Goal: Information Seeking & Learning: Understand process/instructions

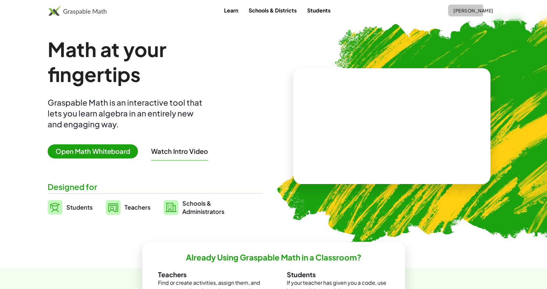
click at [475, 11] on span "[PERSON_NAME]" at bounding box center [473, 11] width 40 height 6
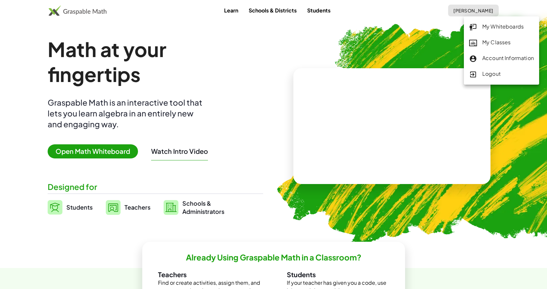
click at [335, 40] on img at bounding box center [431, 128] width 336 height 283
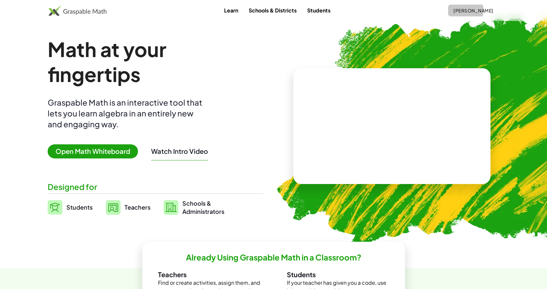
click at [482, 9] on span "[PERSON_NAME]" at bounding box center [473, 11] width 40 height 6
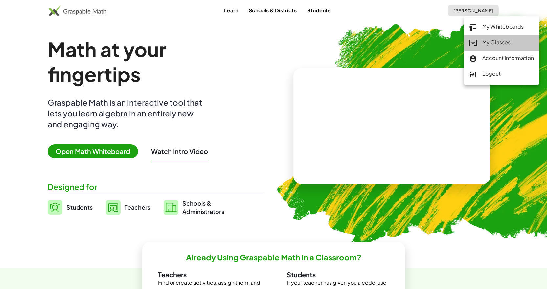
click at [498, 44] on div "My Classes" at bounding box center [501, 42] width 65 height 9
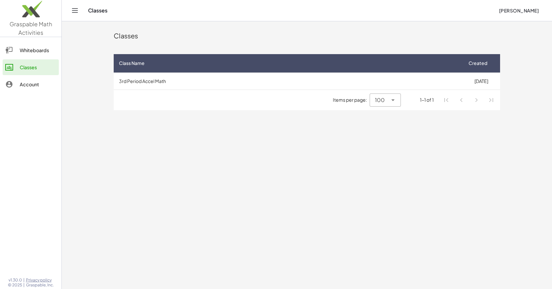
click at [540, 14] on button "[PERSON_NAME]" at bounding box center [518, 11] width 51 height 12
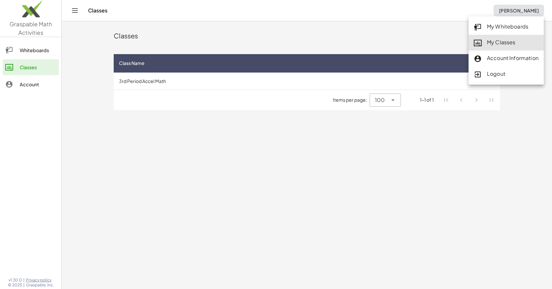
click at [510, 78] on div "Logout" at bounding box center [506, 74] width 65 height 9
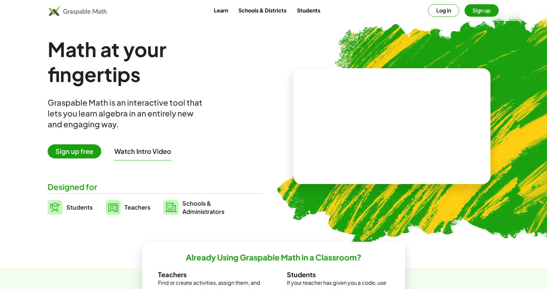
click at [452, 1] on div "Learn Schools & Districts Students Log in Sign up" at bounding box center [273, 10] width 547 height 21
click at [450, 5] on button "Log in" at bounding box center [443, 10] width 31 height 12
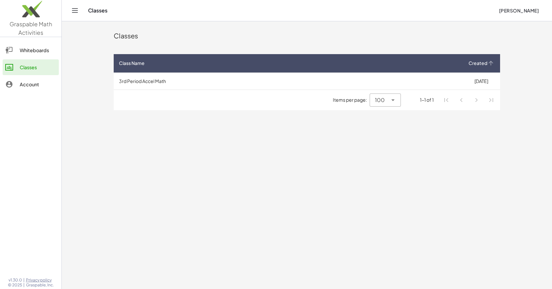
click at [485, 64] on span "Created" at bounding box center [477, 63] width 19 height 7
click at [489, 63] on icon at bounding box center [490, 63] width 7 height 7
click at [73, 14] on icon "Toggle navigation" at bounding box center [75, 11] width 8 height 8
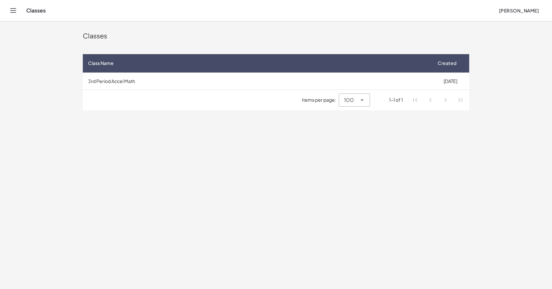
click at [17, 17] on div "Classes [PERSON_NAME]" at bounding box center [276, 10] width 536 height 21
click at [12, 16] on div "Classes [PERSON_NAME]" at bounding box center [276, 10] width 536 height 21
click at [10, 13] on icon "Toggle navigation" at bounding box center [13, 11] width 8 height 8
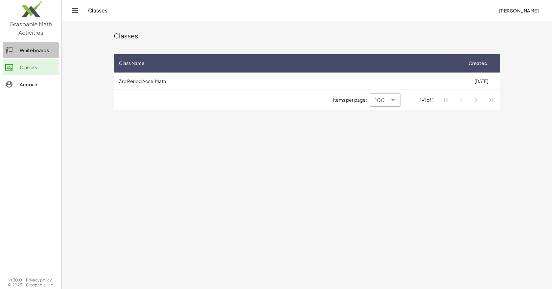
click at [28, 47] on div "Whiteboards" at bounding box center [38, 50] width 36 height 8
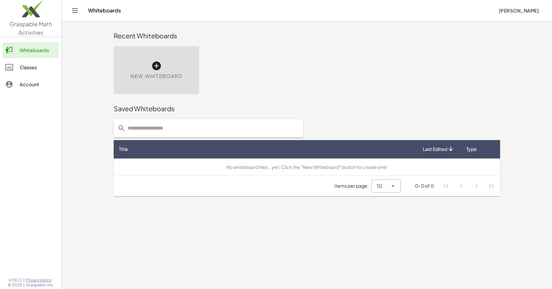
click at [30, 93] on div "Whiteboards Classes Account" at bounding box center [30, 68] width 61 height 57
click at [31, 88] on div "Account" at bounding box center [38, 84] width 36 height 8
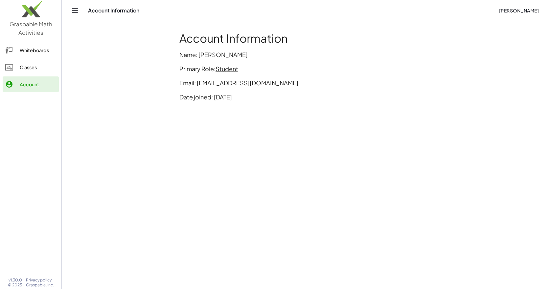
click at [32, 74] on link "Classes" at bounding box center [31, 67] width 56 height 16
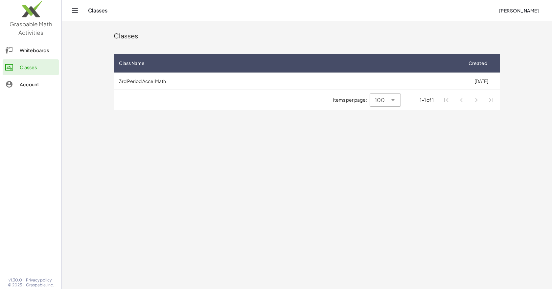
click at [29, 55] on link "Whiteboards" at bounding box center [31, 50] width 56 height 16
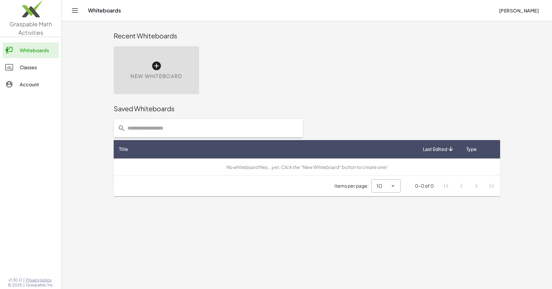
click at [40, 19] on img at bounding box center [30, 11] width 61 height 28
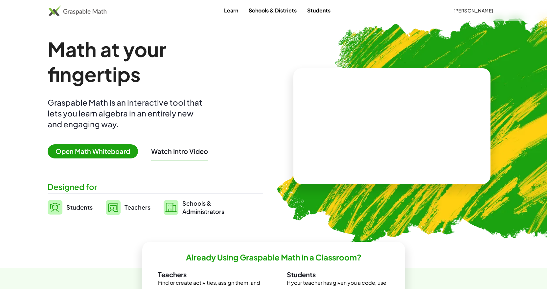
click at [485, 9] on span "[PERSON_NAME]" at bounding box center [473, 11] width 40 height 6
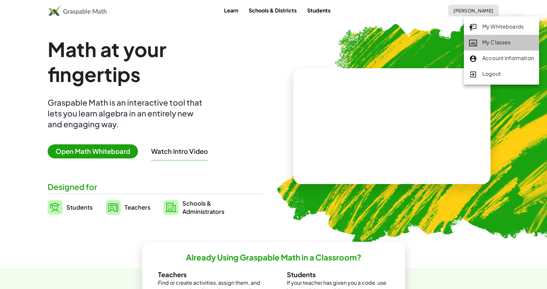
click at [486, 43] on div "My Classes" at bounding box center [501, 42] width 65 height 9
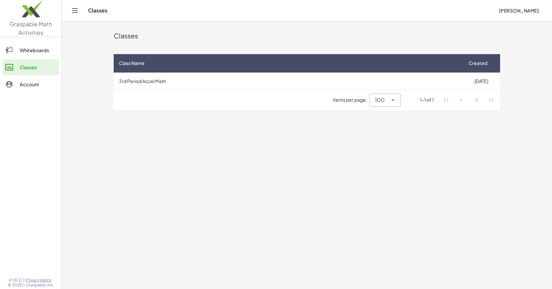
click at [37, 50] on div "Whiteboards" at bounding box center [38, 50] width 36 height 8
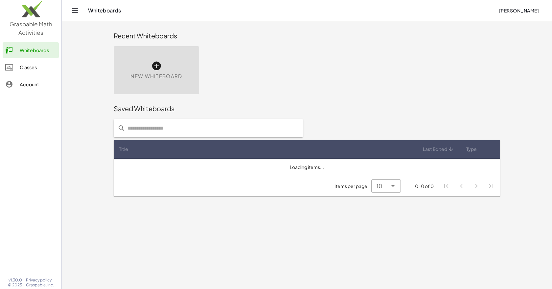
click at [41, 64] on div "Classes" at bounding box center [38, 67] width 36 height 8
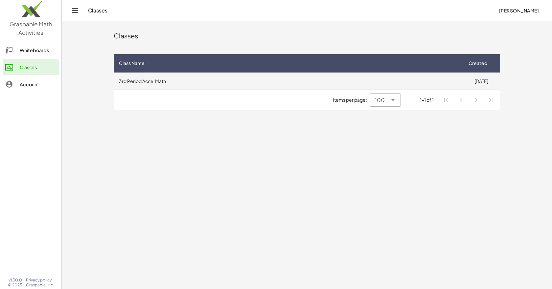
click at [160, 79] on td "3rd Period Accel Math" at bounding box center [288, 81] width 349 height 17
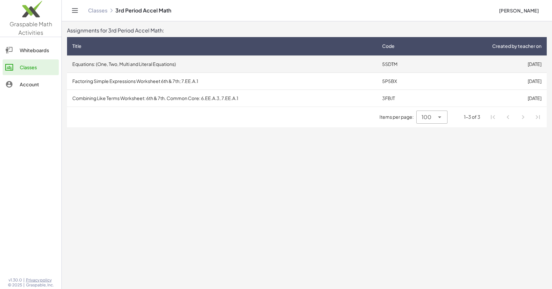
click at [154, 66] on td "Equations: (One, Two, Multi and Literal Equations)" at bounding box center [222, 64] width 310 height 17
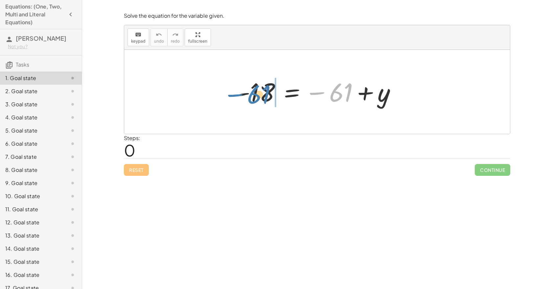
drag, startPoint x: 344, startPoint y: 98, endPoint x: 266, endPoint y: 99, distance: 77.5
click at [266, 100] on div at bounding box center [320, 92] width 170 height 33
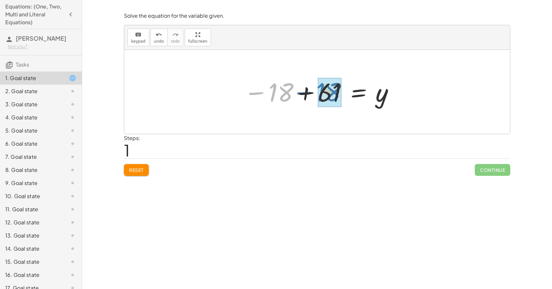
drag, startPoint x: 275, startPoint y: 93, endPoint x: 329, endPoint y: 93, distance: 53.9
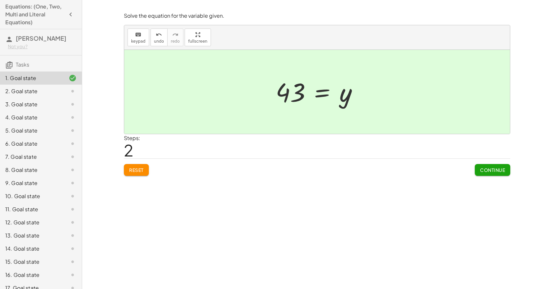
click at [0, 0] on div "Solve the equation for the variable given. keyboard keypad undo undo redo redo …" at bounding box center [0, 0] width 0 height 0
click at [486, 172] on span "Continue" at bounding box center [492, 170] width 25 height 6
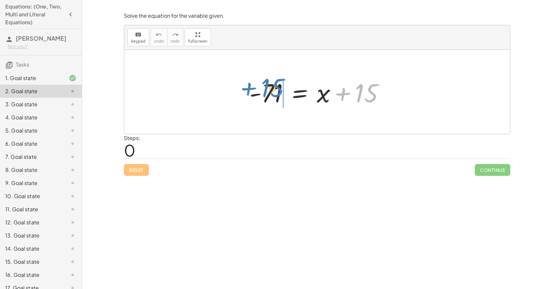
drag, startPoint x: 370, startPoint y: 96, endPoint x: 273, endPoint y: 92, distance: 97.0
click at [273, 92] on div at bounding box center [319, 92] width 147 height 34
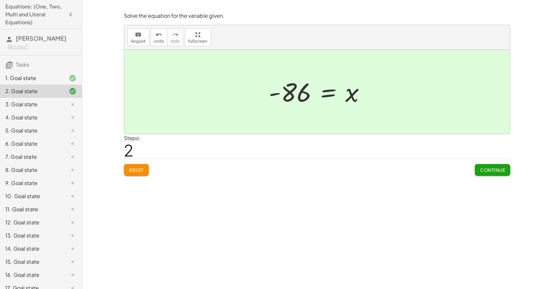
click at [478, 172] on button "Continue" at bounding box center [492, 170] width 35 height 12
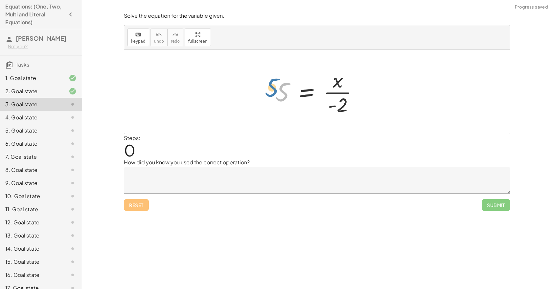
drag, startPoint x: 279, startPoint y: 90, endPoint x: 268, endPoint y: 85, distance: 12.2
drag, startPoint x: 340, startPoint y: 104, endPoint x: 286, endPoint y: 91, distance: 56.3
click at [286, 91] on div at bounding box center [319, 92] width 95 height 51
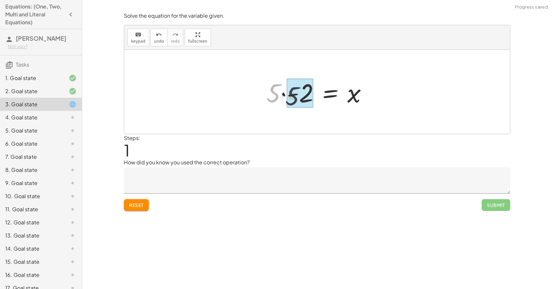
drag, startPoint x: 277, startPoint y: 98, endPoint x: 295, endPoint y: 101, distance: 18.5
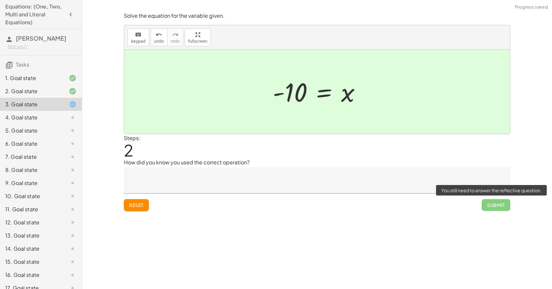
click at [492, 209] on span "Submit" at bounding box center [496, 205] width 29 height 12
click at [495, 202] on span "Submit" at bounding box center [496, 205] width 29 height 12
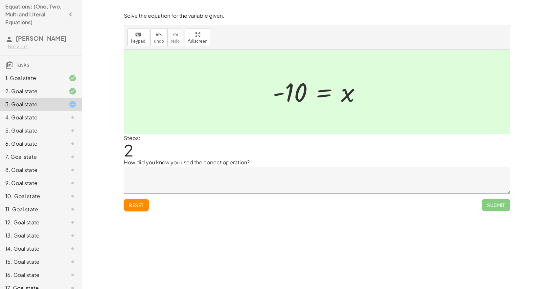
click at [525, 215] on div "Solve the equation for the variable given. keyboard keypad undo undo redo redo …" at bounding box center [317, 144] width 470 height 289
click at [490, 198] on div "Submit" at bounding box center [496, 202] width 29 height 17
click at [492, 205] on span "Submit" at bounding box center [496, 205] width 29 height 12
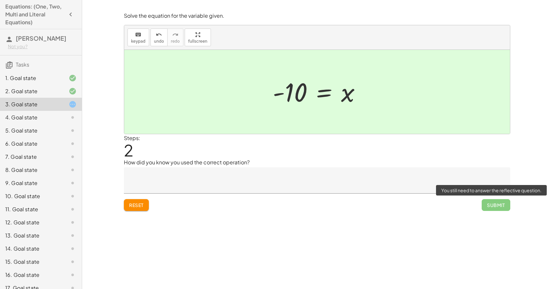
click at [501, 207] on span "Submit" at bounding box center [496, 205] width 29 height 12
click at [498, 207] on span "Submit" at bounding box center [496, 205] width 29 height 12
click at [496, 206] on span "Submit" at bounding box center [496, 205] width 29 height 12
click at [495, 205] on span "Submit" at bounding box center [496, 205] width 29 height 12
click at [494, 205] on span "Submit" at bounding box center [496, 205] width 29 height 12
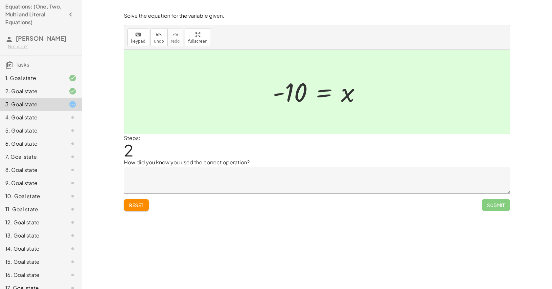
drag, startPoint x: 317, startPoint y: 101, endPoint x: 343, endPoint y: 91, distance: 27.0
click at [324, 99] on div at bounding box center [319, 92] width 100 height 33
click at [343, 91] on div at bounding box center [319, 92] width 100 height 33
drag, startPoint x: 330, startPoint y: 98, endPoint x: 272, endPoint y: 90, distance: 58.3
click at [272, 90] on div at bounding box center [319, 92] width 100 height 33
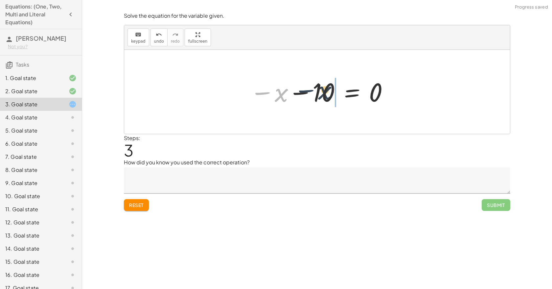
drag, startPoint x: 262, startPoint y: 96, endPoint x: 309, endPoint y: 93, distance: 47.1
click at [308, 93] on div at bounding box center [320, 92] width 146 height 33
drag, startPoint x: 298, startPoint y: 96, endPoint x: 368, endPoint y: 94, distance: 69.7
click at [367, 94] on div at bounding box center [320, 92] width 146 height 33
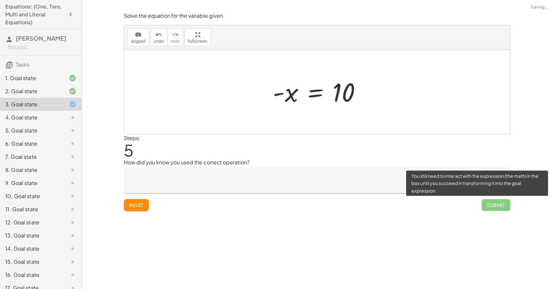
click at [485, 202] on span "Submit" at bounding box center [496, 205] width 29 height 12
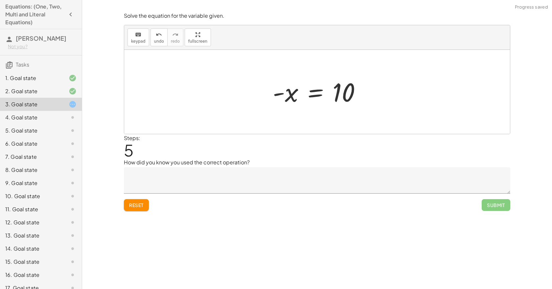
click at [124, 203] on button "Reset" at bounding box center [136, 205] width 25 height 12
click at [339, 112] on div at bounding box center [319, 92] width 95 height 51
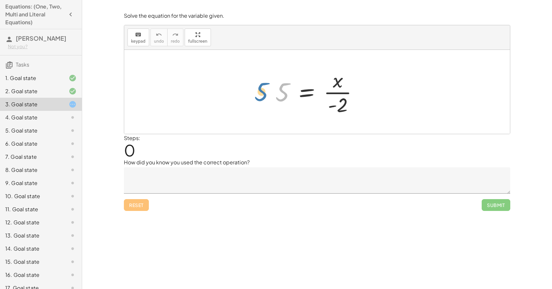
drag, startPoint x: 284, startPoint y: 98, endPoint x: 305, endPoint y: 97, distance: 21.4
click at [261, 98] on div "5 5 = · x · - 2" at bounding box center [317, 92] width 386 height 84
drag, startPoint x: 342, startPoint y: 86, endPoint x: 383, endPoint y: 103, distance: 44.7
click at [384, 104] on div "· x 5 = · x · - 2" at bounding box center [317, 92] width 386 height 84
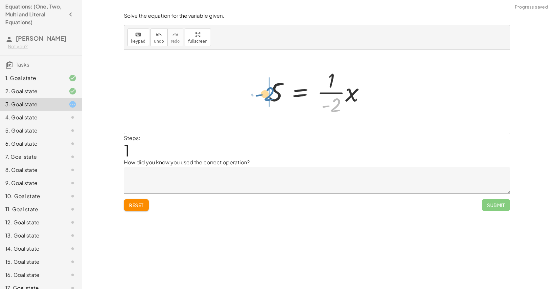
drag, startPoint x: 338, startPoint y: 109, endPoint x: 278, endPoint y: 99, distance: 60.2
click at [276, 99] on div at bounding box center [319, 92] width 108 height 51
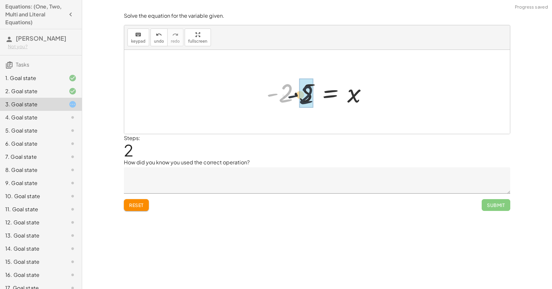
drag, startPoint x: 290, startPoint y: 96, endPoint x: 307, endPoint y: 97, distance: 17.4
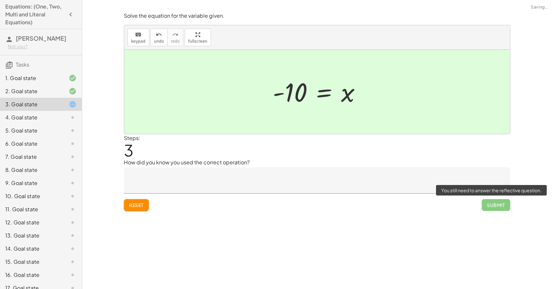
click at [498, 203] on span "Submit" at bounding box center [496, 205] width 29 height 12
click at [498, 204] on span "Submit" at bounding box center [496, 205] width 29 height 12
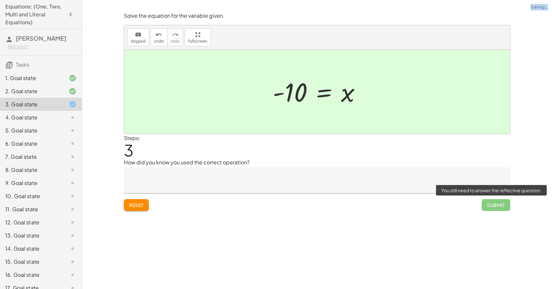
click at [497, 204] on span "Submit" at bounding box center [496, 205] width 29 height 12
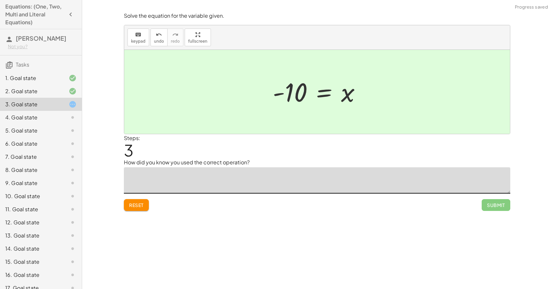
click at [206, 190] on textarea at bounding box center [317, 181] width 386 height 26
click at [36, 80] on div "1. Goal state" at bounding box center [31, 78] width 53 height 8
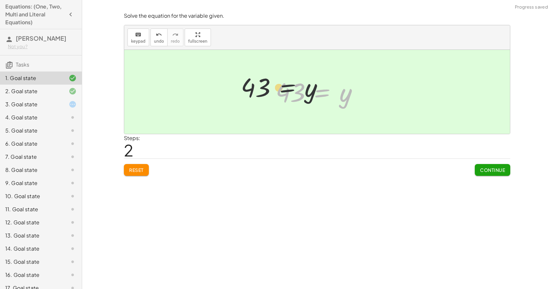
drag, startPoint x: 285, startPoint y: 97, endPoint x: 279, endPoint y: 96, distance: 6.3
click at [279, 96] on div at bounding box center [319, 92] width 94 height 33
click at [148, 167] on button "Reset" at bounding box center [136, 170] width 25 height 12
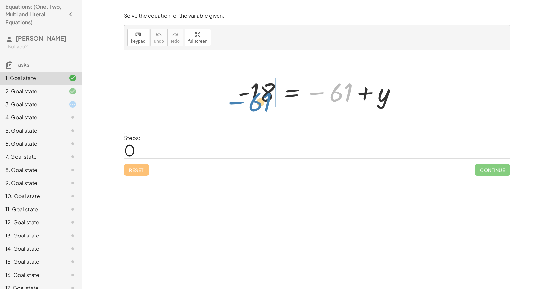
drag, startPoint x: 336, startPoint y: 92, endPoint x: 257, endPoint y: 100, distance: 79.6
click at [257, 100] on div at bounding box center [320, 92] width 170 height 33
click at [260, 98] on div at bounding box center [253, 92] width 158 height 33
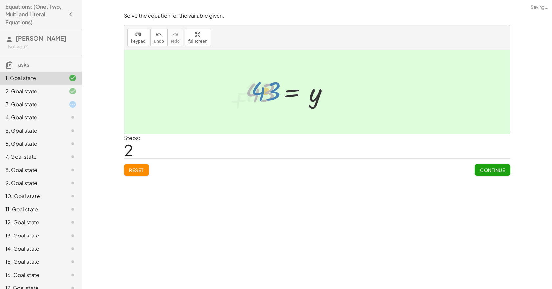
drag, startPoint x: 262, startPoint y: 98, endPoint x: 265, endPoint y: 97, distance: 3.7
click at [265, 97] on div at bounding box center [289, 92] width 94 height 33
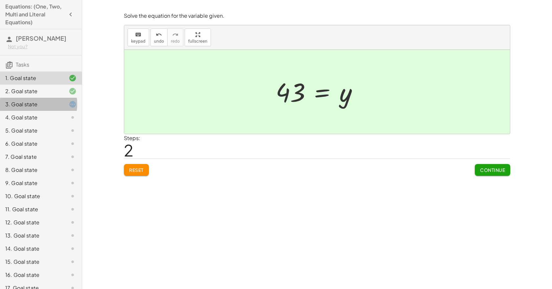
click at [40, 124] on div "3. Goal state" at bounding box center [41, 130] width 82 height 13
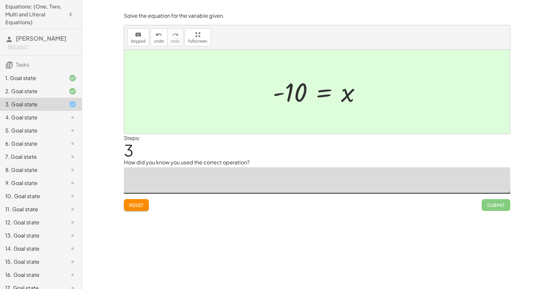
click at [235, 187] on textarea at bounding box center [317, 181] width 386 height 26
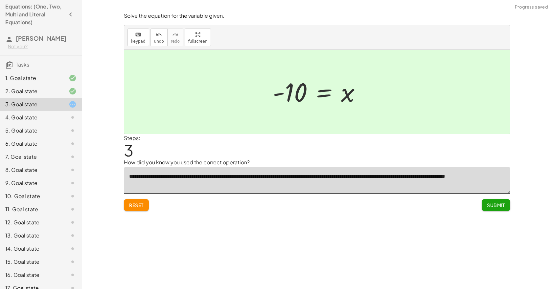
click at [459, 181] on textarea "**********" at bounding box center [317, 181] width 386 height 26
click at [461, 177] on textarea "**********" at bounding box center [317, 181] width 386 height 26
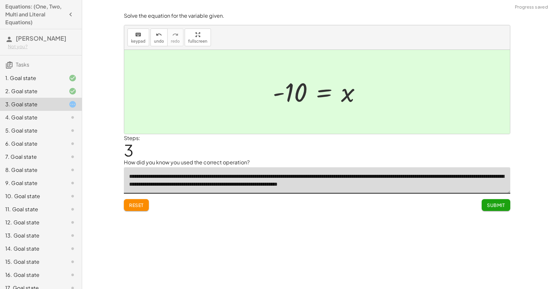
type textarea "**********"
click at [486, 203] on button "Submit" at bounding box center [496, 205] width 29 height 12
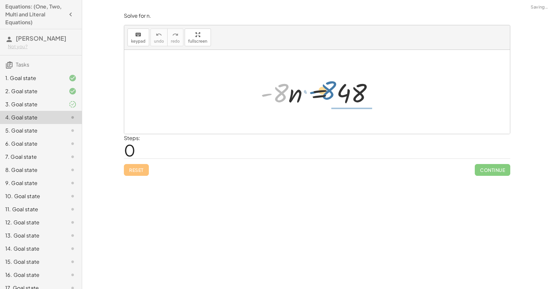
drag, startPoint x: 285, startPoint y: 95, endPoint x: 339, endPoint y: 92, distance: 54.3
click at [339, 92] on div at bounding box center [319, 92] width 125 height 34
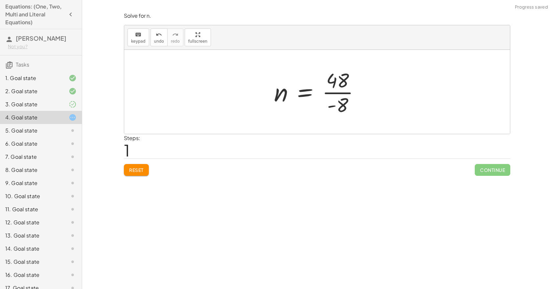
click at [339, 92] on div at bounding box center [320, 92] width 98 height 51
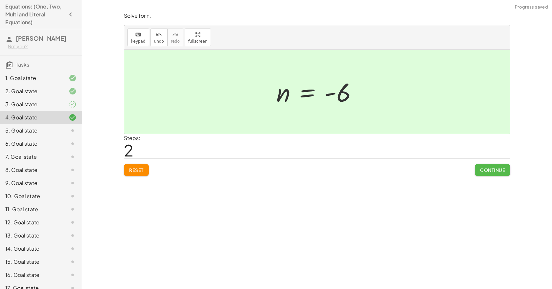
click at [491, 172] on span "Continue" at bounding box center [492, 170] width 25 height 6
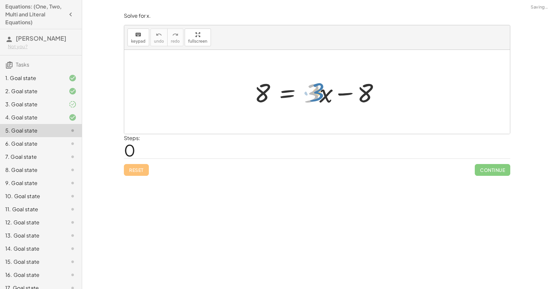
drag, startPoint x: 313, startPoint y: 98, endPoint x: 317, endPoint y: 97, distance: 4.3
click at [317, 97] on div at bounding box center [319, 92] width 137 height 34
drag, startPoint x: 366, startPoint y: 91, endPoint x: 260, endPoint y: 100, distance: 106.2
click at [260, 100] on div at bounding box center [319, 92] width 137 height 34
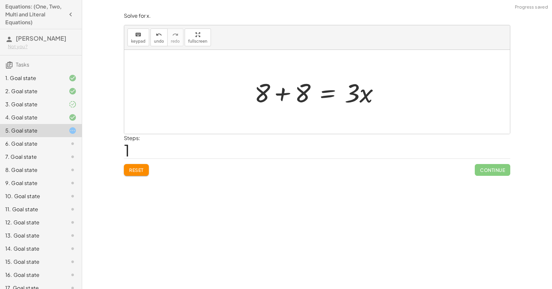
click at [285, 95] on div at bounding box center [319, 92] width 137 height 34
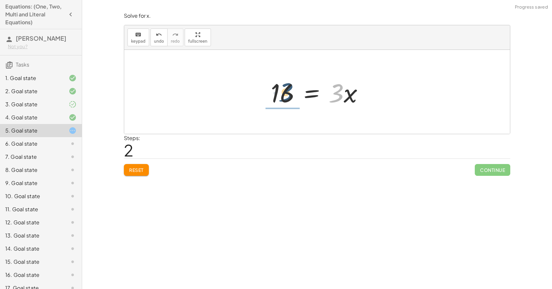
drag, startPoint x: 336, startPoint y: 98, endPoint x: 284, endPoint y: 97, distance: 52.6
click at [284, 97] on div at bounding box center [319, 92] width 104 height 34
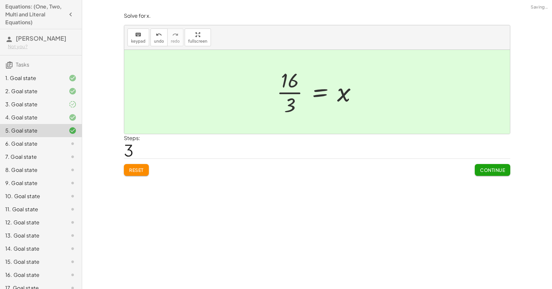
click at [292, 96] on div at bounding box center [319, 92] width 92 height 51
drag, startPoint x: 293, startPoint y: 85, endPoint x: 295, endPoint y: 102, distance: 16.9
click at [295, 102] on div at bounding box center [319, 92] width 92 height 51
drag, startPoint x: 286, startPoint y: 80, endPoint x: 294, endPoint y: 114, distance: 34.8
click at [291, 116] on div at bounding box center [319, 92] width 92 height 51
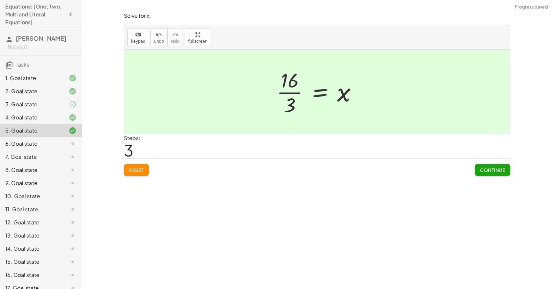
click at [491, 169] on span "Continue" at bounding box center [492, 170] width 25 height 6
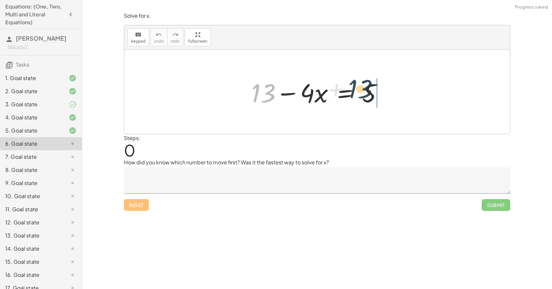
drag, startPoint x: 263, startPoint y: 94, endPoint x: 375, endPoint y: 88, distance: 111.9
click at [375, 88] on div at bounding box center [319, 92] width 143 height 34
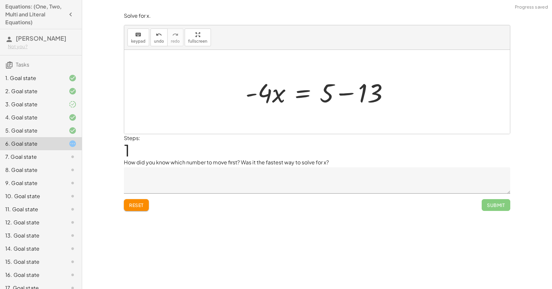
click at [349, 94] on div at bounding box center [319, 92] width 155 height 34
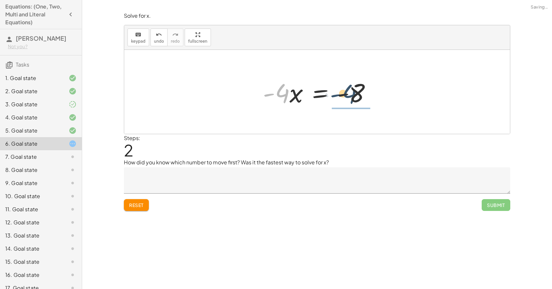
drag, startPoint x: 283, startPoint y: 97, endPoint x: 356, endPoint y: 97, distance: 73.3
click at [356, 97] on div at bounding box center [320, 92] width 120 height 34
drag, startPoint x: 339, startPoint y: 84, endPoint x: 341, endPoint y: 89, distance: 5.3
click at [340, 85] on div at bounding box center [319, 92] width 106 height 51
drag, startPoint x: 345, startPoint y: 95, endPoint x: 349, endPoint y: 104, distance: 9.9
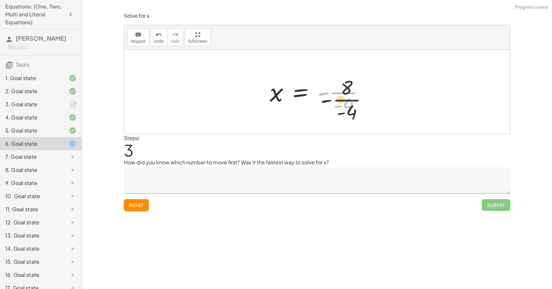
click at [349, 104] on div at bounding box center [319, 92] width 106 height 51
drag, startPoint x: 343, startPoint y: 82, endPoint x: 351, endPoint y: 114, distance: 33.1
drag, startPoint x: 341, startPoint y: 82, endPoint x: 351, endPoint y: 113, distance: 32.3
drag, startPoint x: 323, startPoint y: 95, endPoint x: 331, endPoint y: 96, distance: 7.9
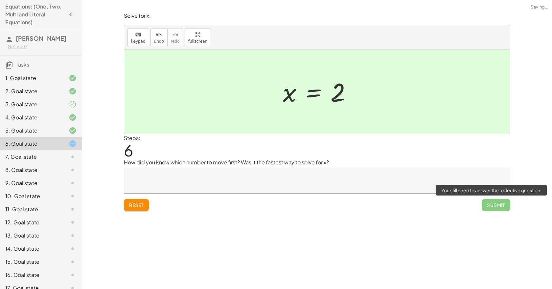
click at [495, 205] on span "Submit" at bounding box center [496, 205] width 29 height 12
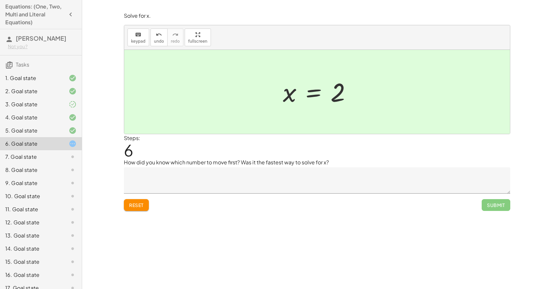
click at [146, 202] on button "Reset" at bounding box center [136, 205] width 25 height 12
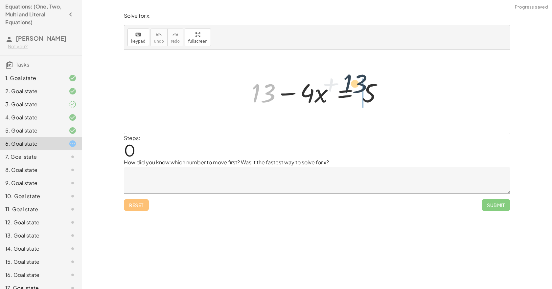
drag, startPoint x: 253, startPoint y: 101, endPoint x: 364, endPoint y: 93, distance: 111.7
click at [362, 92] on div at bounding box center [319, 92] width 143 height 34
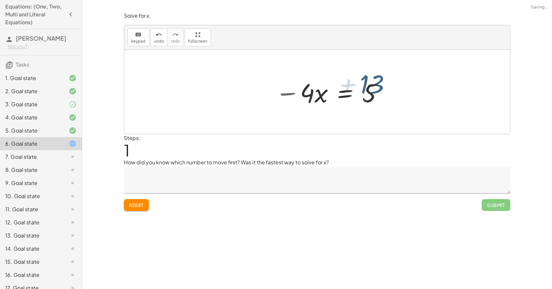
click at [366, 95] on div at bounding box center [362, 92] width 155 height 34
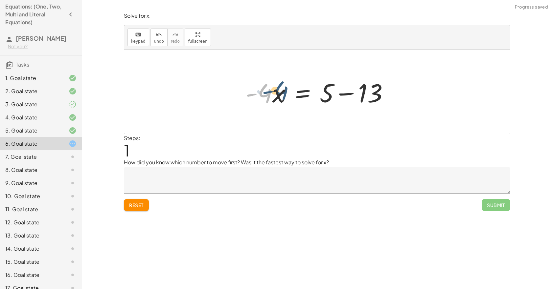
click at [273, 95] on div at bounding box center [319, 92] width 155 height 34
click at [346, 98] on div at bounding box center [319, 92] width 155 height 34
click at [350, 94] on div at bounding box center [302, 92] width 120 height 34
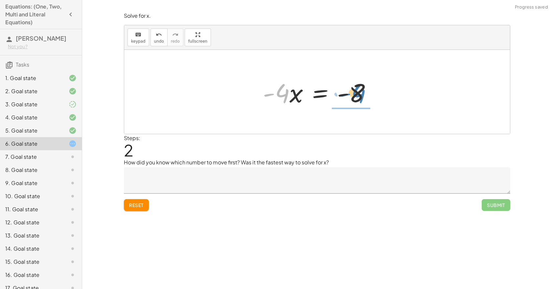
drag, startPoint x: 280, startPoint y: 95, endPoint x: 355, endPoint y: 94, distance: 75.2
click at [355, 94] on div at bounding box center [320, 92] width 120 height 34
drag, startPoint x: 326, startPoint y: 95, endPoint x: 339, endPoint y: 111, distance: 20.5
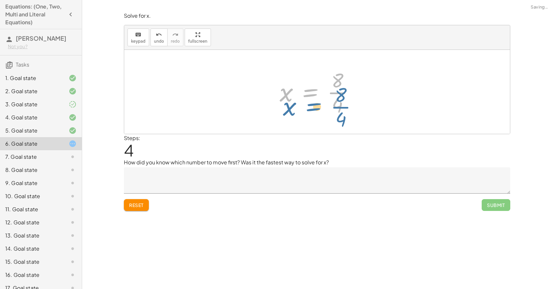
drag, startPoint x: 326, startPoint y: 80, endPoint x: 323, endPoint y: 76, distance: 5.2
click at [323, 79] on div at bounding box center [319, 92] width 86 height 51
drag, startPoint x: 339, startPoint y: 82, endPoint x: 342, endPoint y: 112, distance: 30.7
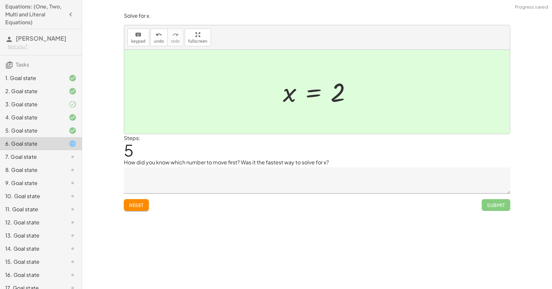
click at [310, 178] on textarea at bounding box center [317, 181] width 386 height 26
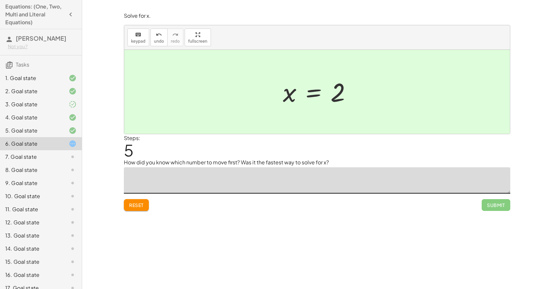
type textarea "*"
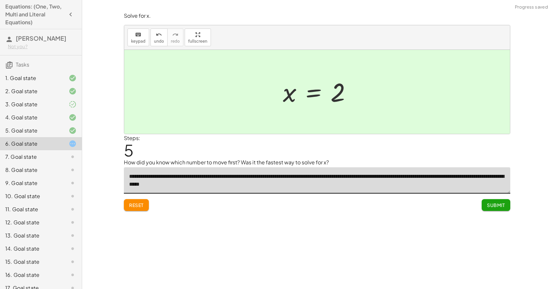
type textarea "**********"
click at [495, 202] on button "Submit" at bounding box center [496, 205] width 29 height 12
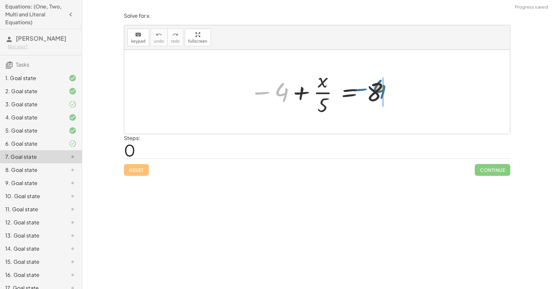
drag, startPoint x: 283, startPoint y: 96, endPoint x: 382, endPoint y: 92, distance: 98.6
click at [382, 92] on div at bounding box center [319, 92] width 146 height 51
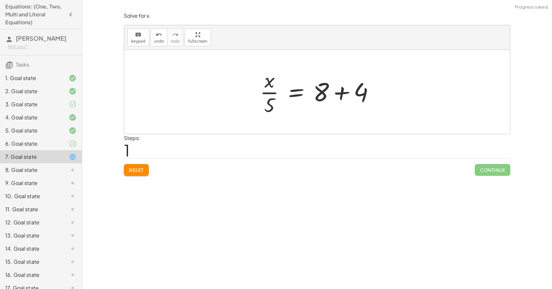
click at [340, 92] on div at bounding box center [320, 92] width 126 height 51
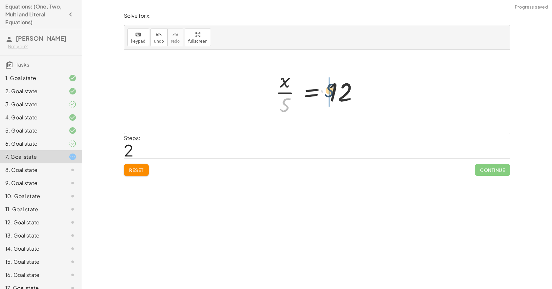
drag, startPoint x: 285, startPoint y: 104, endPoint x: 331, endPoint y: 90, distance: 48.0
click at [331, 90] on div at bounding box center [319, 92] width 95 height 51
click at [357, 90] on div at bounding box center [324, 92] width 109 height 34
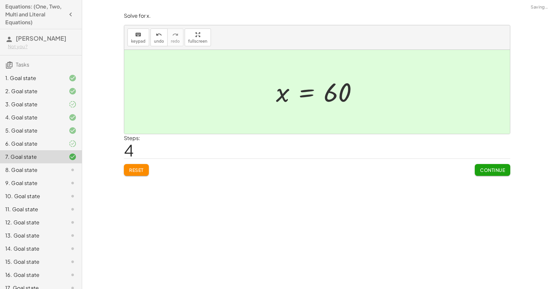
click at [485, 169] on span "Continue" at bounding box center [492, 170] width 25 height 6
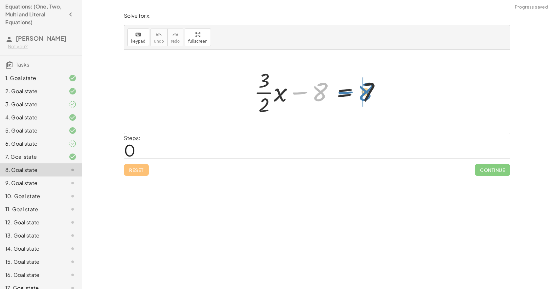
drag, startPoint x: 322, startPoint y: 91, endPoint x: 369, endPoint y: 90, distance: 47.0
click at [369, 90] on div at bounding box center [320, 92] width 138 height 51
click at [359, 96] on div at bounding box center [320, 92] width 138 height 51
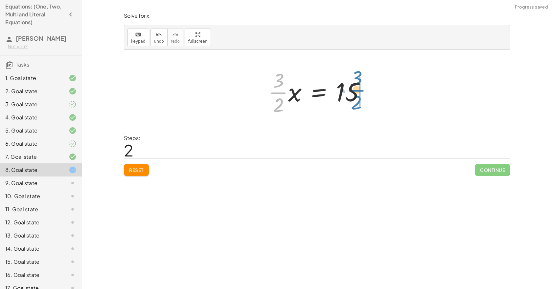
drag, startPoint x: 280, startPoint y: 92, endPoint x: 358, endPoint y: 90, distance: 78.6
click at [358, 90] on div at bounding box center [319, 92] width 109 height 51
click at [362, 93] on div at bounding box center [323, 92] width 115 height 51
click at [344, 95] on div at bounding box center [319, 92] width 115 height 51
click at [338, 96] on div at bounding box center [319, 92] width 115 height 51
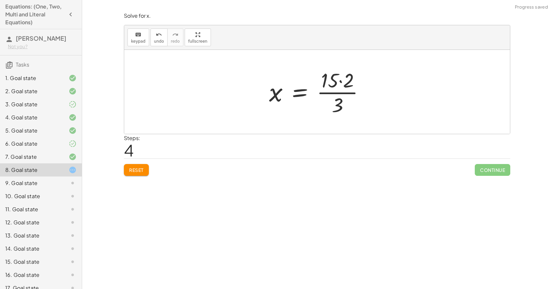
click at [339, 84] on div at bounding box center [319, 92] width 107 height 51
click at [334, 91] on div at bounding box center [314, 92] width 95 height 51
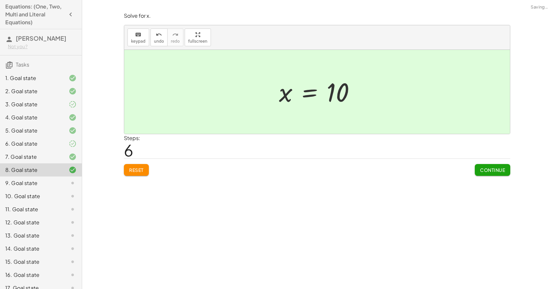
click at [484, 171] on span "Continue" at bounding box center [492, 170] width 25 height 6
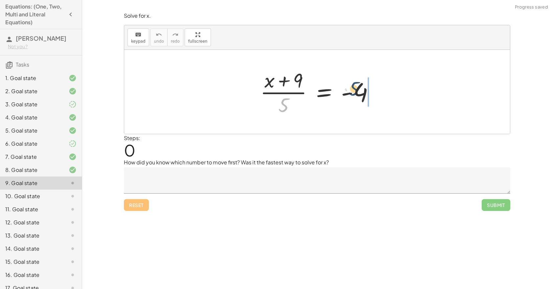
drag, startPoint x: 286, startPoint y: 99, endPoint x: 366, endPoint y: 84, distance: 81.3
click at [366, 84] on div at bounding box center [320, 92] width 126 height 51
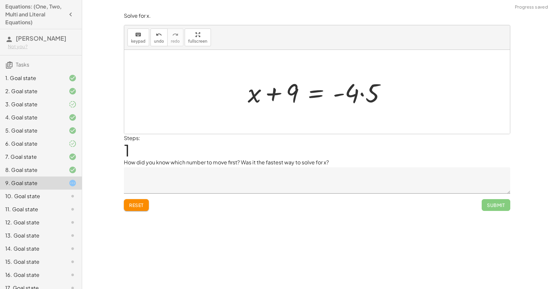
click at [362, 92] on div at bounding box center [319, 92] width 150 height 34
drag, startPoint x: 275, startPoint y: 91, endPoint x: 353, endPoint y: 92, distance: 78.2
click at [353, 92] on div at bounding box center [319, 92] width 143 height 34
click at [348, 91] on div at bounding box center [319, 92] width 151 height 33
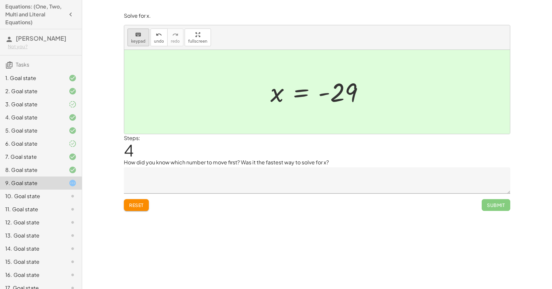
click at [143, 41] on span "keypad" at bounding box center [138, 41] width 14 height 5
click at [140, 38] on button "keyboard keypad" at bounding box center [138, 38] width 22 height 18
click at [285, 45] on div "keyboard keypad undo undo redo redo fullscreen Edit expressions" at bounding box center [317, 37] width 386 height 25
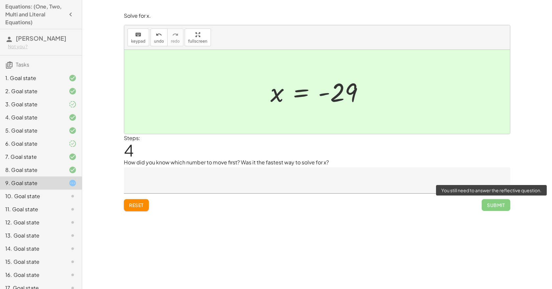
click at [494, 207] on span "Submit" at bounding box center [496, 205] width 29 height 12
click at [493, 207] on span "Submit" at bounding box center [496, 205] width 29 height 12
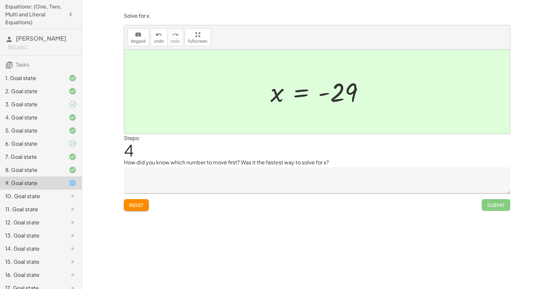
click at [340, 158] on div "Steps: 4" at bounding box center [317, 146] width 386 height 24
click at [338, 162] on p "How did you know which number to move first? Was it the fastest way to solve fo…" at bounding box center [317, 163] width 386 height 8
click at [304, 175] on textarea at bounding box center [317, 181] width 386 height 26
click at [136, 203] on span "Reset" at bounding box center [136, 205] width 14 height 6
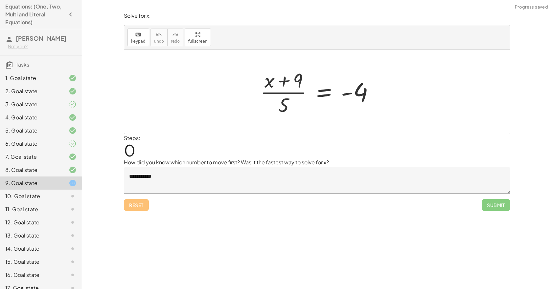
drag, startPoint x: 286, startPoint y: 110, endPoint x: 325, endPoint y: 94, distance: 42.0
click at [301, 102] on div at bounding box center [320, 92] width 126 height 51
click at [332, 92] on div at bounding box center [320, 92] width 126 height 51
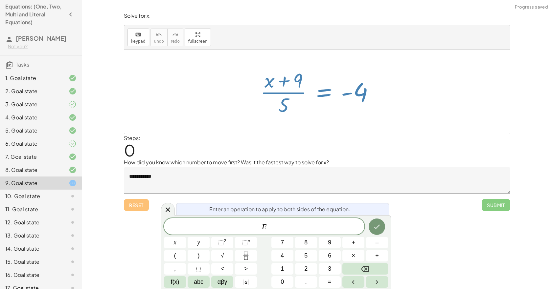
click at [283, 103] on div at bounding box center [320, 92] width 126 height 51
click at [343, 94] on div at bounding box center [320, 92] width 126 height 51
click at [167, 209] on icon at bounding box center [168, 210] width 5 height 5
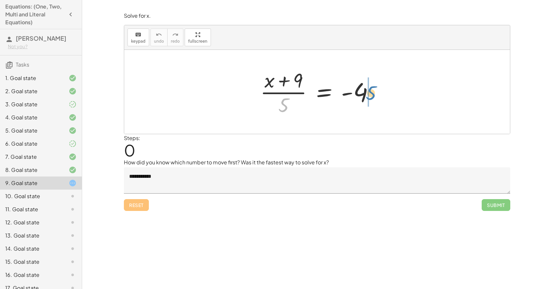
drag, startPoint x: 275, startPoint y: 106, endPoint x: 362, endPoint y: 94, distance: 87.9
click at [362, 94] on div at bounding box center [320, 92] width 126 height 51
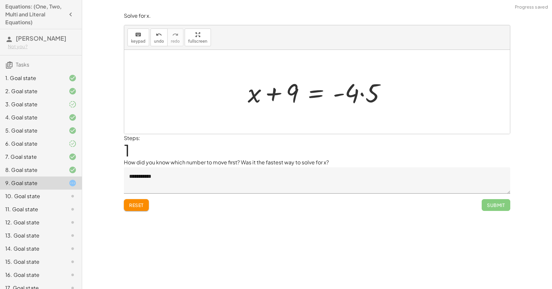
click at [352, 97] on div at bounding box center [319, 92] width 150 height 34
click at [358, 94] on div at bounding box center [319, 92] width 150 height 34
click at [361, 95] on div at bounding box center [319, 92] width 150 height 34
drag, startPoint x: 299, startPoint y: 95, endPoint x: 363, endPoint y: 93, distance: 63.8
click at [362, 93] on div at bounding box center [319, 92] width 143 height 34
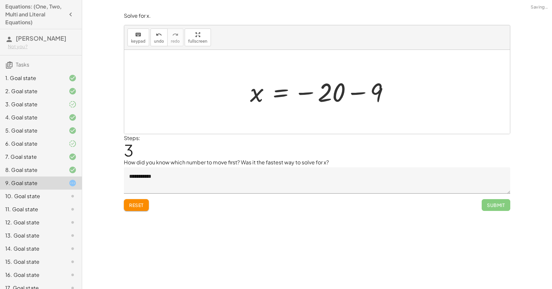
click at [394, 94] on div at bounding box center [322, 92] width 151 height 33
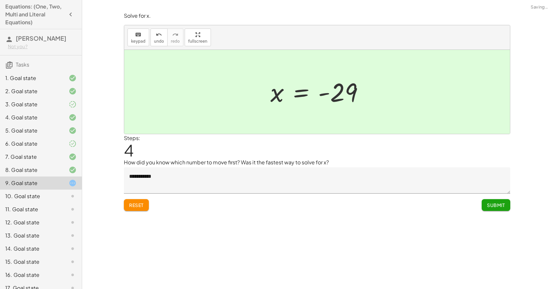
click at [190, 182] on textarea "**********" at bounding box center [317, 181] width 386 height 26
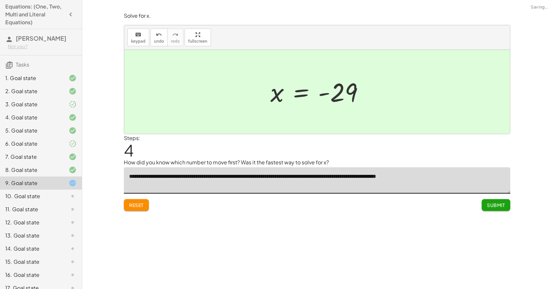
type textarea "**********"
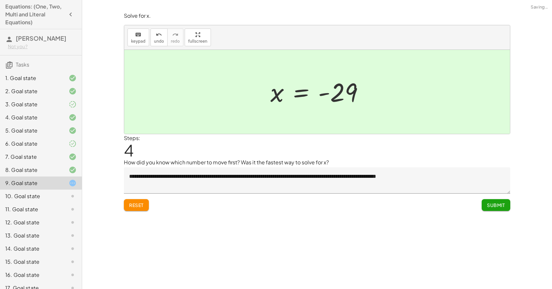
click at [254, 232] on div "**********" at bounding box center [317, 144] width 470 height 289
click at [501, 203] on span "Submit" at bounding box center [496, 205] width 18 height 6
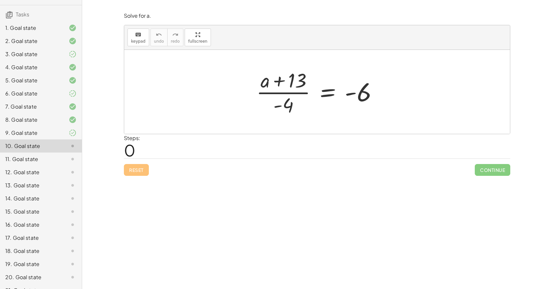
scroll to position [66, 0]
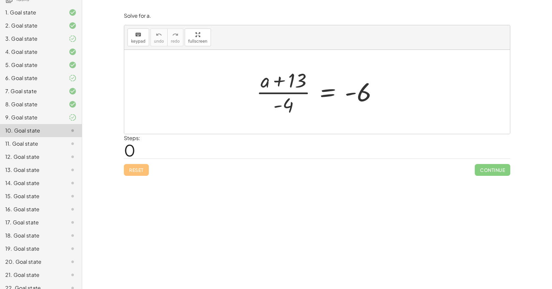
click at [24, 249] on div "19. Goal state" at bounding box center [31, 249] width 53 height 8
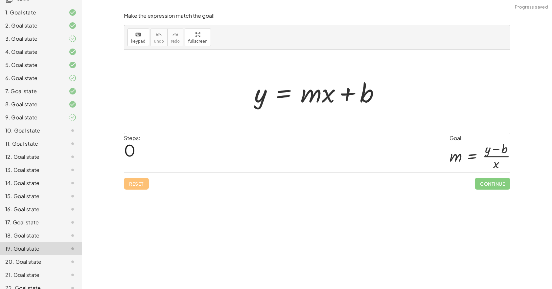
click at [321, 93] on div at bounding box center [319, 92] width 137 height 34
click at [318, 97] on div at bounding box center [319, 92] width 137 height 34
drag, startPoint x: 315, startPoint y: 99, endPoint x: 263, endPoint y: 103, distance: 52.7
click at [263, 103] on div at bounding box center [319, 92] width 137 height 34
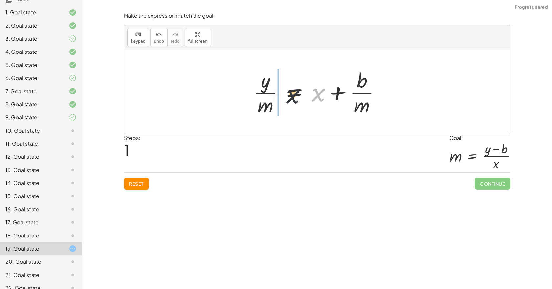
drag, startPoint x: 323, startPoint y: 98, endPoint x: 281, endPoint y: 100, distance: 41.4
click at [290, 100] on div at bounding box center [319, 92] width 139 height 51
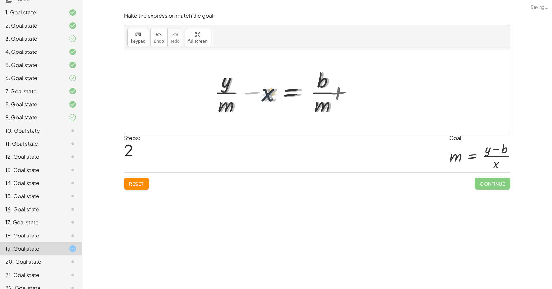
drag, startPoint x: 281, startPoint y: 100, endPoint x: 269, endPoint y: 98, distance: 11.9
click at [271, 98] on div at bounding box center [281, 92] width 139 height 51
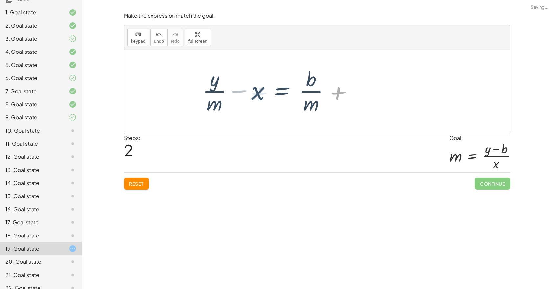
click at [268, 97] on div at bounding box center [281, 92] width 139 height 51
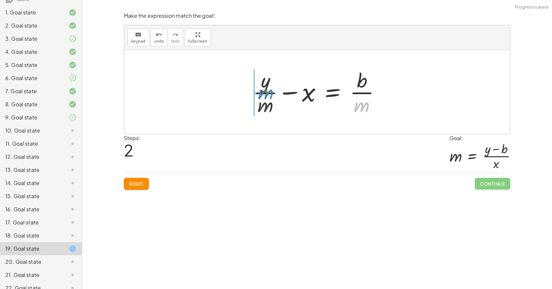
drag, startPoint x: 359, startPoint y: 109, endPoint x: 263, endPoint y: 96, distance: 96.8
click at [263, 96] on div at bounding box center [319, 92] width 139 height 51
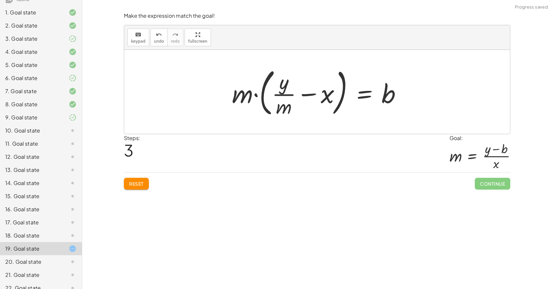
drag, startPoint x: 280, startPoint y: 95, endPoint x: 290, endPoint y: 105, distance: 14.2
click at [286, 101] on div at bounding box center [319, 92] width 181 height 55
drag, startPoint x: 290, startPoint y: 105, endPoint x: 239, endPoint y: 96, distance: 51.5
click at [239, 96] on div at bounding box center [319, 92] width 181 height 55
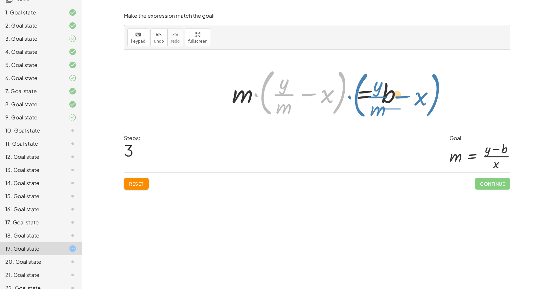
drag, startPoint x: 258, startPoint y: 94, endPoint x: 359, endPoint y: 95, distance: 101.5
click at [355, 96] on div at bounding box center [319, 92] width 181 height 55
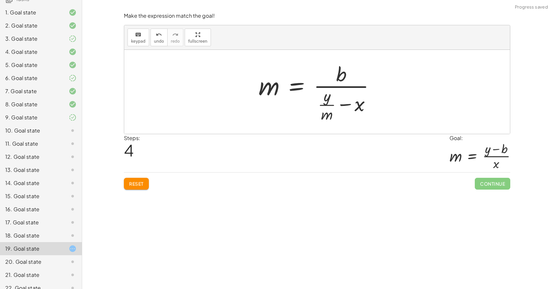
drag, startPoint x: 342, startPoint y: 80, endPoint x: 343, endPoint y: 103, distance: 22.7
click at [343, 100] on div at bounding box center [319, 91] width 128 height 63
drag, startPoint x: 343, startPoint y: 103, endPoint x: 337, endPoint y: 74, distance: 29.8
click at [342, 74] on div at bounding box center [319, 91] width 128 height 63
drag, startPoint x: 331, startPoint y: 74, endPoint x: 331, endPoint y: 79, distance: 4.9
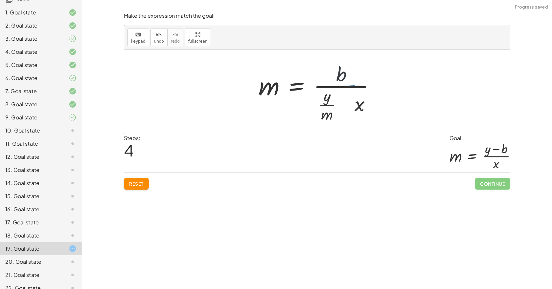
click at [331, 74] on div at bounding box center [319, 91] width 128 height 63
drag, startPoint x: 328, startPoint y: 100, endPoint x: 329, endPoint y: 77, distance: 23.0
click at [329, 77] on div at bounding box center [319, 91] width 128 height 63
drag, startPoint x: 328, startPoint y: 105, endPoint x: 337, endPoint y: 70, distance: 36.9
click at [337, 70] on div at bounding box center [319, 91] width 128 height 63
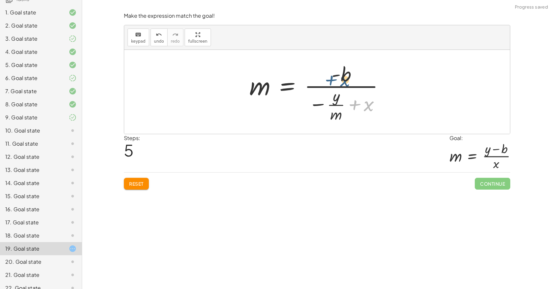
drag, startPoint x: 377, startPoint y: 108, endPoint x: 345, endPoint y: 77, distance: 44.8
click at [345, 78] on div at bounding box center [319, 91] width 147 height 63
drag, startPoint x: 374, startPoint y: 104, endPoint x: 261, endPoint y: 86, distance: 114.8
click at [261, 86] on div at bounding box center [319, 91] width 147 height 63
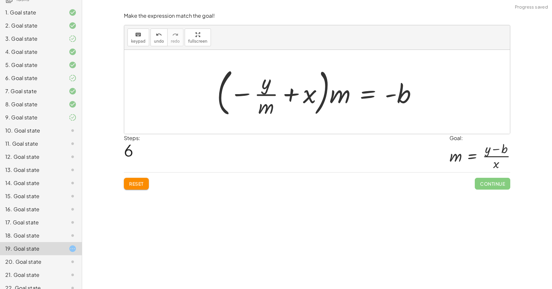
drag, startPoint x: 346, startPoint y: 99, endPoint x: 373, endPoint y: 91, distance: 28.1
click at [352, 97] on div at bounding box center [320, 92] width 212 height 55
drag, startPoint x: 421, startPoint y: 82, endPoint x: 271, endPoint y: 87, distance: 149.9
click at [271, 87] on div at bounding box center [320, 92] width 212 height 55
click at [271, 87] on div at bounding box center [294, 92] width 238 height 55
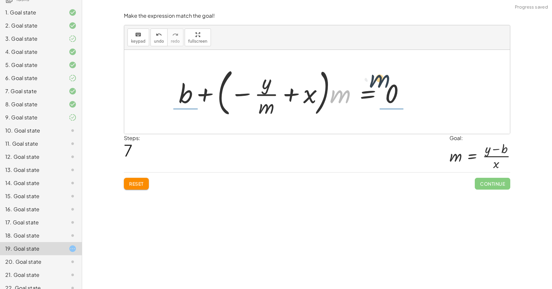
drag, startPoint x: 344, startPoint y: 95, endPoint x: 392, endPoint y: 92, distance: 48.0
click at [392, 92] on div at bounding box center [294, 92] width 238 height 55
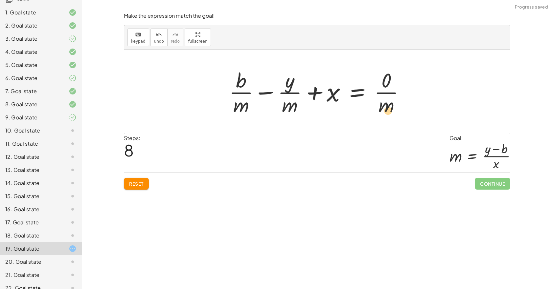
drag, startPoint x: 380, startPoint y: 84, endPoint x: 380, endPoint y: 115, distance: 30.9
click at [380, 115] on div at bounding box center [320, 92] width 188 height 51
drag, startPoint x: 391, startPoint y: 111, endPoint x: 396, endPoint y: 85, distance: 26.2
click at [391, 86] on div at bounding box center [320, 92] width 188 height 51
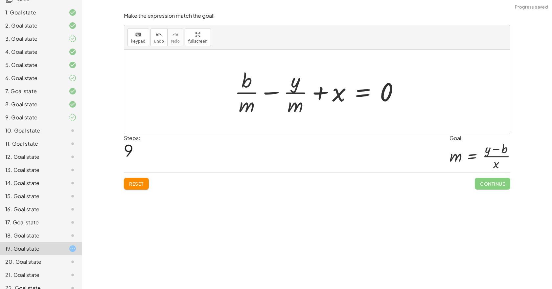
click at [145, 184] on button "Reset" at bounding box center [136, 184] width 25 height 12
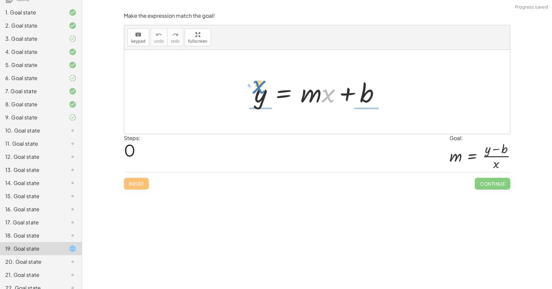
drag, startPoint x: 331, startPoint y: 101, endPoint x: 260, endPoint y: 97, distance: 71.4
click at [260, 97] on div at bounding box center [319, 92] width 137 height 34
click at [260, 98] on div at bounding box center [319, 92] width 137 height 34
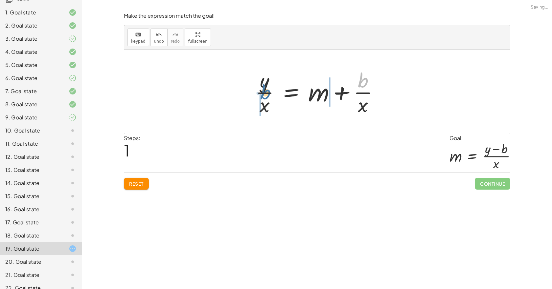
drag, startPoint x: 361, startPoint y: 81, endPoint x: 258, endPoint y: 96, distance: 104.3
click at [258, 96] on div at bounding box center [319, 92] width 135 height 51
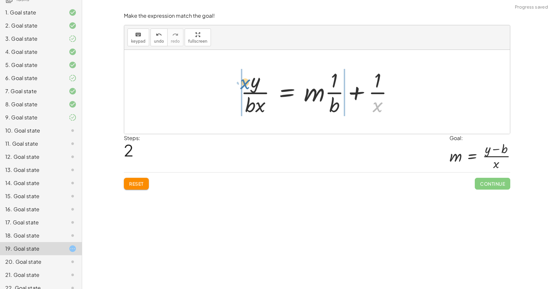
drag, startPoint x: 379, startPoint y: 110, endPoint x: 246, endPoint y: 88, distance: 134.9
click at [246, 88] on div at bounding box center [320, 92] width 164 height 51
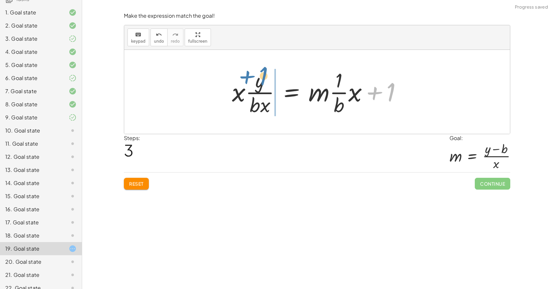
drag, startPoint x: 393, startPoint y: 90, endPoint x: 267, endPoint y: 80, distance: 125.9
click at [258, 79] on div at bounding box center [320, 92] width 182 height 51
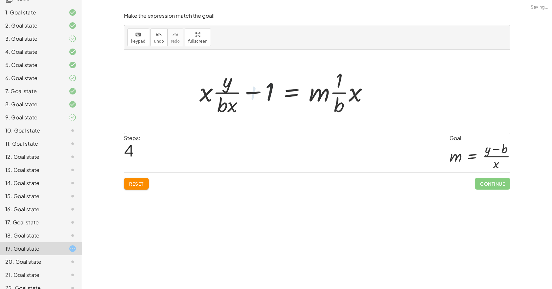
drag, startPoint x: 346, startPoint y: 92, endPoint x: 351, endPoint y: 91, distance: 4.6
click at [350, 92] on div at bounding box center [286, 92] width 182 height 51
click at [349, 89] on div at bounding box center [286, 92] width 182 height 51
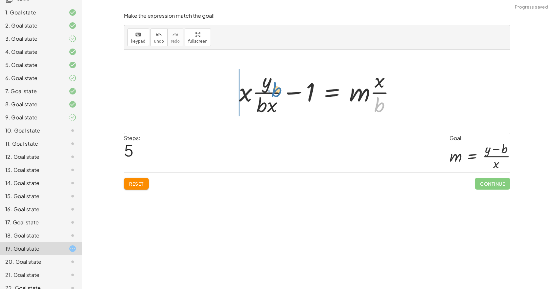
drag, startPoint x: 378, startPoint y: 101, endPoint x: 266, endPoint y: 96, distance: 111.8
click at [263, 95] on div at bounding box center [320, 92] width 168 height 51
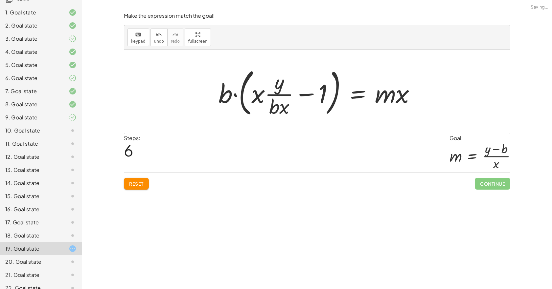
drag, startPoint x: 377, startPoint y: 100, endPoint x: 382, endPoint y: 94, distance: 7.7
click at [382, 94] on div at bounding box center [319, 92] width 209 height 55
drag, startPoint x: 400, startPoint y: 100, endPoint x: 294, endPoint y: 103, distance: 106.8
click at [290, 102] on div at bounding box center [319, 92] width 209 height 55
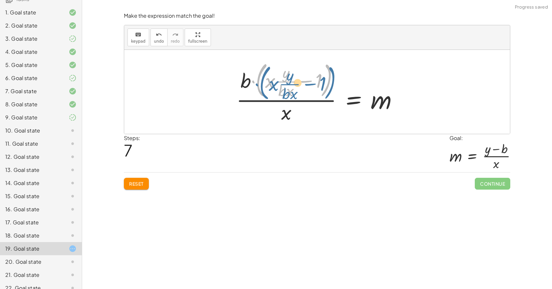
drag, startPoint x: 257, startPoint y: 86, endPoint x: 249, endPoint y: 89, distance: 7.9
click at [250, 89] on div at bounding box center [319, 92] width 173 height 66
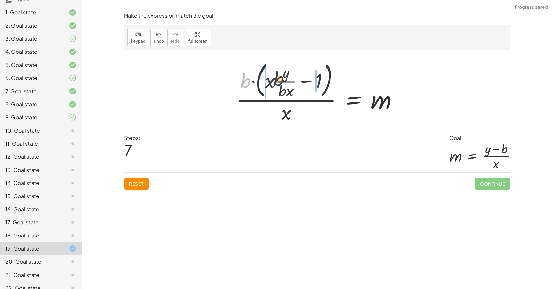
drag, startPoint x: 242, startPoint y: 83, endPoint x: 276, endPoint y: 81, distance: 33.9
click at [276, 81] on div at bounding box center [319, 92] width 173 height 66
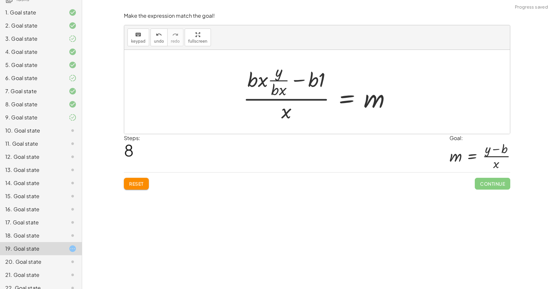
drag, startPoint x: 288, startPoint y: 84, endPoint x: 288, endPoint y: 98, distance: 13.8
click at [288, 91] on div at bounding box center [319, 91] width 159 height 63
drag
click at [287, 107] on div at bounding box center [319, 91] width 159 height 63
click at [287, 114] on div at bounding box center [319, 91] width 159 height 63
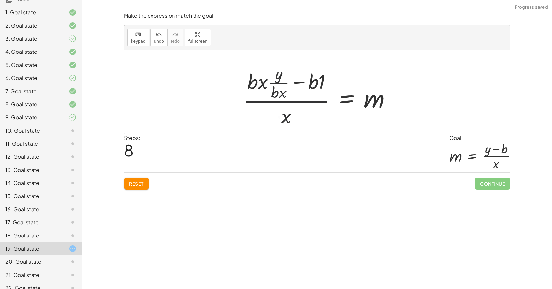
click at [287, 114] on div at bounding box center [319, 91] width 159 height 63
click at [277, 81] on div at bounding box center [319, 91] width 159 height 63
click at [269, 86] on div at bounding box center [319, 91] width 159 height 63
click at [280, 89] on div at bounding box center [319, 91] width 159 height 63
click at [281, 92] on div at bounding box center [319, 91] width 159 height 63
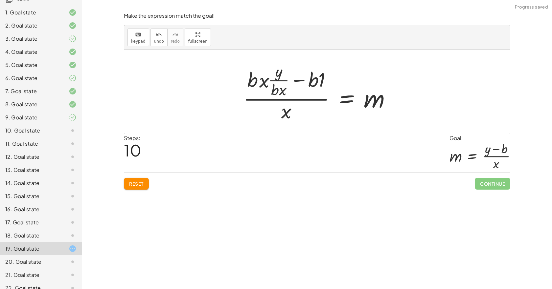
click at [281, 92] on div at bounding box center [319, 91] width 159 height 63
click at [282, 94] on div at bounding box center [319, 91] width 159 height 63
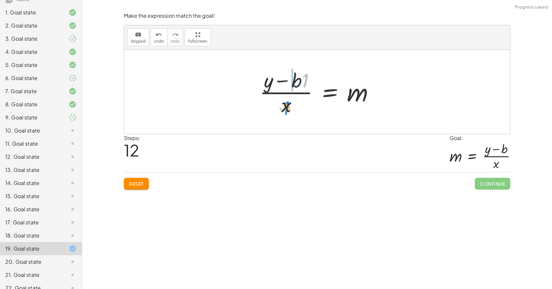
click at [285, 108] on div at bounding box center [319, 92] width 126 height 51
click at [354, 100] on div at bounding box center [319, 92] width 126 height 51
click at [265, 84] on div at bounding box center [319, 92] width 126 height 51
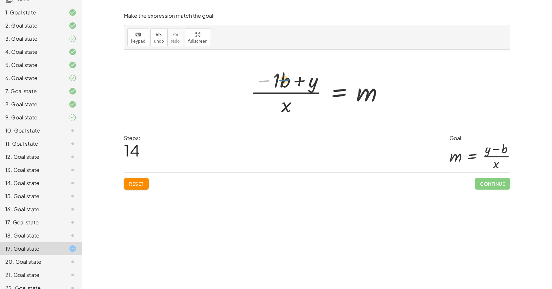
click at [280, 79] on div at bounding box center [319, 92] width 145 height 51
click at [303, 103] on div at bounding box center [319, 92] width 145 height 51
click at [269, 86] on div at bounding box center [319, 92] width 145 height 51
click at [296, 86] on div at bounding box center [319, 92] width 126 height 51
click at [331, 63] on div "y = + · m · x + b · y · x = + m + · b · x · y · b · x = + · m · · 1 · b + · 1 ·…" at bounding box center [317, 92] width 386 height 84
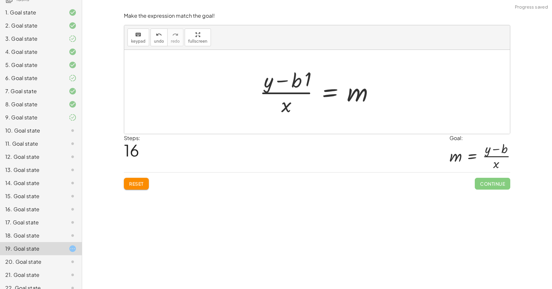
click at [347, 89] on div "y = + · m · x + b · y · x = + m + · b · x · y · b · x = + · m · · 1 · b + · 1 ·…" at bounding box center [317, 92] width 386 height 84
click at [215, 101] on div "y = + · m · x + b · y · x = + m + · b · x · y · b · x = + · m · · 1 · b + · 1 ·…" at bounding box center [317, 92] width 386 height 84
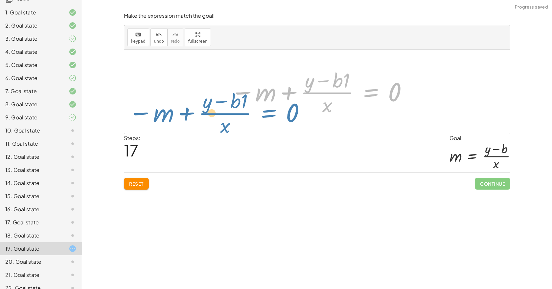
click at [270, 117] on div at bounding box center [319, 92] width 184 height 51
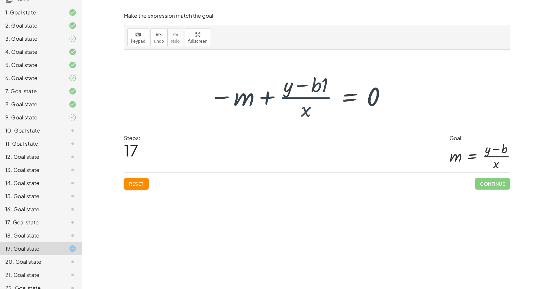
click at [138, 182] on span "Reset" at bounding box center [136, 184] width 14 height 6
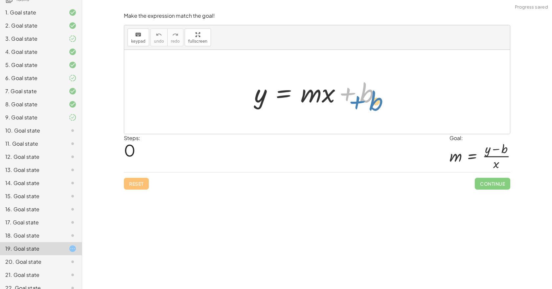
click at [391, 93] on div "+ b y = + · m · x + b" at bounding box center [317, 92] width 386 height 84
click at [382, 101] on div at bounding box center [319, 92] width 137 height 34
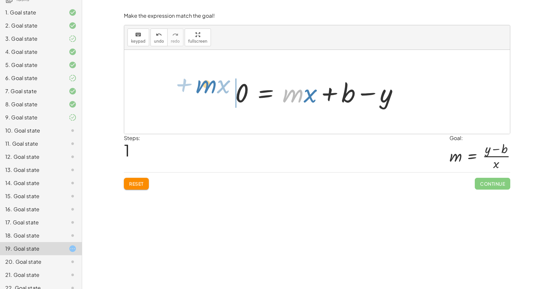
click at [201, 89] on div "y = + · m · x + b · m + · x y = + · m · x + b 0 −" at bounding box center [317, 92] width 386 height 84
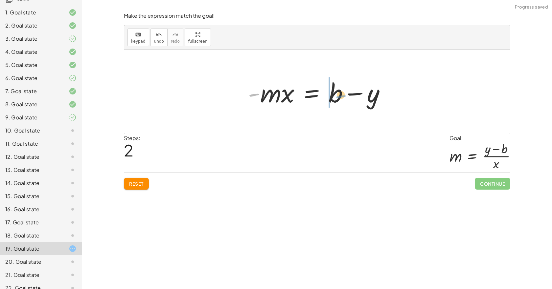
click at [338, 98] on div at bounding box center [319, 92] width 149 height 34
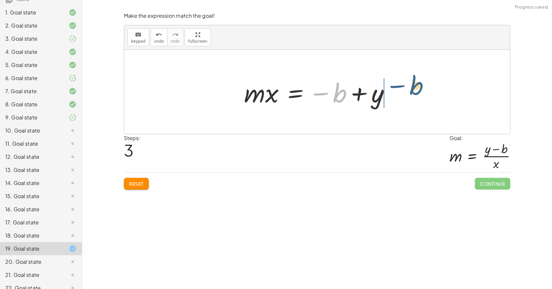
click at [423, 94] on div "y = + · m · x + b 0 = + · m · x + b − y − · m · x + 0 = + b − y · - m · x = + b…" at bounding box center [317, 92] width 386 height 84
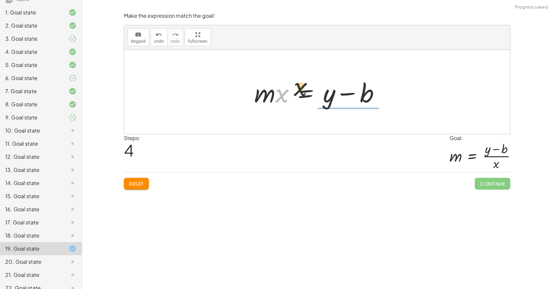
drag, startPoint x: 279, startPoint y: 98, endPoint x: 359, endPoint y: 103, distance: 79.7
click at [352, 95] on div at bounding box center [319, 92] width 137 height 34
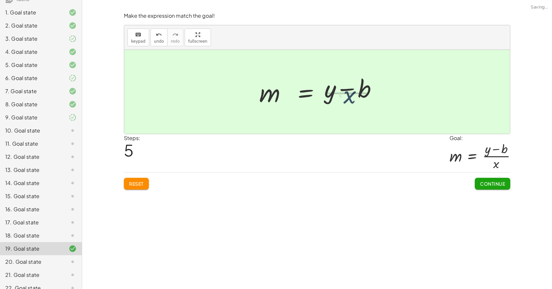
click at [359, 104] on div at bounding box center [324, 92] width 120 height 51
click at [133, 182] on span "Reset" at bounding box center [136, 184] width 14 height 6
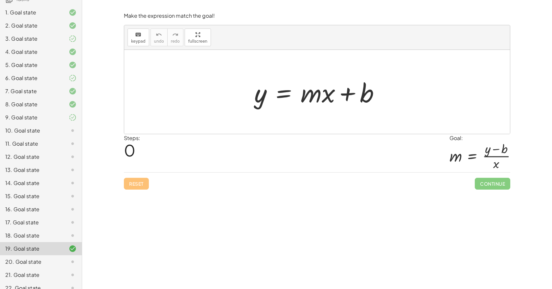
click at [260, 93] on div at bounding box center [319, 92] width 137 height 34
drag, startPoint x: 260, startPoint y: 93, endPoint x: 360, endPoint y: 84, distance: 100.6
click at [360, 84] on div at bounding box center [319, 92] width 137 height 34
click at [360, 84] on div at bounding box center [337, 92] width 175 height 34
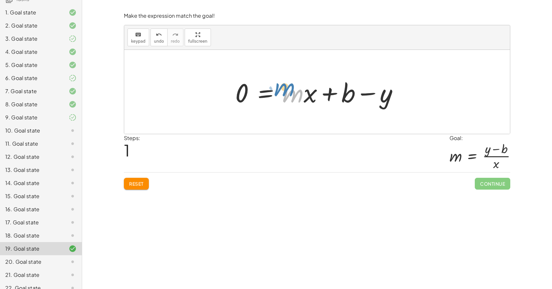
drag, startPoint x: 298, startPoint y: 89, endPoint x: 290, endPoint y: 83, distance: 10.1
click at [290, 83] on div at bounding box center [319, 92] width 175 height 34
drag, startPoint x: 307, startPoint y: 96, endPoint x: 321, endPoint y: 96, distance: 13.8
click at [321, 96] on div at bounding box center [319, 92] width 175 height 34
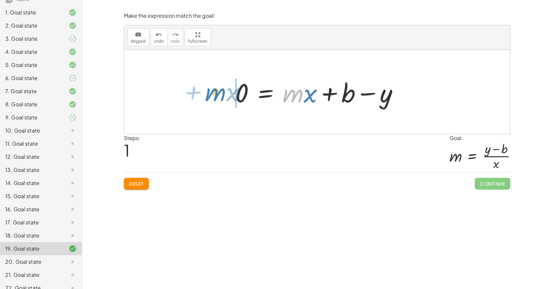
drag, startPoint x: 286, startPoint y: 97, endPoint x: 210, endPoint y: 95, distance: 76.9
click at [210, 95] on div "y = + · m · x + b · m + · x y = + · m · x + b 0 −" at bounding box center [317, 92] width 386 height 84
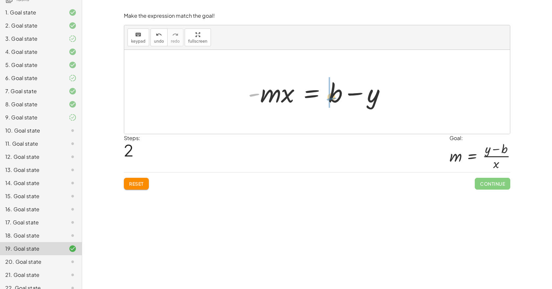
drag, startPoint x: 253, startPoint y: 95, endPoint x: 330, endPoint y: 99, distance: 77.3
click at [330, 99] on div at bounding box center [319, 92] width 149 height 34
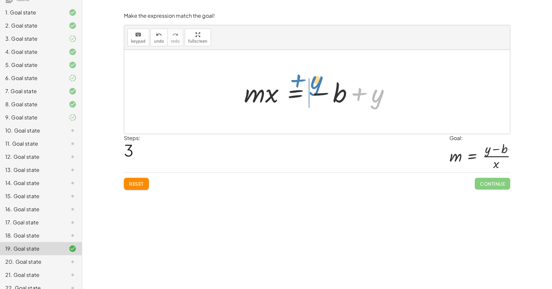
drag, startPoint x: 380, startPoint y: 100, endPoint x: 319, endPoint y: 86, distance: 62.6
click at [319, 86] on div at bounding box center [319, 92] width 157 height 34
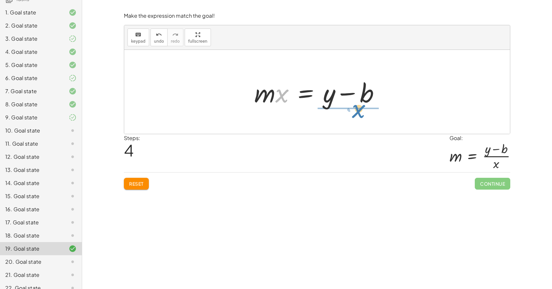
drag, startPoint x: 286, startPoint y: 98, endPoint x: 364, endPoint y: 118, distance: 80.9
click at [364, 118] on div "y = + · m · x + b 0 = + · m · x + b − y − · m · x + 0 = + b − y · - m · x = + b…" at bounding box center [317, 92] width 386 height 84
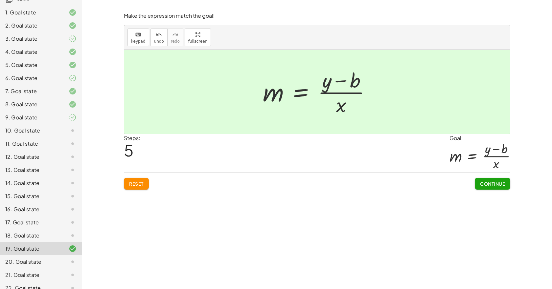
click at [144, 194] on div "**********" at bounding box center [317, 144] width 470 height 289
click at [125, 190] on div "Reset Continue" at bounding box center [317, 180] width 386 height 17
drag, startPoint x: 128, startPoint y: 185, endPoint x: 149, endPoint y: 181, distance: 21.5
click at [129, 186] on button "Reset" at bounding box center [136, 184] width 25 height 12
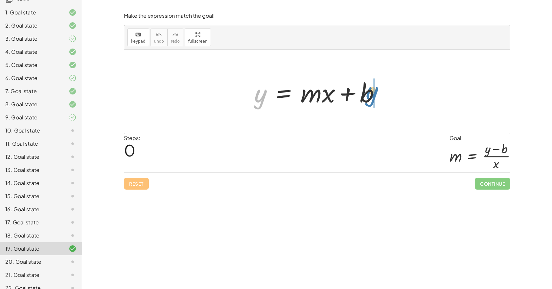
drag, startPoint x: 263, startPoint y: 98, endPoint x: 375, endPoint y: 96, distance: 111.4
click at [375, 96] on div at bounding box center [319, 92] width 137 height 34
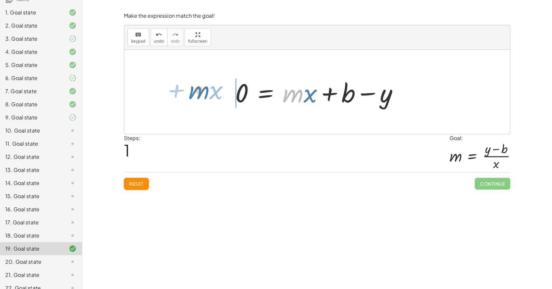
drag, startPoint x: 287, startPoint y: 96, endPoint x: 194, endPoint y: 93, distance: 94.0
click at [194, 93] on div "y = + · m · x + b · m + · x y = + · m · x + b 0 −" at bounding box center [317, 92] width 386 height 84
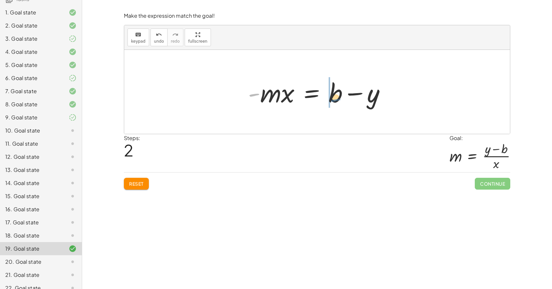
drag, startPoint x: 253, startPoint y: 94, endPoint x: 321, endPoint y: 100, distance: 67.9
click at [321, 100] on div at bounding box center [319, 92] width 149 height 34
drag, startPoint x: 250, startPoint y: 96, endPoint x: 331, endPoint y: 95, distance: 81.2
click at [331, 95] on div at bounding box center [319, 92] width 149 height 34
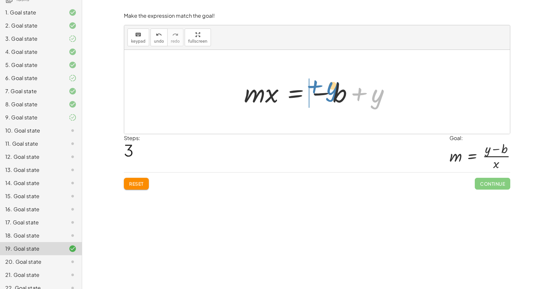
drag, startPoint x: 388, startPoint y: 96, endPoint x: 342, endPoint y: 88, distance: 47.3
click at [343, 88] on div at bounding box center [319, 92] width 157 height 34
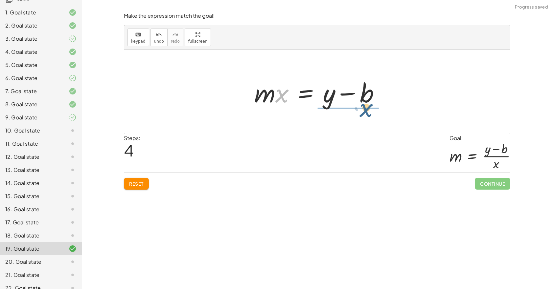
drag, startPoint x: 283, startPoint y: 96, endPoint x: 368, endPoint y: 110, distance: 86.7
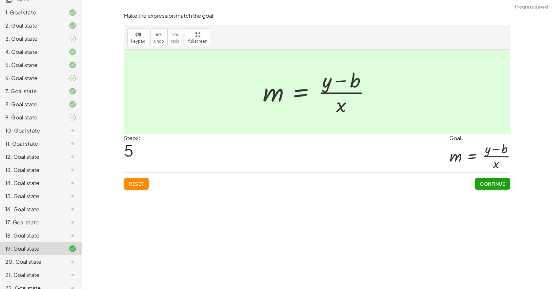
click at [37, 237] on div "18. Goal state" at bounding box center [31, 236] width 53 height 8
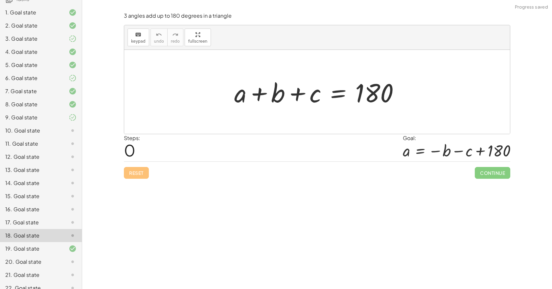
click at [314, 101] on div at bounding box center [319, 92] width 177 height 34
click at [317, 104] on div at bounding box center [319, 92] width 177 height 34
drag, startPoint x: 320, startPoint y: 106, endPoint x: 323, endPoint y: 107, distance: 3.7
click at [323, 107] on div at bounding box center [319, 92] width 177 height 34
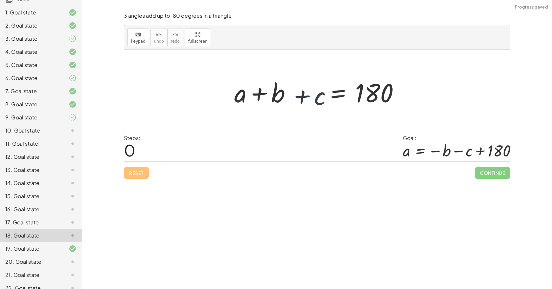
click at [323, 107] on div at bounding box center [319, 92] width 177 height 34
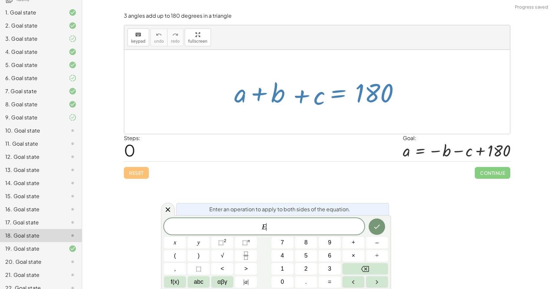
click at [323, 107] on div at bounding box center [319, 92] width 177 height 34
click at [321, 106] on div at bounding box center [319, 92] width 177 height 34
drag, startPoint x: 320, startPoint y: 106, endPoint x: 374, endPoint y: 105, distance: 53.9
click at [374, 105] on div at bounding box center [319, 92] width 177 height 34
click at [366, 93] on div at bounding box center [319, 92] width 177 height 34
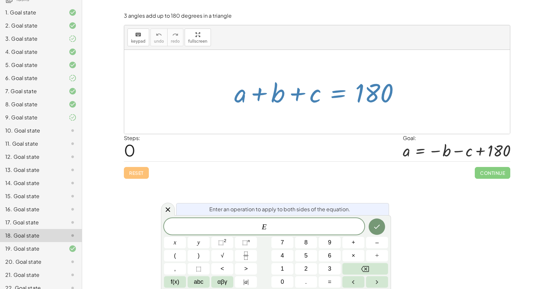
drag, startPoint x: 366, startPoint y: 93, endPoint x: 289, endPoint y: 92, distance: 76.2
click at [302, 90] on div at bounding box center [319, 92] width 177 height 34
click at [294, 91] on div at bounding box center [319, 92] width 177 height 34
click at [289, 92] on div at bounding box center [319, 92] width 177 height 34
drag, startPoint x: 335, startPoint y: 93, endPoint x: 328, endPoint y: 76, distance: 19.0
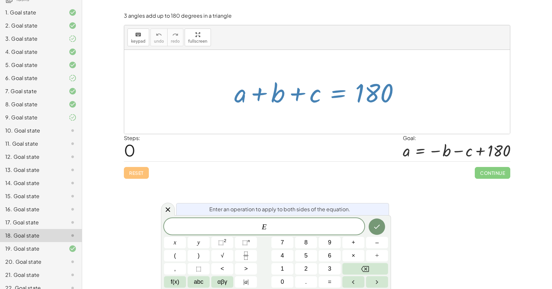
click at [328, 76] on div at bounding box center [319, 92] width 177 height 34
drag, startPoint x: 388, startPoint y: 97, endPoint x: 317, endPoint y: 117, distance: 73.6
click at [317, 117] on div "+ a + b + c = 180" at bounding box center [317, 92] width 386 height 84
drag, startPoint x: 279, startPoint y: 94, endPoint x: 290, endPoint y: 117, distance: 25.7
click at [278, 107] on div at bounding box center [319, 92] width 177 height 34
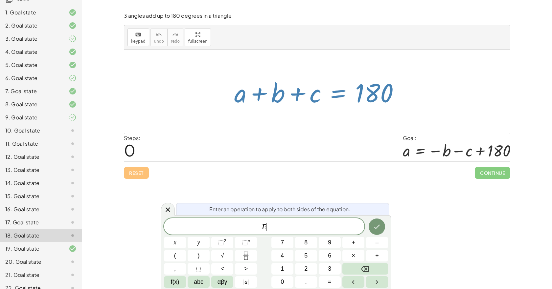
drag, startPoint x: 290, startPoint y: 117, endPoint x: 297, endPoint y: 123, distance: 8.8
click at [293, 119] on div "+ a + b + c = 180" at bounding box center [317, 92] width 386 height 84
click at [165, 210] on icon at bounding box center [168, 210] width 8 height 8
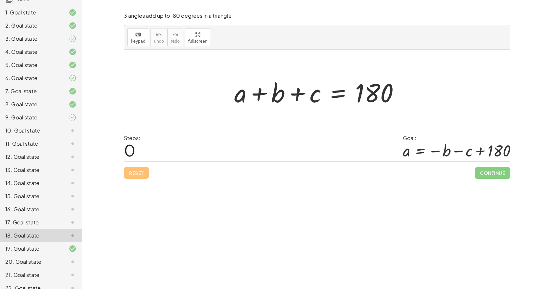
click at [273, 97] on div at bounding box center [319, 92] width 177 height 34
drag, startPoint x: 281, startPoint y: 100, endPoint x: 364, endPoint y: 95, distance: 83.0
click at [364, 95] on div at bounding box center [319, 92] width 177 height 34
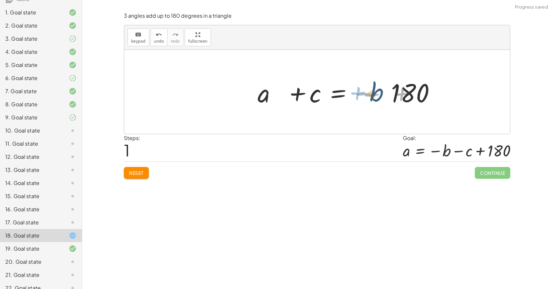
drag, startPoint x: 364, startPoint y: 95, endPoint x: 338, endPoint y: 101, distance: 26.2
click at [373, 96] on div at bounding box center [367, 92] width 197 height 34
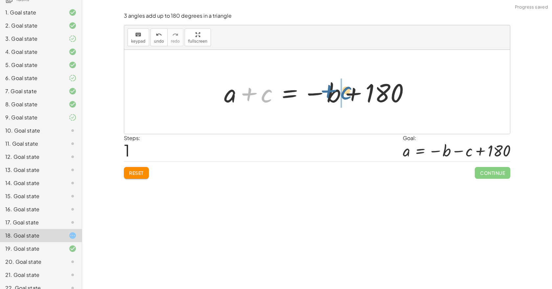
drag, startPoint x: 268, startPoint y: 97, endPoint x: 351, endPoint y: 96, distance: 82.8
click at [349, 95] on div at bounding box center [319, 92] width 197 height 34
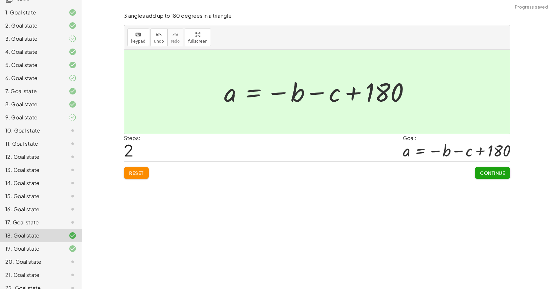
click at [29, 263] on div "20. Goal state" at bounding box center [31, 262] width 53 height 8
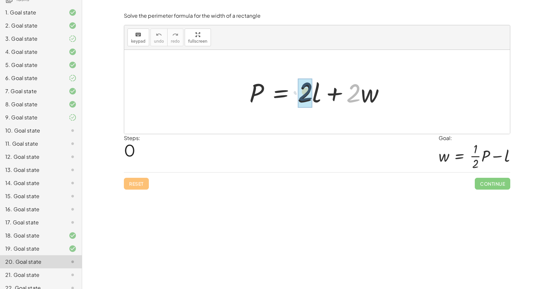
drag, startPoint x: 355, startPoint y: 94, endPoint x: 308, endPoint y: 94, distance: 47.3
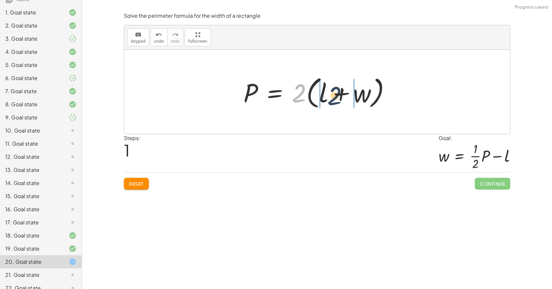
drag, startPoint x: 301, startPoint y: 98, endPoint x: 340, endPoint y: 100, distance: 39.5
click at [340, 100] on div at bounding box center [319, 92] width 159 height 38
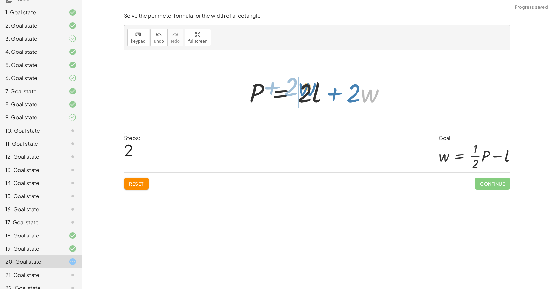
drag, startPoint x: 378, startPoint y: 87, endPoint x: 317, endPoint y: 91, distance: 61.6
click at [315, 91] on div at bounding box center [319, 92] width 147 height 34
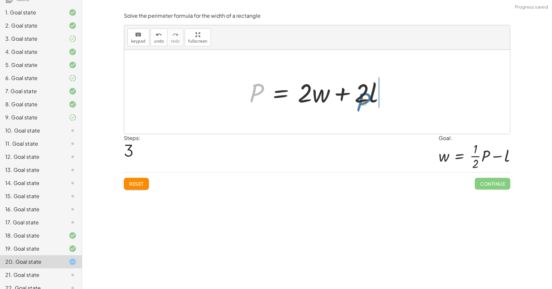
drag, startPoint x: 256, startPoint y: 92, endPoint x: 367, endPoint y: 101, distance: 111.4
click at [367, 101] on div at bounding box center [319, 92] width 147 height 34
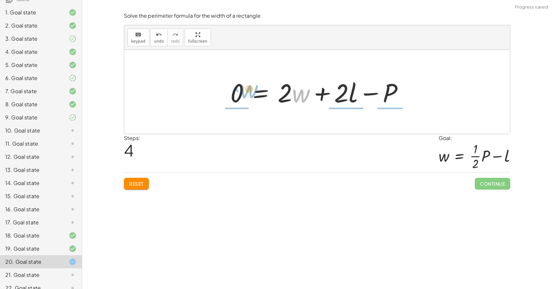
drag, startPoint x: 295, startPoint y: 96, endPoint x: 234, endPoint y: 93, distance: 61.5
click at [234, 93] on div at bounding box center [319, 92] width 185 height 34
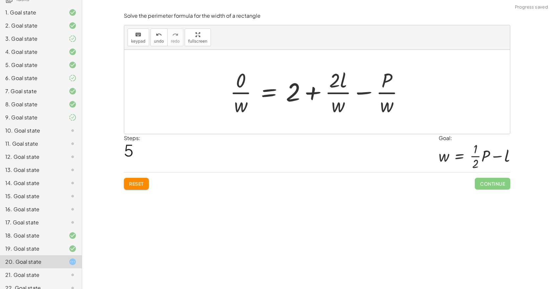
drag, startPoint x: 148, startPoint y: 182, endPoint x: 151, endPoint y: 182, distance: 3.6
click at [149, 182] on button "Reset" at bounding box center [136, 184] width 25 height 12
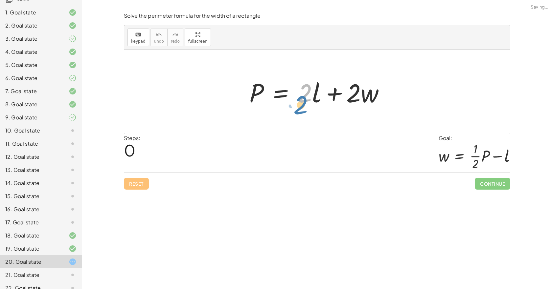
drag, startPoint x: 312, startPoint y: 100, endPoint x: 297, endPoint y: 100, distance: 15.1
click at [299, 101] on div at bounding box center [319, 92] width 147 height 34
drag, startPoint x: 255, startPoint y: 92, endPoint x: 374, endPoint y: 99, distance: 118.5
click at [374, 99] on div at bounding box center [319, 92] width 147 height 34
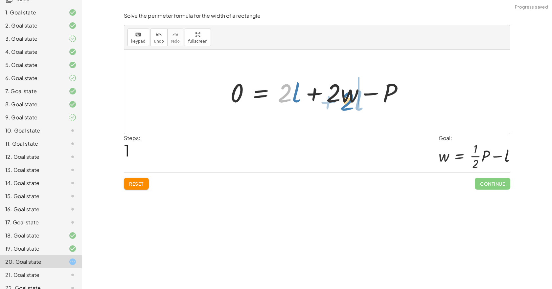
drag, startPoint x: 282, startPoint y: 99, endPoint x: 344, endPoint y: 100, distance: 62.8
click at [344, 100] on div at bounding box center [319, 92] width 185 height 34
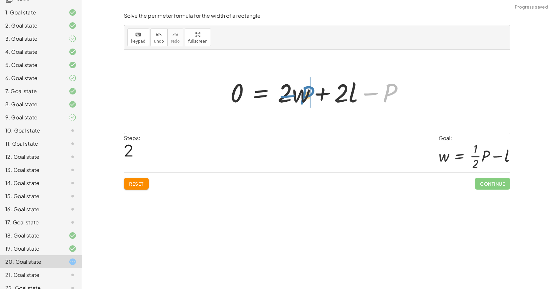
drag, startPoint x: 367, startPoint y: 93, endPoint x: 277, endPoint y: 95, distance: 90.7
click at [277, 95] on div at bounding box center [319, 92] width 185 height 34
drag, startPoint x: 283, startPoint y: 91, endPoint x: 308, endPoint y: 93, distance: 25.0
click at [309, 98] on div at bounding box center [319, 92] width 185 height 34
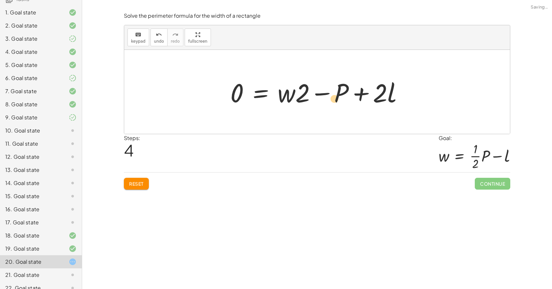
drag, startPoint x: 290, startPoint y: 97, endPoint x: 332, endPoint y: 96, distance: 42.1
click at [333, 96] on div at bounding box center [319, 92] width 185 height 34
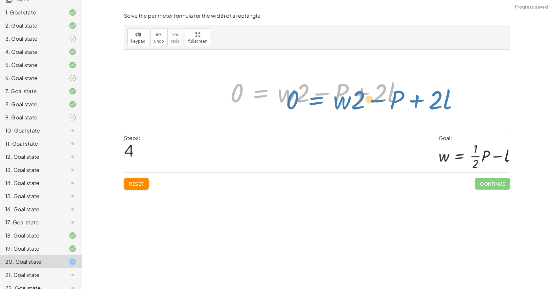
drag, startPoint x: 247, startPoint y: 95, endPoint x: 303, endPoint y: 102, distance: 56.9
click at [303, 102] on div at bounding box center [319, 92] width 185 height 34
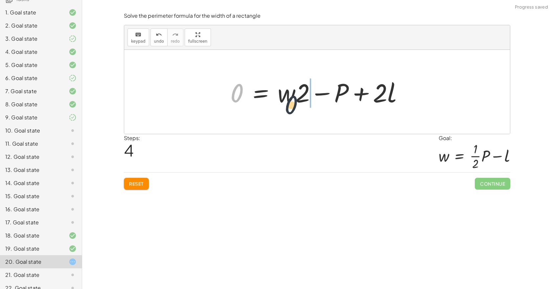
drag, startPoint x: 235, startPoint y: 96, endPoint x: 308, endPoint y: 107, distance: 73.5
click at [308, 107] on div at bounding box center [319, 92] width 185 height 34
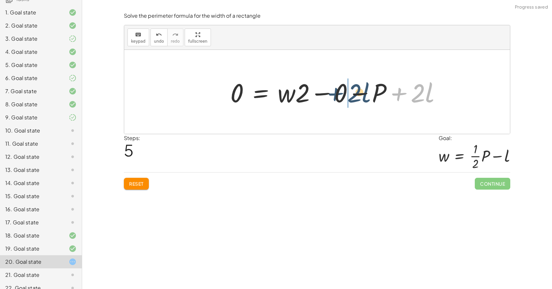
drag, startPoint x: 390, startPoint y: 91, endPoint x: 315, endPoint y: 89, distance: 75.3
click at [317, 90] on div at bounding box center [338, 92] width 222 height 34
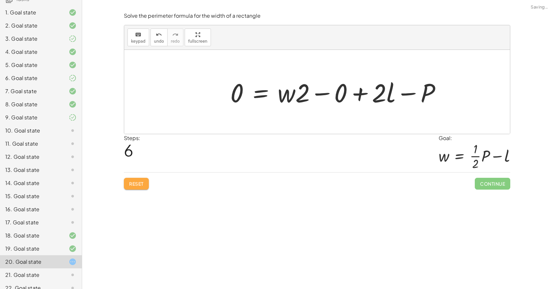
click at [145, 179] on button "Reset" at bounding box center [136, 184] width 25 height 12
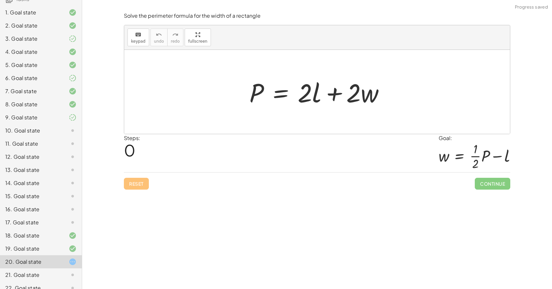
click at [45, 269] on div "19. Goal state" at bounding box center [41, 275] width 82 height 13
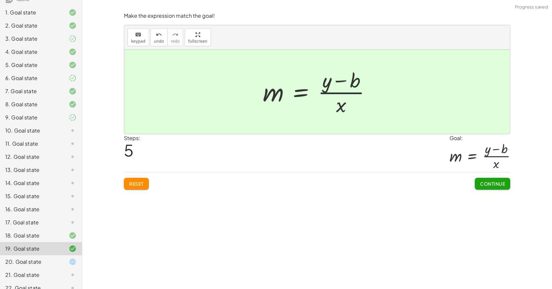
click at [134, 187] on button "Reset" at bounding box center [136, 184] width 25 height 12
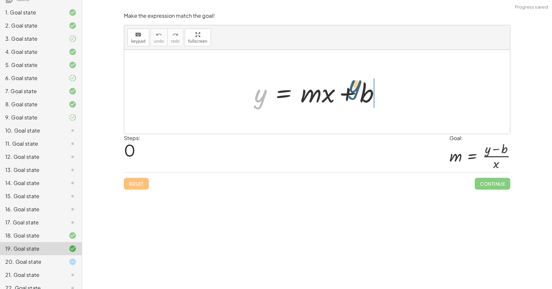
drag, startPoint x: 275, startPoint y: 95, endPoint x: 372, endPoint y: 88, distance: 97.2
click at [372, 88] on div at bounding box center [319, 92] width 137 height 34
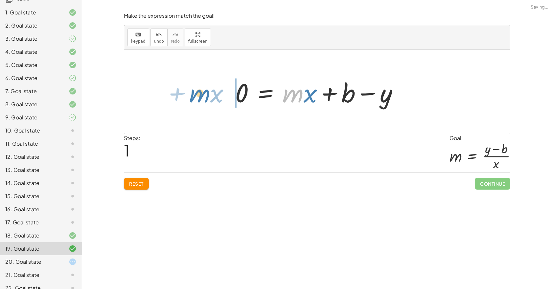
drag, startPoint x: 307, startPoint y: 99, endPoint x: 215, endPoint y: 99, distance: 92.3
click at [213, 99] on div "y = + · m · x + b · m + · x y = + · m · x + b 0 −" at bounding box center [317, 92] width 386 height 84
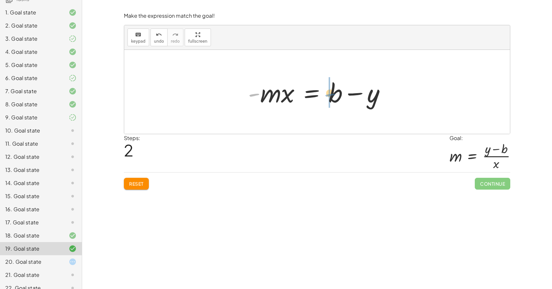
drag, startPoint x: 251, startPoint y: 95, endPoint x: 327, endPoint y: 95, distance: 75.9
click at [327, 95] on div at bounding box center [319, 92] width 149 height 34
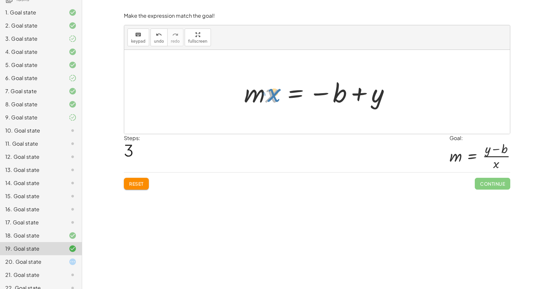
click at [275, 96] on div at bounding box center [319, 92] width 157 height 34
drag, startPoint x: 376, startPoint y: 104, endPoint x: 328, endPoint y: 85, distance: 51.9
click at [328, 85] on div at bounding box center [319, 92] width 157 height 34
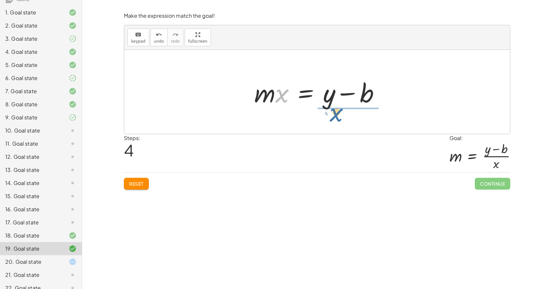
drag, startPoint x: 279, startPoint y: 99, endPoint x: 344, endPoint y: 119, distance: 68.4
click at [344, 119] on div "y = + · m · x + b 0 = + · m · x + b − y − · m · x + 0 = + b − y · - m · x = + b…" at bounding box center [317, 92] width 386 height 84
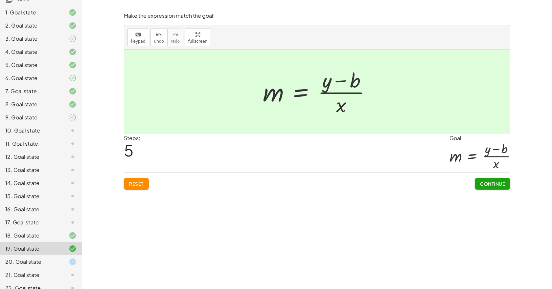
click at [58, 223] on div at bounding box center [67, 223] width 18 height 8
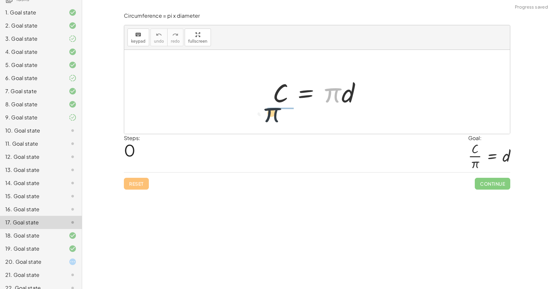
drag, startPoint x: 332, startPoint y: 98, endPoint x: 267, endPoint y: 117, distance: 68.0
click at [266, 117] on div "· π C = · π · d" at bounding box center [317, 92] width 386 height 84
click at [269, 109] on div at bounding box center [319, 92] width 100 height 34
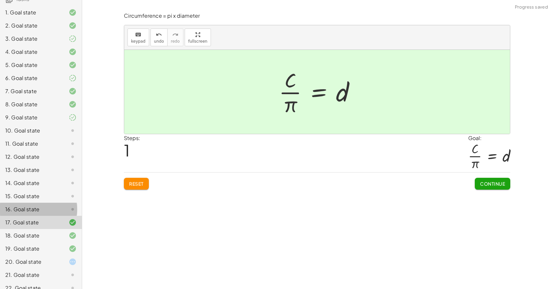
click at [44, 210] on div "16. Goal state" at bounding box center [31, 210] width 53 height 8
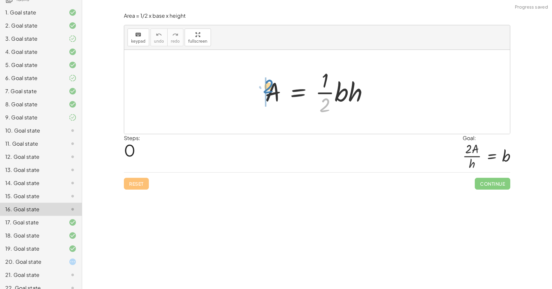
drag, startPoint x: 315, startPoint y: 111, endPoint x: 259, endPoint y: 92, distance: 58.9
click at [252, 93] on div "· 2 A = · · 1 · 2 · b · h" at bounding box center [317, 92] width 386 height 84
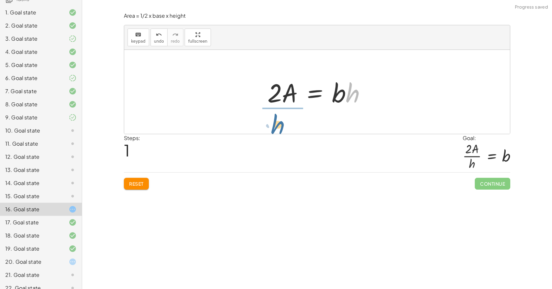
drag, startPoint x: 337, startPoint y: 94, endPoint x: 260, endPoint y: 126, distance: 83.2
click at [260, 126] on div "A = · · 1 · 2 · b · h · 2 · A = · 1 · b · h · h A = · 2 · b · h ·" at bounding box center [317, 92] width 386 height 84
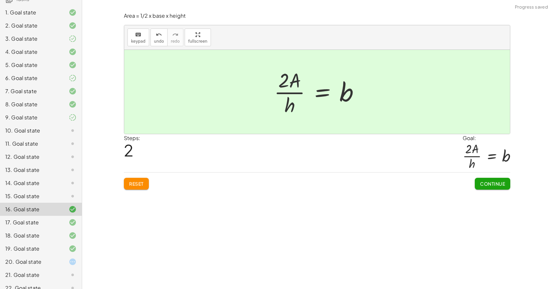
click at [58, 199] on div at bounding box center [67, 197] width 18 height 8
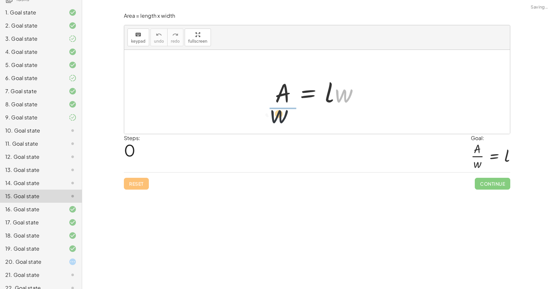
drag, startPoint x: 346, startPoint y: 96, endPoint x: 268, endPoint y: 118, distance: 81.2
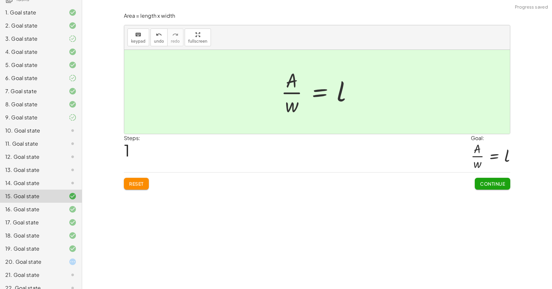
click at [39, 182] on div "14. Goal state" at bounding box center [31, 183] width 53 height 8
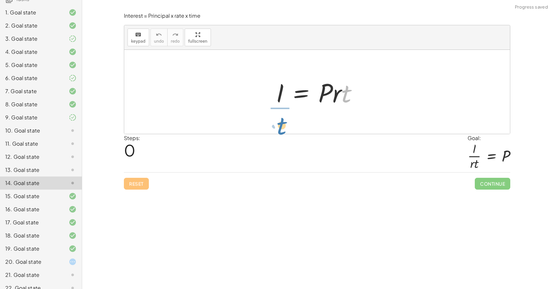
drag, startPoint x: 343, startPoint y: 98, endPoint x: 276, endPoint y: 129, distance: 74.5
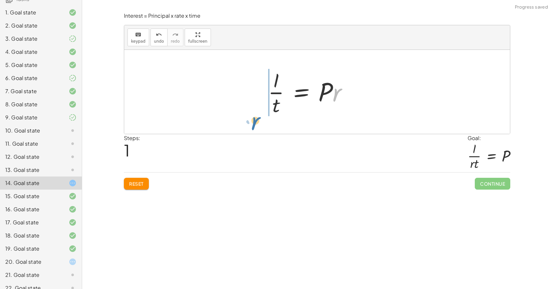
drag, startPoint x: 337, startPoint y: 97, endPoint x: 257, endPoint y: 121, distance: 84.0
click at [257, 121] on div "I = · P · r · t · r I = · P · r · t ·" at bounding box center [317, 92] width 386 height 84
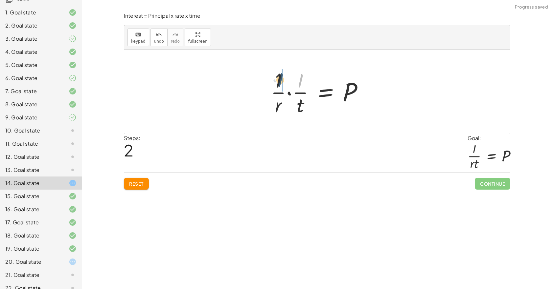
drag, startPoint x: 297, startPoint y: 85, endPoint x: 277, endPoint y: 85, distance: 19.4
click at [276, 85] on div at bounding box center [319, 92] width 104 height 51
click at [136, 181] on span "Reset" at bounding box center [136, 184] width 14 height 6
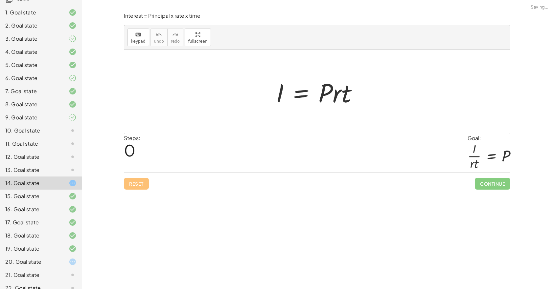
click at [320, 91] on div at bounding box center [320, 92] width 94 height 34
drag, startPoint x: 320, startPoint y: 91, endPoint x: 318, endPoint y: 105, distance: 14.3
click at [319, 95] on div at bounding box center [320, 92] width 94 height 34
drag, startPoint x: 318, startPoint y: 105, endPoint x: 258, endPoint y: 106, distance: 60.1
click at [258, 106] on div "I = · P · r · t" at bounding box center [317, 92] width 386 height 84
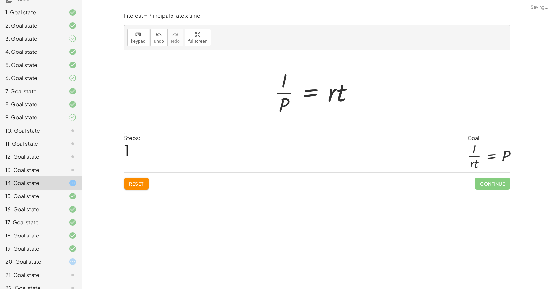
drag, startPoint x: 275, startPoint y: 84, endPoint x: 290, endPoint y: 89, distance: 16.2
click at [277, 84] on div at bounding box center [316, 92] width 90 height 51
drag, startPoint x: 290, startPoint y: 89, endPoint x: 333, endPoint y: 98, distance: 43.6
click at [332, 99] on div at bounding box center [319, 92] width 90 height 51
drag, startPoint x: 333, startPoint y: 98, endPoint x: 340, endPoint y: 75, distance: 23.4
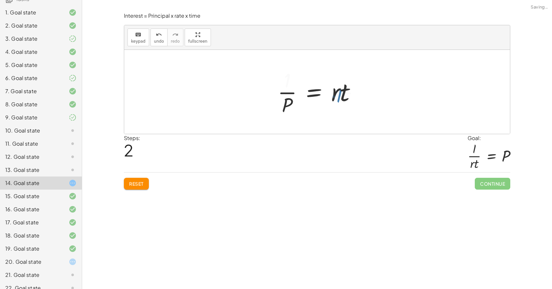
click at [340, 77] on div at bounding box center [321, 92] width 94 height 51
drag, startPoint x: 340, startPoint y: 75, endPoint x: 339, endPoint y: 84, distance: 8.9
click at [339, 78] on div at bounding box center [321, 92] width 94 height 51
drag, startPoint x: 338, startPoint y: 95, endPoint x: 342, endPoint y: 103, distance: 8.8
click at [338, 95] on div at bounding box center [319, 92] width 94 height 51
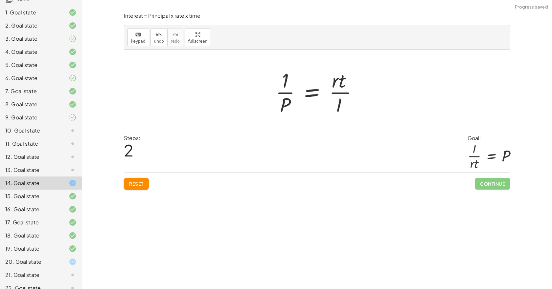
click at [343, 106] on div at bounding box center [319, 92] width 94 height 51
drag, startPoint x: 341, startPoint y: 99, endPoint x: 341, endPoint y: 89, distance: 10.5
click at [341, 89] on div at bounding box center [319, 92] width 94 height 51
drag, startPoint x: 342, startPoint y: 80, endPoint x: 343, endPoint y: 70, distance: 9.9
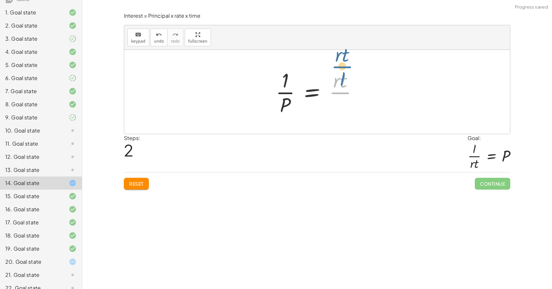
click at [343, 67] on div at bounding box center [319, 92] width 94 height 51
drag, startPoint x: 343, startPoint y: 76, endPoint x: 343, endPoint y: 88, distance: 12.2
click at [343, 80] on div at bounding box center [319, 92] width 94 height 51
click at [342, 99] on div at bounding box center [319, 92] width 94 height 51
drag, startPoint x: 342, startPoint y: 101, endPoint x: 341, endPoint y: 105, distance: 4.3
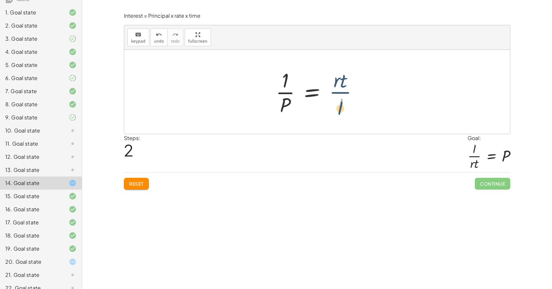
click at [341, 105] on div at bounding box center [319, 92] width 94 height 51
drag, startPoint x: 334, startPoint y: 83, endPoint x: 332, endPoint y: 99, distance: 15.8
click at [334, 86] on div at bounding box center [319, 92] width 94 height 51
drag, startPoint x: 332, startPoint y: 99, endPoint x: 336, endPoint y: 96, distance: 4.9
click at [333, 102] on div at bounding box center [319, 92] width 94 height 51
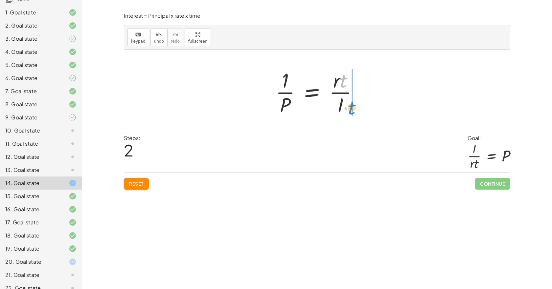
drag, startPoint x: 341, startPoint y: 82, endPoint x: 342, endPoint y: 111, distance: 28.3
click at [342, 111] on div at bounding box center [319, 92] width 94 height 51
click at [147, 189] on button "Reset" at bounding box center [136, 184] width 25 height 12
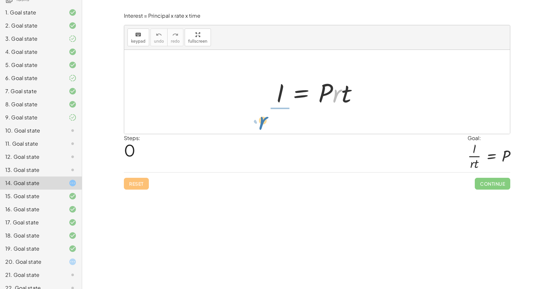
drag, startPoint x: 336, startPoint y: 96, endPoint x: 263, endPoint y: 124, distance: 78.3
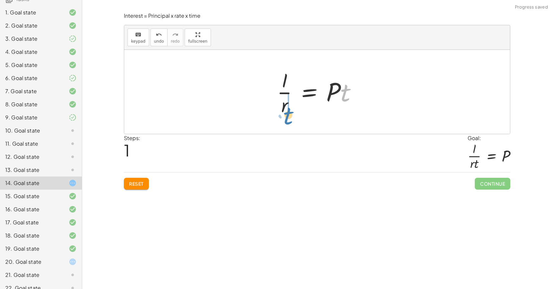
drag, startPoint x: 341, startPoint y: 99, endPoint x: 284, endPoint y: 122, distance: 61.3
click at [284, 122] on div "I = · P · r · t · t I = · P · r · t ·" at bounding box center [317, 92] width 386 height 84
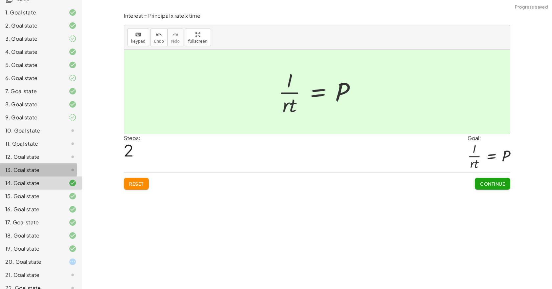
click at [51, 170] on div "13. Goal state" at bounding box center [31, 170] width 53 height 8
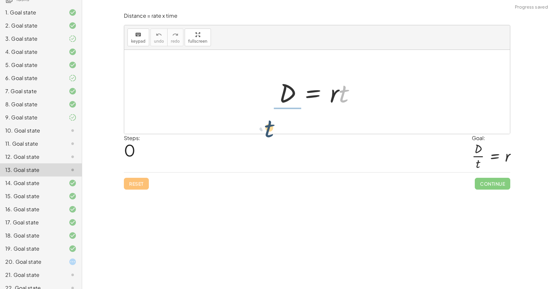
drag, startPoint x: 342, startPoint y: 98, endPoint x: 265, endPoint y: 129, distance: 83.2
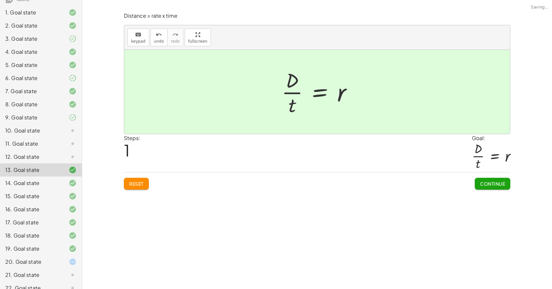
click at [46, 153] on div "12. Goal state" at bounding box center [31, 157] width 53 height 8
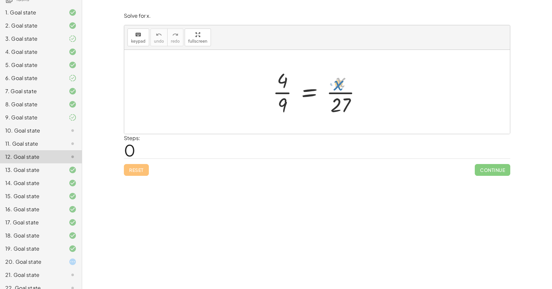
drag, startPoint x: 328, startPoint y: 83, endPoint x: 354, endPoint y: 94, distance: 28.0
click at [352, 82] on div at bounding box center [319, 92] width 100 height 51
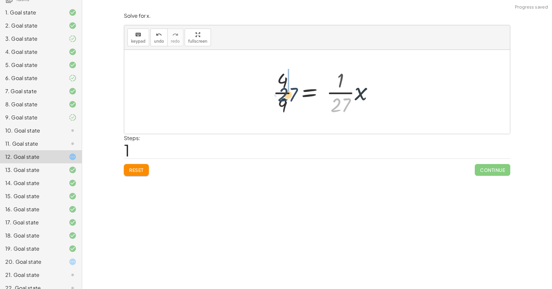
drag, startPoint x: 339, startPoint y: 109, endPoint x: 280, endPoint y: 97, distance: 60.3
click at [280, 97] on div at bounding box center [326, 92] width 114 height 51
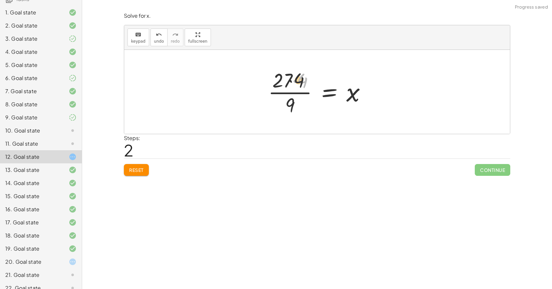
click at [288, 82] on div at bounding box center [320, 92] width 110 height 51
click at [288, 81] on div at bounding box center [320, 92] width 110 height 51
click at [291, 81] on div at bounding box center [320, 92] width 110 height 51
click at [294, 81] on div at bounding box center [320, 92] width 110 height 51
drag, startPoint x: 287, startPoint y: 105, endPoint x: 287, endPoint y: 84, distance: 20.4
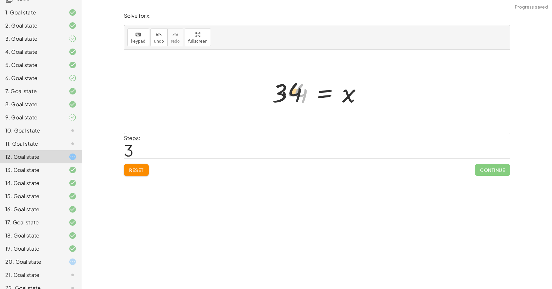
drag, startPoint x: 300, startPoint y: 96, endPoint x: 287, endPoint y: 94, distance: 12.3
click at [288, 94] on div at bounding box center [320, 92] width 102 height 34
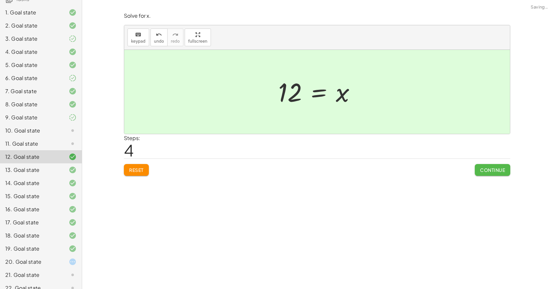
click at [487, 165] on button "Continue" at bounding box center [492, 170] width 35 height 12
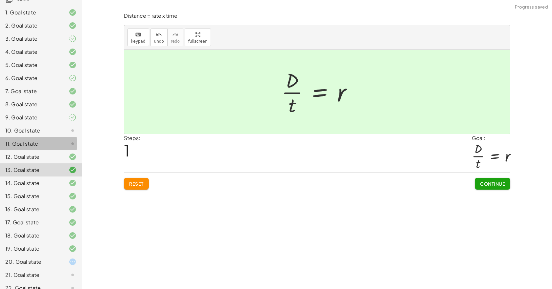
click at [31, 164] on div "11. Goal state" at bounding box center [41, 170] width 82 height 13
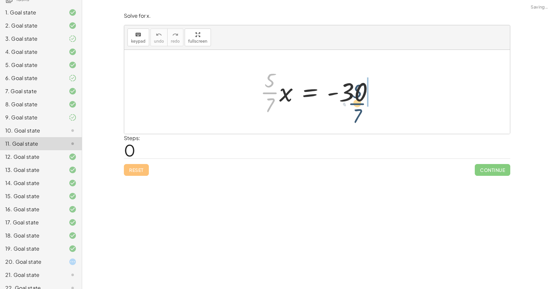
drag, startPoint x: 272, startPoint y: 91, endPoint x: 368, endPoint y: 99, distance: 95.9
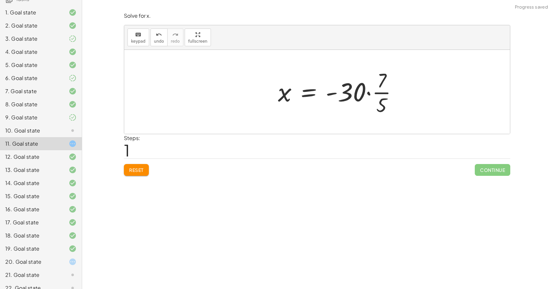
click at [374, 88] on div at bounding box center [340, 92] width 131 height 51
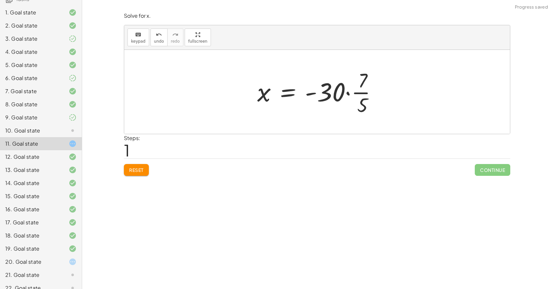
click at [351, 93] on div at bounding box center [319, 92] width 131 height 51
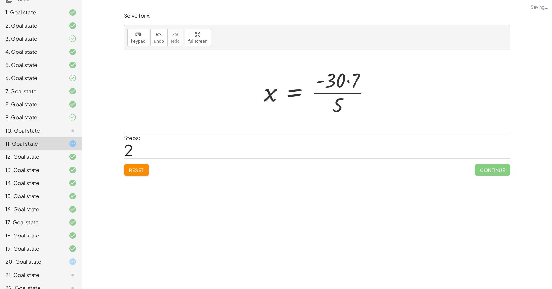
drag, startPoint x: 340, startPoint y: 80, endPoint x: 344, endPoint y: 86, distance: 7.1
click at [340, 80] on div at bounding box center [320, 92] width 118 height 51
click at [344, 94] on div at bounding box center [316, 92] width 111 height 34
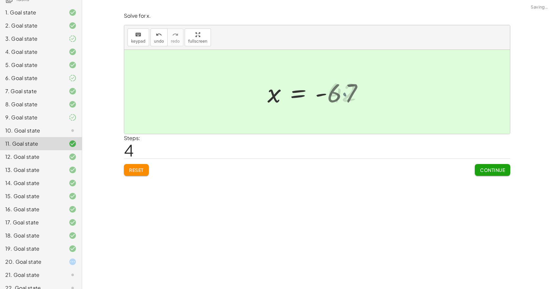
click at [341, 94] on div at bounding box center [317, 92] width 107 height 33
drag, startPoint x: 491, startPoint y: 167, endPoint x: 487, endPoint y: 170, distance: 5.3
click at [491, 167] on button "Continue" at bounding box center [492, 170] width 35 height 12
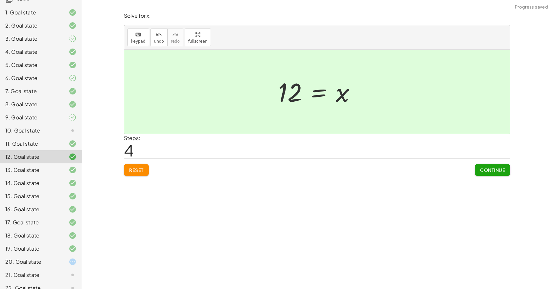
click at [58, 130] on div at bounding box center [67, 131] width 18 height 8
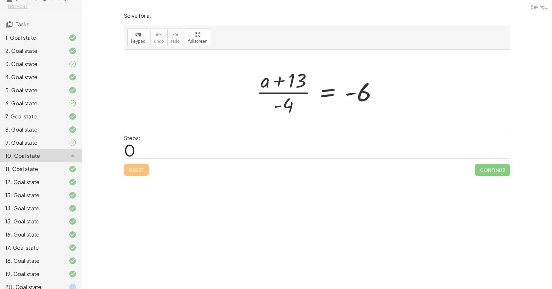
scroll to position [0, 0]
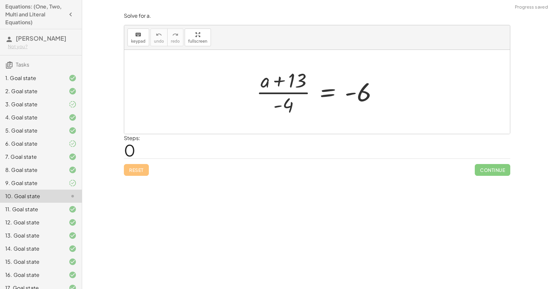
click at [137, 168] on div "Reset Continue" at bounding box center [317, 167] width 386 height 17
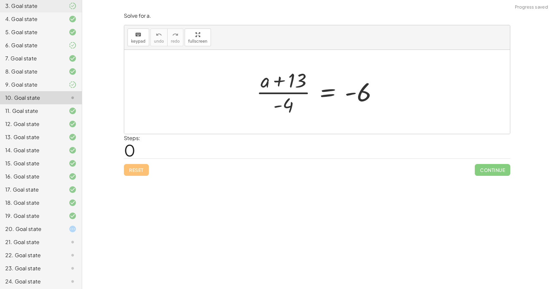
scroll to position [126, 0]
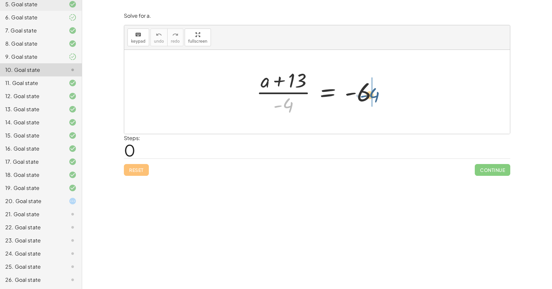
drag, startPoint x: 285, startPoint y: 105, endPoint x: 371, endPoint y: 95, distance: 87.0
click at [371, 95] on div at bounding box center [319, 92] width 133 height 51
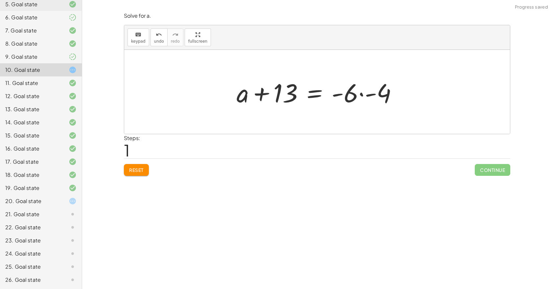
drag, startPoint x: 275, startPoint y: 95, endPoint x: 312, endPoint y: 93, distance: 37.5
click at [283, 95] on div at bounding box center [319, 92] width 172 height 34
drag, startPoint x: 312, startPoint y: 93, endPoint x: 364, endPoint y: 93, distance: 51.6
click at [357, 93] on div at bounding box center [319, 92] width 172 height 34
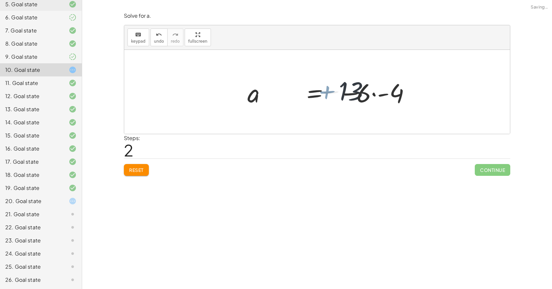
click at [372, 95] on div at bounding box center [372, 92] width 181 height 34
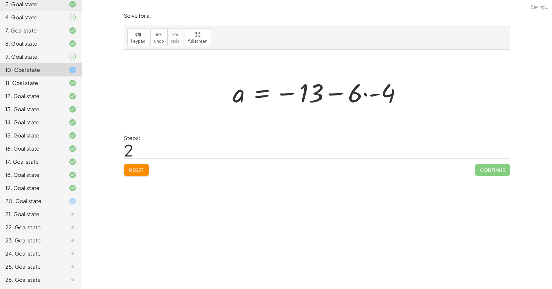
drag, startPoint x: 400, startPoint y: 95, endPoint x: 392, endPoint y: 95, distance: 7.2
click at [399, 95] on div at bounding box center [319, 92] width 181 height 34
click at [369, 95] on div at bounding box center [316, 92] width 174 height 33
click at [327, 92] on div at bounding box center [310, 92] width 162 height 33
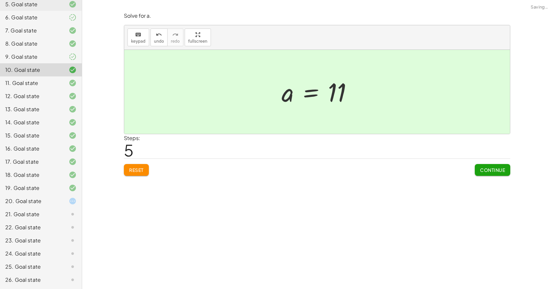
click at [485, 169] on span "Continue" at bounding box center [492, 170] width 25 height 6
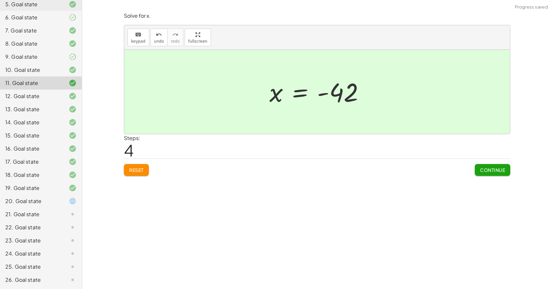
click at [52, 234] on div "21. Goal state" at bounding box center [41, 240] width 82 height 13
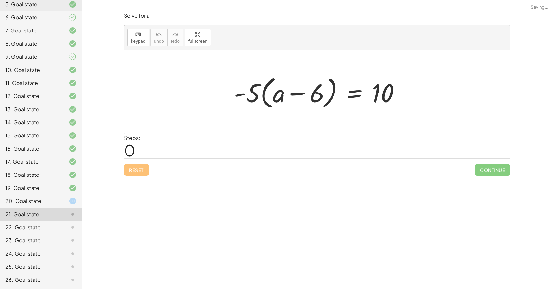
drag, startPoint x: 250, startPoint y: 94, endPoint x: 297, endPoint y: 96, distance: 47.0
click at [256, 95] on div at bounding box center [320, 92] width 178 height 38
click at [269, 96] on div at bounding box center [320, 92] width 178 height 38
click at [289, 96] on div at bounding box center [320, 92] width 178 height 38
click at [300, 96] on div at bounding box center [320, 92] width 178 height 38
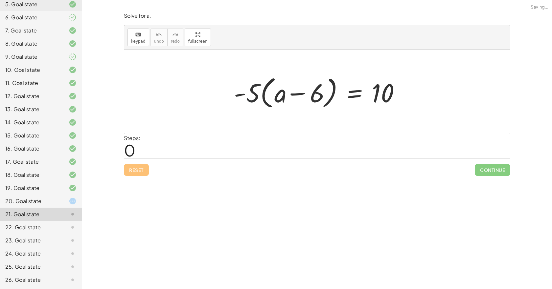
click at [300, 96] on div at bounding box center [320, 92] width 178 height 38
drag, startPoint x: 244, startPoint y: 96, endPoint x: 289, endPoint y: 86, distance: 46.3
click at [285, 83] on div at bounding box center [320, 92] width 178 height 38
click at [290, 87] on div at bounding box center [316, 92] width 184 height 38
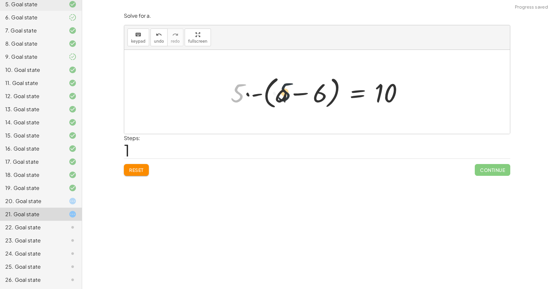
drag, startPoint x: 236, startPoint y: 95, endPoint x: 307, endPoint y: 99, distance: 70.8
click at [306, 99] on div at bounding box center [319, 92] width 184 height 38
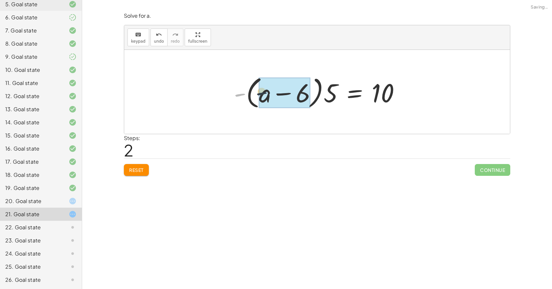
drag, startPoint x: 245, startPoint y: 95, endPoint x: 281, endPoint y: 94, distance: 36.1
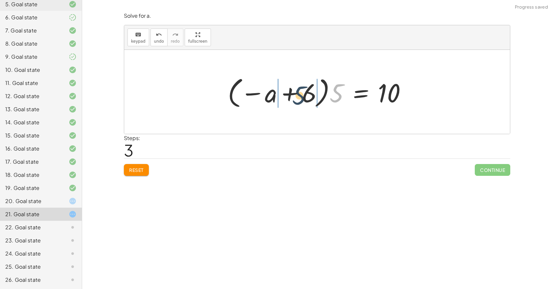
drag, startPoint x: 327, startPoint y: 97, endPoint x: 289, endPoint y: 99, distance: 38.2
click at [289, 99] on div at bounding box center [319, 92] width 191 height 36
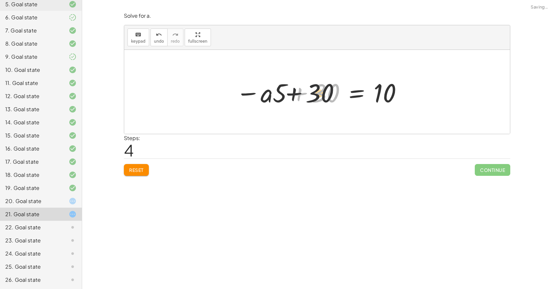
drag, startPoint x: 302, startPoint y: 95, endPoint x: 290, endPoint y: 95, distance: 11.5
click at [290, 95] on div at bounding box center [320, 92] width 174 height 34
drag, startPoint x: 323, startPoint y: 97, endPoint x: 395, endPoint y: 99, distance: 72.6
click at [395, 99] on div at bounding box center [320, 92] width 174 height 34
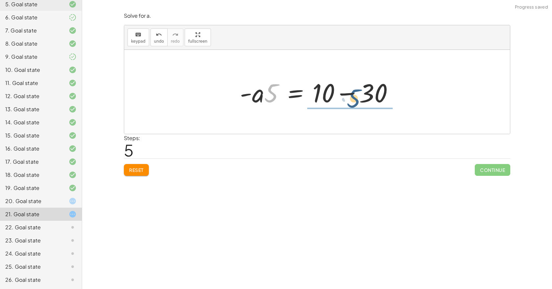
drag, startPoint x: 273, startPoint y: 96, endPoint x: 361, endPoint y: 102, distance: 88.3
click at [360, 102] on div at bounding box center [320, 92] width 166 height 34
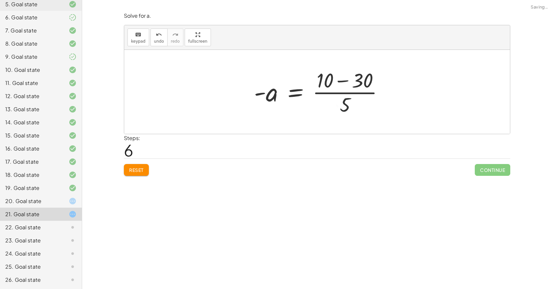
click at [342, 82] on div at bounding box center [321, 92] width 141 height 51
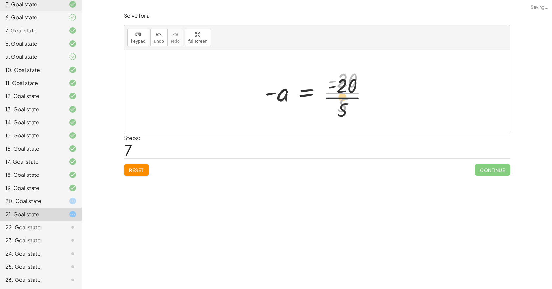
drag, startPoint x: 333, startPoint y: 90, endPoint x: 335, endPoint y: 99, distance: 9.6
click at [333, 99] on div at bounding box center [319, 92] width 115 height 51
click at [343, 87] on div at bounding box center [319, 92] width 115 height 51
click at [280, 94] on div at bounding box center [319, 92] width 103 height 33
drag, startPoint x: 280, startPoint y: 94, endPoint x: 343, endPoint y: 98, distance: 63.2
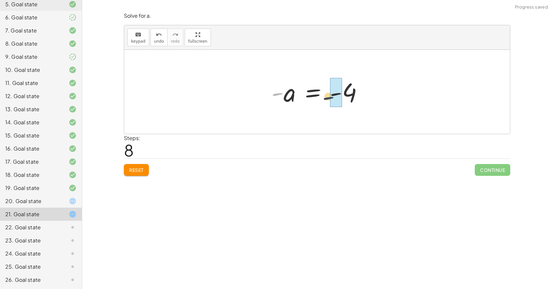
click at [342, 98] on div at bounding box center [319, 92] width 103 height 33
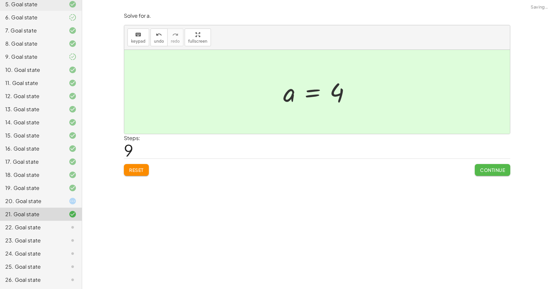
click at [497, 166] on button "Continue" at bounding box center [492, 170] width 35 height 12
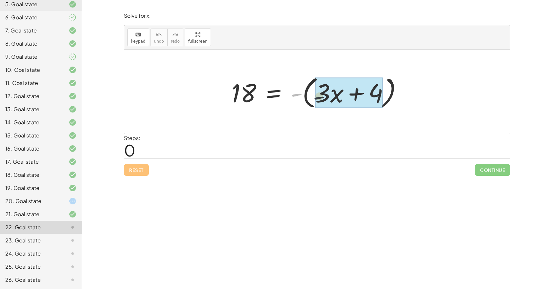
drag, startPoint x: 298, startPoint y: 94, endPoint x: 327, endPoint y: 98, distance: 29.5
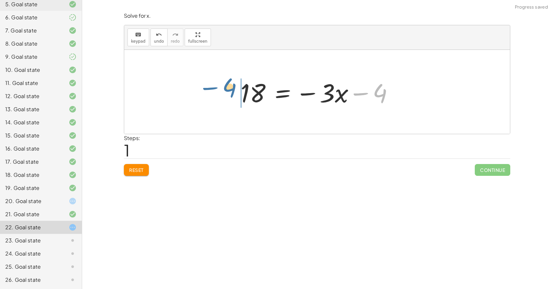
drag, startPoint x: 326, startPoint y: 83, endPoint x: 260, endPoint y: 95, distance: 66.8
click at [260, 95] on div at bounding box center [319, 92] width 165 height 34
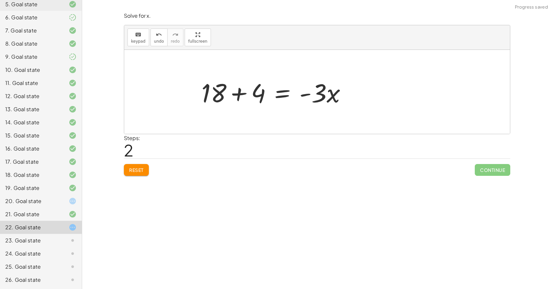
click at [236, 92] on div "18 = - ( + · 3 · x + 4 ) 18 = − · 3 · x − 4 18 = · 3 · x 4 + + -" at bounding box center [274, 92] width 165 height 37
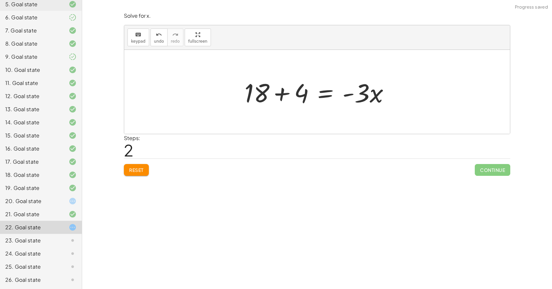
click at [272, 98] on div at bounding box center [319, 92] width 157 height 34
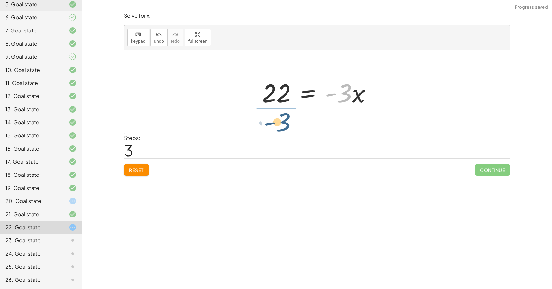
drag, startPoint x: 345, startPoint y: 96, endPoint x: 282, endPoint y: 116, distance: 66.1
click at [282, 118] on div "18 = - ( + · 3 · x + 4 ) 18 = − · 3 · x − 4 + 18 + 4 = · - 3 · x · - 3 = · 3 · …" at bounding box center [317, 92] width 386 height 84
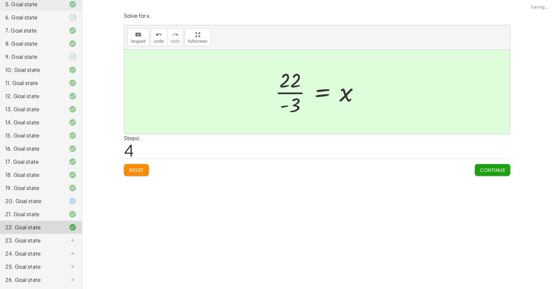
click at [483, 167] on button "Continue" at bounding box center [492, 170] width 35 height 12
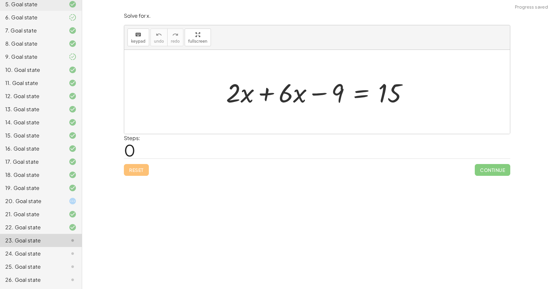
click at [258, 91] on div at bounding box center [320, 92] width 194 height 34
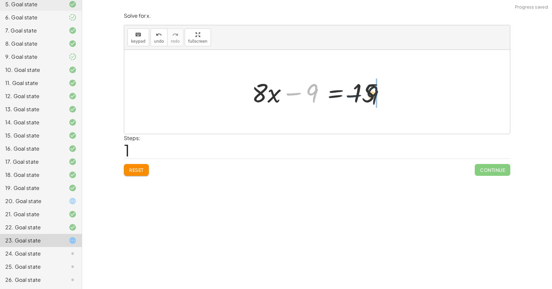
drag, startPoint x: 304, startPoint y: 91, endPoint x: 371, endPoint y: 94, distance: 67.1
click at [371, 94] on div at bounding box center [319, 92] width 142 height 34
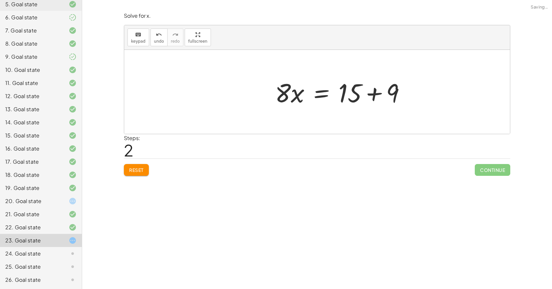
drag, startPoint x: 397, startPoint y: 94, endPoint x: 391, endPoint y: 96, distance: 5.8
click at [396, 94] on div at bounding box center [343, 92] width 142 height 34
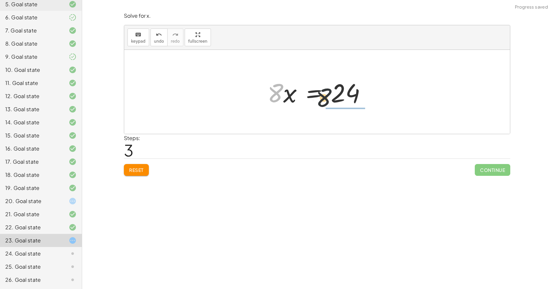
drag, startPoint x: 267, startPoint y: 91, endPoint x: 338, endPoint y: 97, distance: 70.9
click at [338, 97] on div at bounding box center [319, 92] width 110 height 34
click at [340, 85] on div at bounding box center [328, 92] width 96 height 51
click at [337, 95] on div at bounding box center [320, 92] width 96 height 51
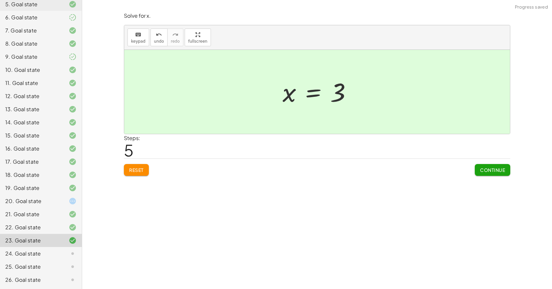
click at [495, 169] on span "Continue" at bounding box center [492, 170] width 25 height 6
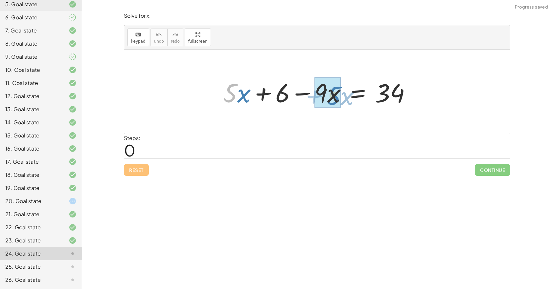
drag, startPoint x: 227, startPoint y: 95, endPoint x: 334, endPoint y: 98, distance: 107.1
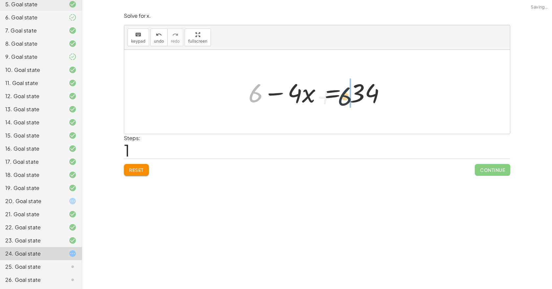
drag, startPoint x: 259, startPoint y: 93, endPoint x: 359, endPoint y: 98, distance: 100.3
click at [359, 98] on div at bounding box center [319, 92] width 149 height 34
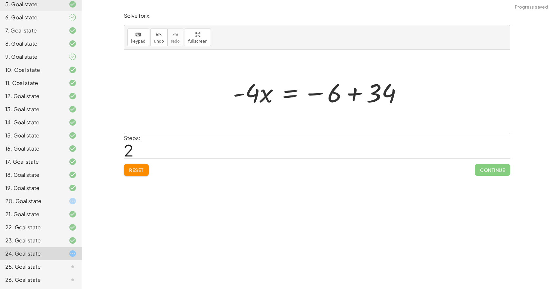
click at [401, 98] on div at bounding box center [320, 92] width 181 height 34
click at [349, 94] on div at bounding box center [290, 92] width 123 height 34
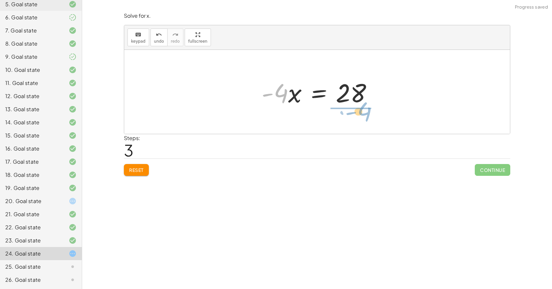
drag, startPoint x: 284, startPoint y: 96, endPoint x: 369, endPoint y: 114, distance: 87.4
click at [369, 114] on div "+ · 5 · x + 6 − · 9 · x = 34 + 6 − · 4 · x = 34 · - 4 · x = − 6 + 34 · - 4 · x …" at bounding box center [317, 92] width 386 height 84
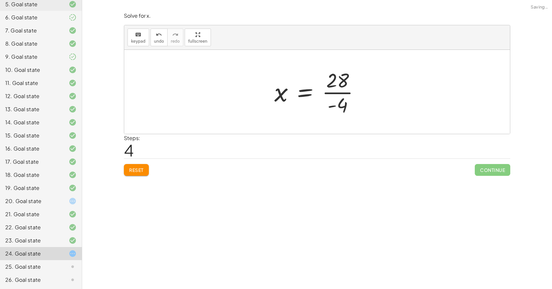
click at [336, 95] on div at bounding box center [319, 92] width 97 height 51
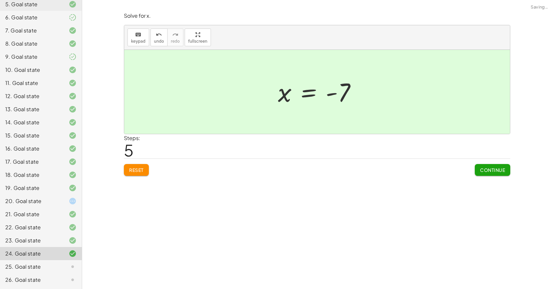
click at [486, 168] on span "Continue" at bounding box center [492, 170] width 25 height 6
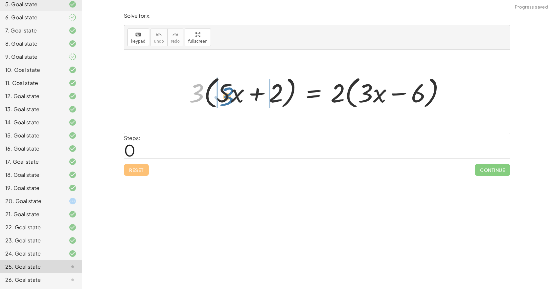
drag, startPoint x: 197, startPoint y: 92, endPoint x: 234, endPoint y: 88, distance: 36.7
click at [229, 96] on div at bounding box center [320, 92] width 268 height 38
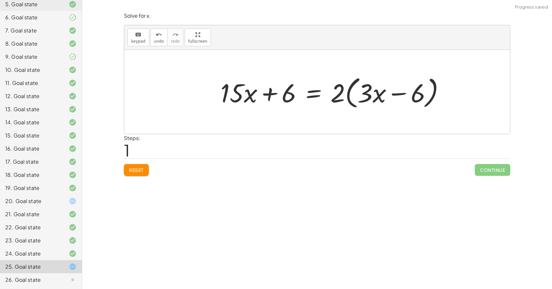
click at [273, 97] on div at bounding box center [335, 92] width 236 height 38
click at [271, 95] on div at bounding box center [335, 92] width 236 height 38
click at [289, 94] on div at bounding box center [335, 92] width 236 height 38
drag, startPoint x: 336, startPoint y: 96, endPoint x: 395, endPoint y: 99, distance: 58.3
click at [394, 100] on div at bounding box center [335, 92] width 236 height 38
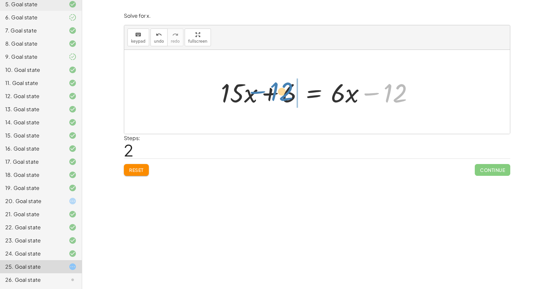
drag, startPoint x: 399, startPoint y: 95, endPoint x: 301, endPoint y: 90, distance: 98.0
click at [292, 93] on div at bounding box center [319, 92] width 204 height 34
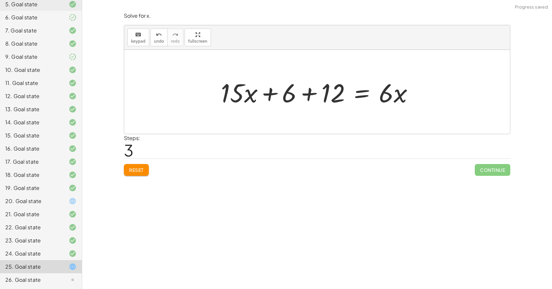
drag, startPoint x: 241, startPoint y: 96, endPoint x: 270, endPoint y: 100, distance: 28.8
click at [247, 97] on div at bounding box center [319, 92] width 204 height 34
drag, startPoint x: 406, startPoint y: 112, endPoint x: 271, endPoint y: 107, distance: 134.8
click at [384, 104] on div "· 3 · ( + · 5 · x + 2 ) = · 2 · ( + · 3 · x − 6 ) + · 3 · 5 · x + · 3 · 2 = · 2…" at bounding box center [317, 92] width 386 height 84
drag, startPoint x: 242, startPoint y: 99, endPoint x: 257, endPoint y: 90, distance: 17.2
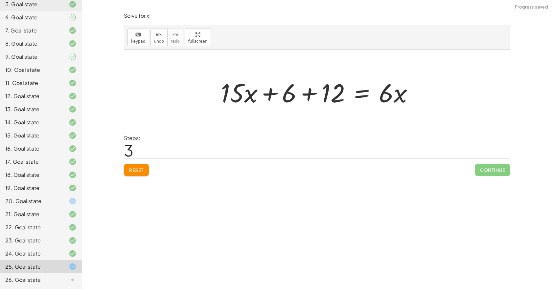
click at [250, 94] on div at bounding box center [319, 92] width 204 height 34
click at [268, 87] on div at bounding box center [319, 92] width 204 height 34
click at [284, 87] on div at bounding box center [319, 92] width 204 height 34
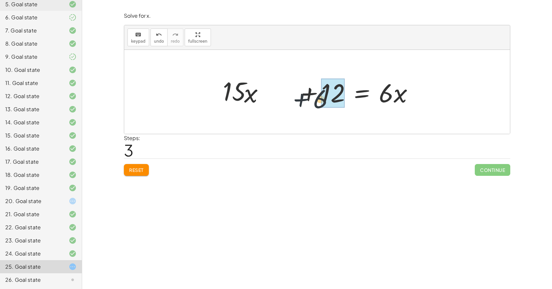
drag, startPoint x: 287, startPoint y: 87, endPoint x: 344, endPoint y: 96, distance: 57.2
click at [346, 96] on div at bounding box center [319, 92] width 204 height 34
click at [342, 96] on div at bounding box center [319, 92] width 204 height 34
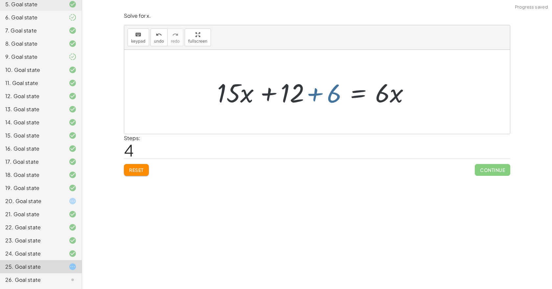
drag, startPoint x: 342, startPoint y: 96, endPoint x: 332, endPoint y: 95, distance: 9.3
click at [340, 96] on div at bounding box center [319, 92] width 204 height 34
click at [332, 94] on div at bounding box center [319, 92] width 204 height 34
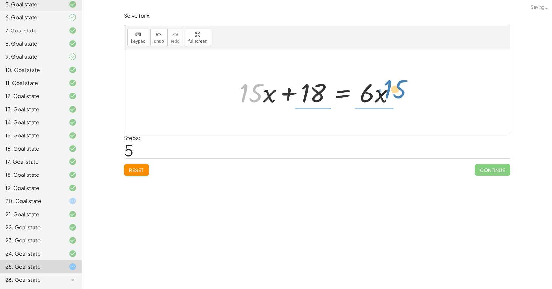
drag, startPoint x: 246, startPoint y: 95, endPoint x: 391, endPoint y: 94, distance: 144.9
click at [392, 91] on div at bounding box center [319, 92] width 167 height 34
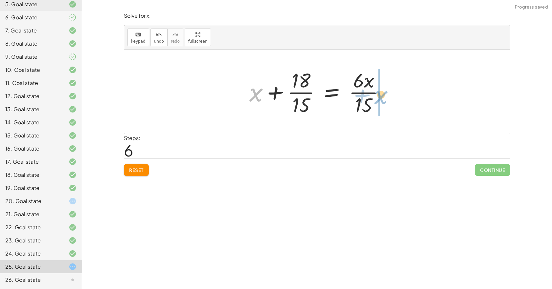
drag, startPoint x: 255, startPoint y: 97, endPoint x: 381, endPoint y: 100, distance: 126.2
click at [381, 100] on div at bounding box center [319, 92] width 147 height 51
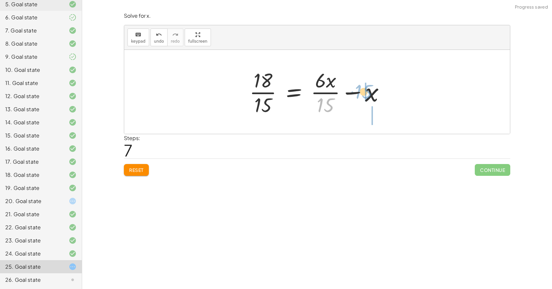
drag, startPoint x: 323, startPoint y: 109, endPoint x: 361, endPoint y: 96, distance: 40.2
click at [361, 96] on div at bounding box center [319, 92] width 147 height 51
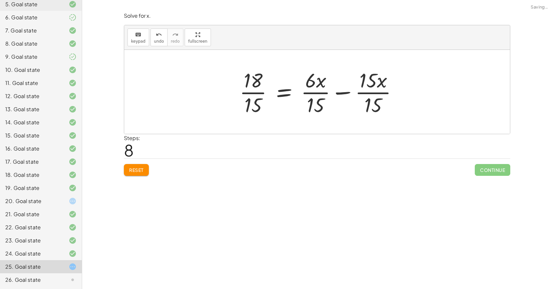
click at [376, 87] on div at bounding box center [321, 92] width 170 height 51
click at [369, 92] on div at bounding box center [308, 92] width 147 height 51
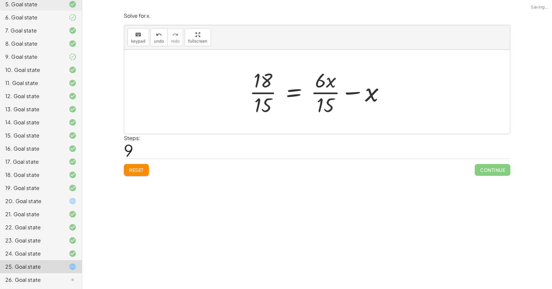
click at [316, 108] on div at bounding box center [319, 92] width 147 height 51
click at [330, 88] on div at bounding box center [319, 92] width 147 height 51
drag, startPoint x: 329, startPoint y: 89, endPoint x: 329, endPoint y: 94, distance: 4.6
click at [329, 90] on div at bounding box center [319, 92] width 147 height 51
drag, startPoint x: 329, startPoint y: 94, endPoint x: 328, endPoint y: 101, distance: 7.3
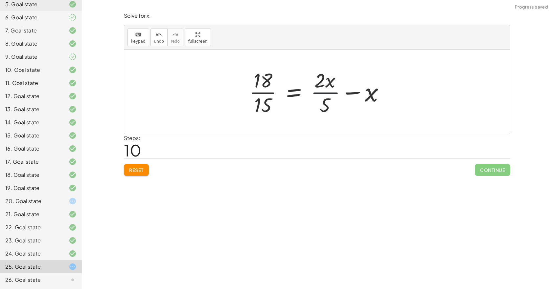
click at [328, 97] on div at bounding box center [319, 92] width 147 height 51
click at [328, 105] on div at bounding box center [319, 92] width 147 height 51
click at [139, 170] on span "Reset" at bounding box center [136, 170] width 14 height 6
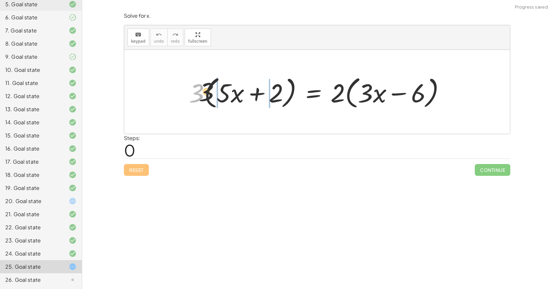
drag, startPoint x: 219, startPoint y: 97, endPoint x: 252, endPoint y: 98, distance: 33.5
click at [247, 98] on div at bounding box center [320, 92] width 268 height 38
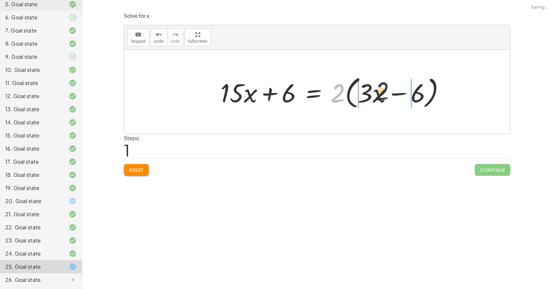
drag, startPoint x: 332, startPoint y: 97, endPoint x: 380, endPoint y: 97, distance: 48.6
click at [381, 95] on div at bounding box center [335, 92] width 236 height 38
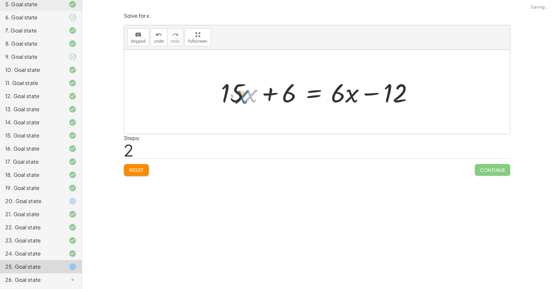
drag, startPoint x: 250, startPoint y: 98, endPoint x: 257, endPoint y: 101, distance: 7.9
click at [257, 101] on div at bounding box center [319, 92] width 204 height 34
drag, startPoint x: 227, startPoint y: 100, endPoint x: 433, endPoint y: 104, distance: 206.4
click at [433, 104] on div "· 3 · ( + · 5 · x + 2 ) = · 2 · ( + · 3 · x − 6 ) + · 5 · x · 3 + · 2 · 3 = · 2…" at bounding box center [317, 92] width 386 height 84
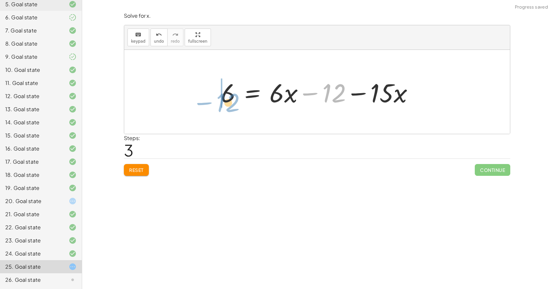
drag, startPoint x: 327, startPoint y: 95, endPoint x: 228, endPoint y: 104, distance: 100.0
click at [220, 104] on div at bounding box center [319, 92] width 204 height 34
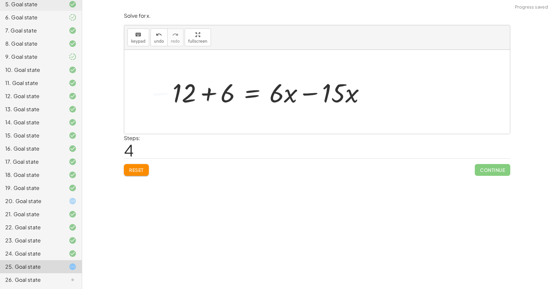
click at [212, 96] on div at bounding box center [271, 92] width 204 height 34
click at [315, 99] on div at bounding box center [290, 92] width 167 height 34
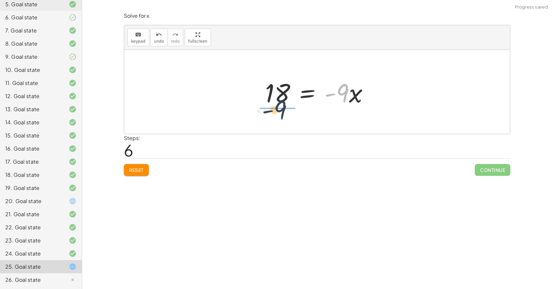
drag, startPoint x: 318, startPoint y: 113, endPoint x: 274, endPoint y: 115, distance: 44.1
click at [273, 114] on div "· 3 · ( + · 5 · x + 2 ) = · 2 · ( + · 3 · x − 6 ) + · 5 · x · 3 + · 2 · 3 = · 2…" at bounding box center [317, 92] width 386 height 84
click at [276, 90] on div at bounding box center [306, 92] width 93 height 51
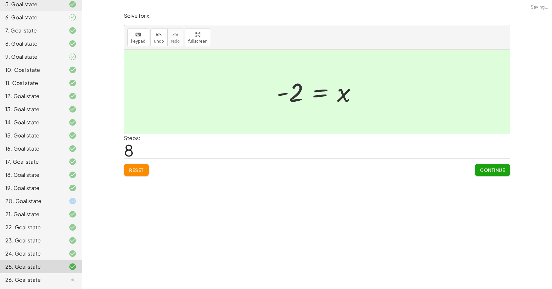
click at [491, 169] on span "Continue" at bounding box center [492, 170] width 25 height 6
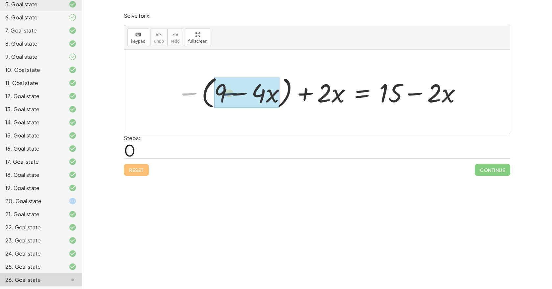
drag, startPoint x: 192, startPoint y: 95, endPoint x: 219, endPoint y: 94, distance: 27.3
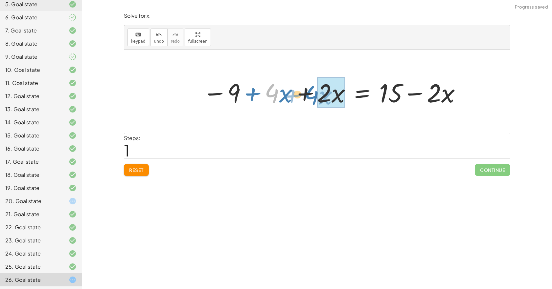
drag, startPoint x: 280, startPoint y: 95, endPoint x: 323, endPoint y: 97, distance: 42.4
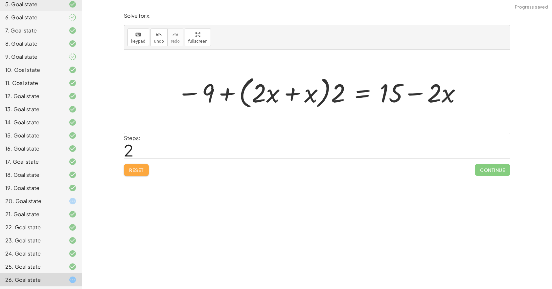
click at [136, 171] on span "Reset" at bounding box center [136, 170] width 14 height 6
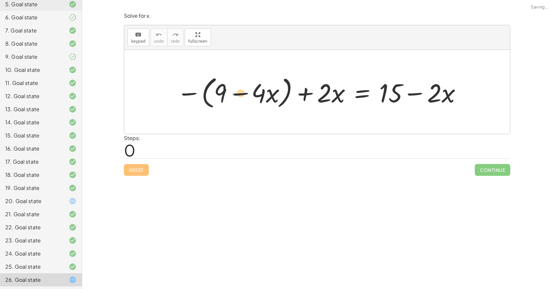
drag, startPoint x: 229, startPoint y: 98, endPoint x: 237, endPoint y: 98, distance: 7.9
click at [237, 98] on div at bounding box center [319, 92] width 292 height 38
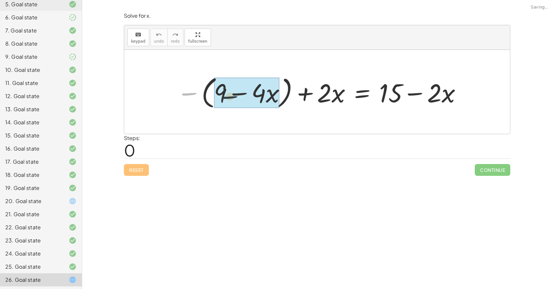
drag, startPoint x: 186, startPoint y: 92, endPoint x: 237, endPoint y: 96, distance: 50.4
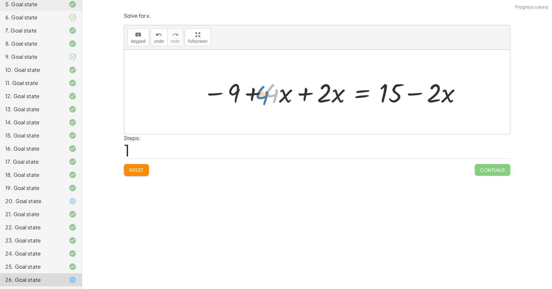
drag, startPoint x: 275, startPoint y: 93, endPoint x: 263, endPoint y: 95, distance: 11.7
click at [263, 95] on div at bounding box center [332, 92] width 266 height 34
click at [304, 93] on div at bounding box center [332, 92] width 266 height 34
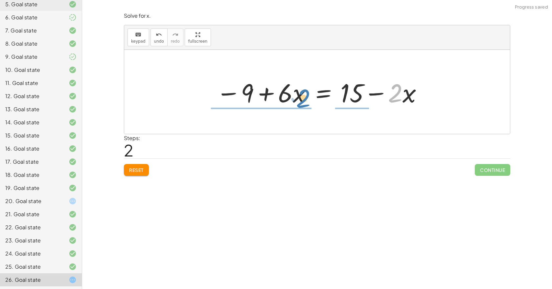
drag, startPoint x: 395, startPoint y: 93, endPoint x: 300, endPoint y: 98, distance: 94.7
click at [300, 98] on div at bounding box center [320, 92] width 214 height 34
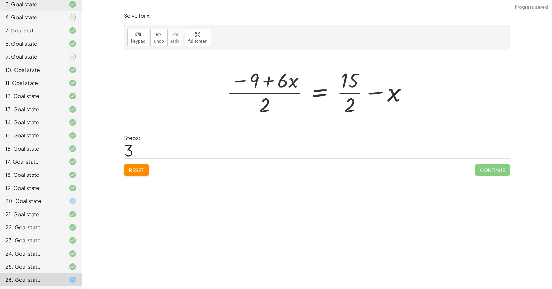
click at [148, 167] on button "Reset" at bounding box center [136, 170] width 25 height 12
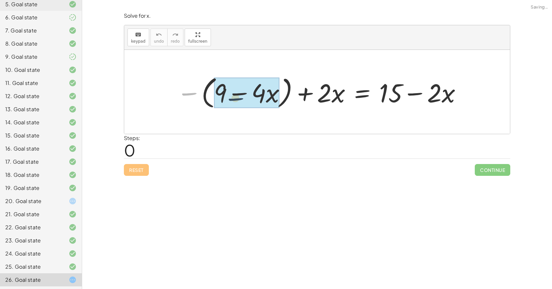
drag, startPoint x: 193, startPoint y: 94, endPoint x: 241, endPoint y: 99, distance: 48.2
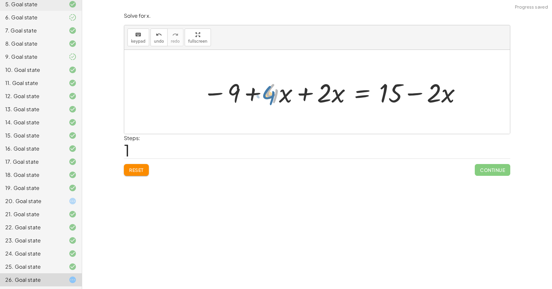
drag, startPoint x: 278, startPoint y: 95, endPoint x: 271, endPoint y: 98, distance: 7.7
click at [271, 98] on div at bounding box center [332, 92] width 266 height 34
click at [304, 94] on div at bounding box center [332, 92] width 266 height 34
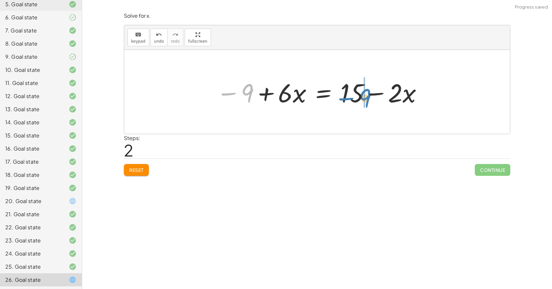
drag, startPoint x: 250, startPoint y: 95, endPoint x: 368, endPoint y: 100, distance: 118.0
click at [368, 100] on div at bounding box center [320, 92] width 214 height 34
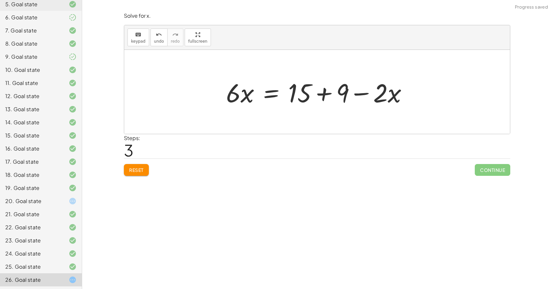
click at [331, 95] on div at bounding box center [320, 92] width 194 height 34
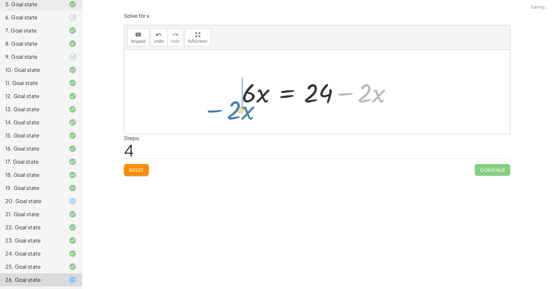
drag, startPoint x: 347, startPoint y: 99, endPoint x: 219, endPoint y: 107, distance: 128.0
click at [219, 108] on div "− ( + 9 − · 4 · x ) + · 2 · x = + 15 − · 2 · x − 9 + · 4 · x + · 2 · x = + 15 −…" at bounding box center [317, 92] width 386 height 84
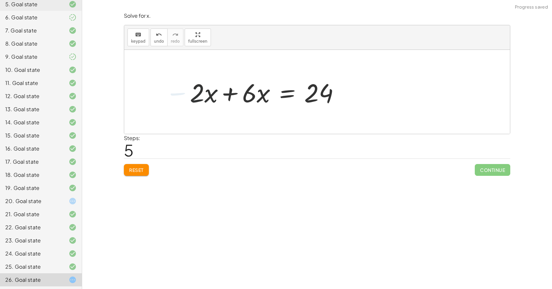
click at [236, 98] on div at bounding box center [267, 92] width 162 height 34
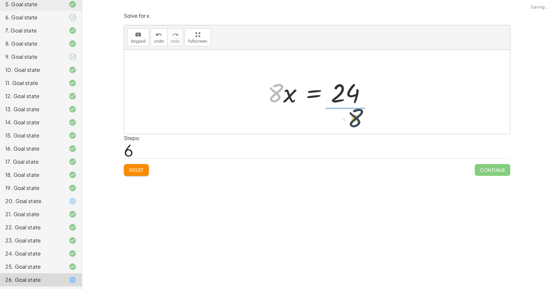
drag, startPoint x: 271, startPoint y: 104, endPoint x: 357, endPoint y: 127, distance: 89.1
click at [356, 128] on div "− ( + 9 − · 4 · x ) + · 2 · x = + 15 − · 2 · x − 9 + · 4 · x + · 2 · x = + 15 −…" at bounding box center [317, 92] width 386 height 84
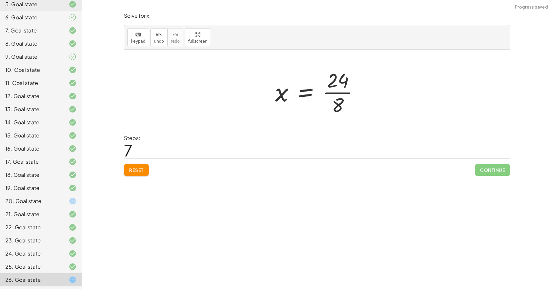
click at [338, 95] on div at bounding box center [320, 92] width 96 height 51
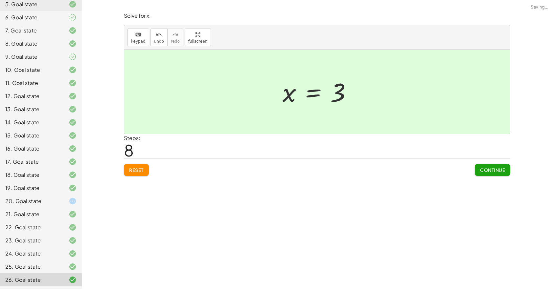
click at [483, 167] on span "Continue" at bounding box center [492, 170] width 25 height 6
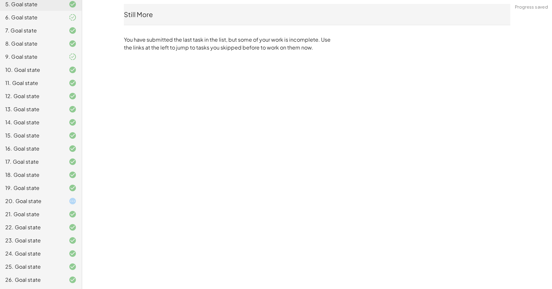
click at [40, 202] on div "20. Goal state" at bounding box center [31, 201] width 53 height 8
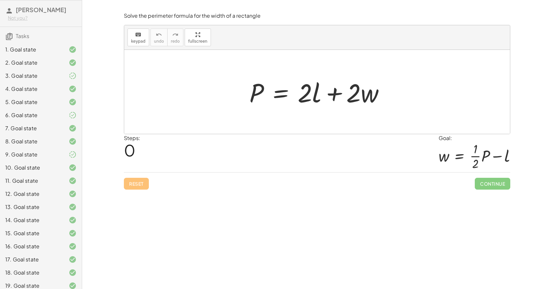
scroll to position [66, 0]
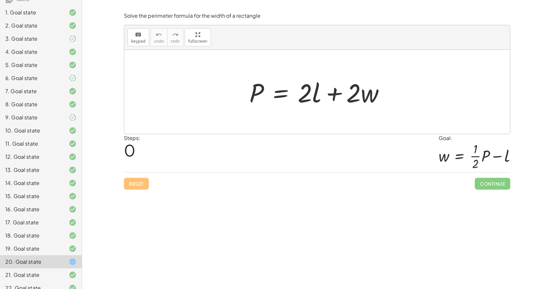
drag, startPoint x: 254, startPoint y: 95, endPoint x: 259, endPoint y: 97, distance: 5.0
click at [256, 96] on div at bounding box center [319, 92] width 147 height 34
click at [284, 105] on div at bounding box center [319, 92] width 147 height 34
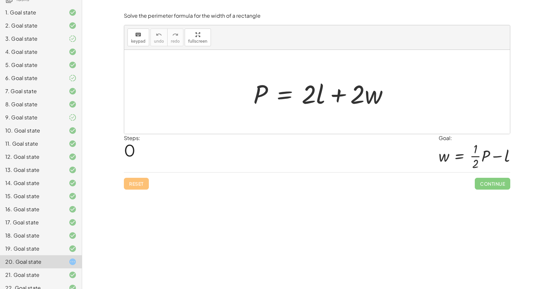
click at [308, 116] on div at bounding box center [317, 92] width 386 height 84
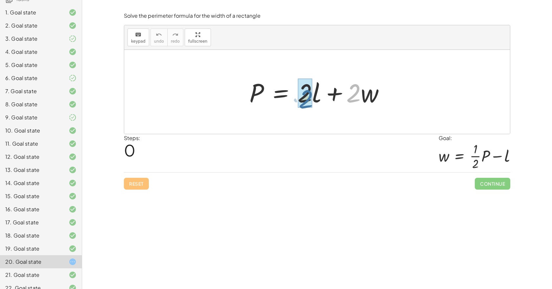
drag, startPoint x: 357, startPoint y: 98, endPoint x: 309, endPoint y: 98, distance: 47.6
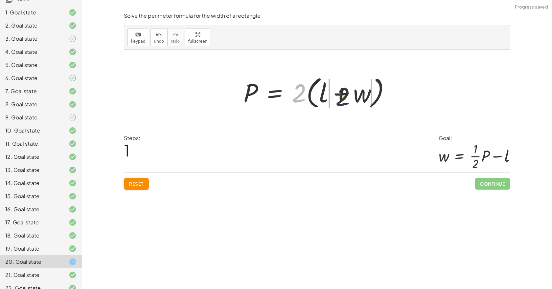
drag, startPoint x: 300, startPoint y: 97, endPoint x: 349, endPoint y: 101, distance: 49.1
click at [349, 101] on div at bounding box center [319, 92] width 159 height 38
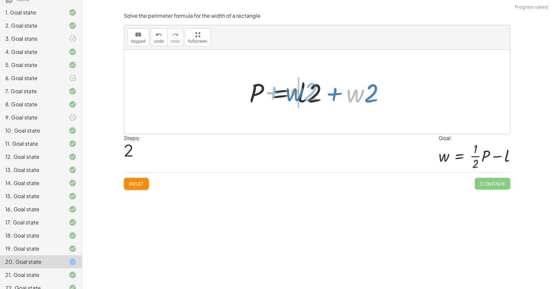
drag, startPoint x: 364, startPoint y: 97, endPoint x: 305, endPoint y: 95, distance: 58.5
click at [303, 96] on div at bounding box center [319, 92] width 147 height 34
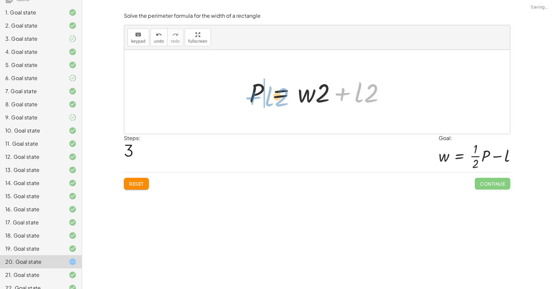
drag, startPoint x: 336, startPoint y: 96, endPoint x: 253, endPoint y: 98, distance: 83.1
click at [253, 100] on div at bounding box center [319, 92] width 147 height 34
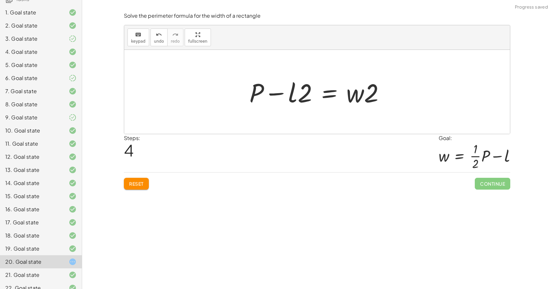
click at [267, 96] on div at bounding box center [319, 92] width 147 height 34
drag, startPoint x: 251, startPoint y: 93, endPoint x: 302, endPoint y: 112, distance: 54.1
click at [302, 112] on div "P = + · 2 · l + · 2 · w P = · 2 · ( + l + w ) P = + · l · 2 + · w · 2 P = + · w…" at bounding box center [317, 92] width 386 height 84
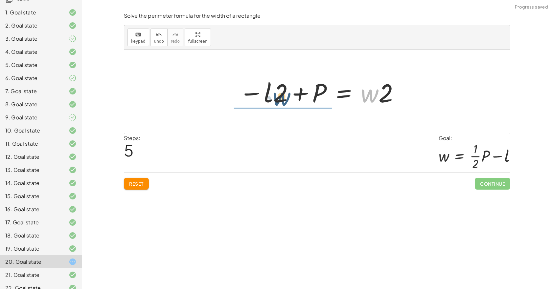
drag, startPoint x: 366, startPoint y: 99, endPoint x: 278, endPoint y: 100, distance: 88.7
click at [277, 101] on div at bounding box center [319, 92] width 167 height 34
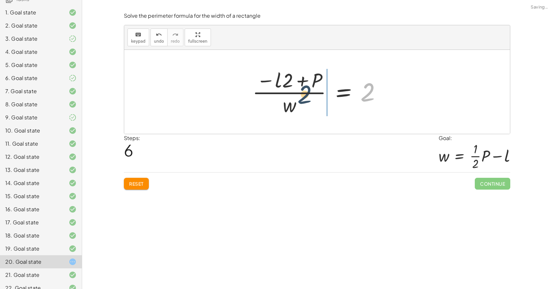
drag, startPoint x: 365, startPoint y: 96, endPoint x: 300, endPoint y: 99, distance: 65.4
click at [300, 99] on div at bounding box center [319, 92] width 141 height 51
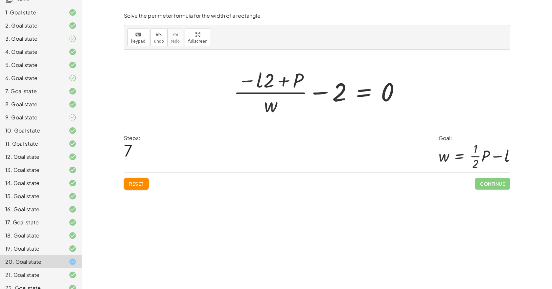
drag, startPoint x: 126, startPoint y: 192, endPoint x: 129, endPoint y: 186, distance: 6.5
click at [0, 0] on div "Solve the perimeter formula for the width of a rectangle keyboard keypad undo u…" at bounding box center [0, 0] width 0 height 0
click at [130, 186] on span "Reset" at bounding box center [136, 184] width 14 height 6
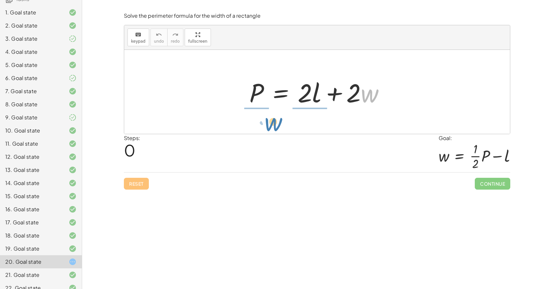
drag, startPoint x: 365, startPoint y: 99, endPoint x: 270, endPoint y: 128, distance: 99.6
click at [270, 128] on div "· w + · 2 P = + · 2 · l + · 2 · w" at bounding box center [317, 92] width 386 height 84
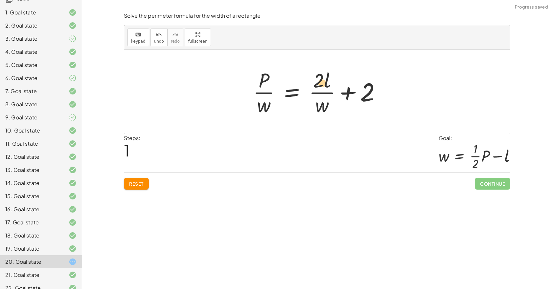
drag, startPoint x: 316, startPoint y: 82, endPoint x: 322, endPoint y: 81, distance: 6.6
click at [318, 85] on div at bounding box center [320, 92] width 140 height 51
drag, startPoint x: 327, startPoint y: 81, endPoint x: 284, endPoint y: 98, distance: 45.9
click at [284, 98] on div at bounding box center [320, 92] width 140 height 51
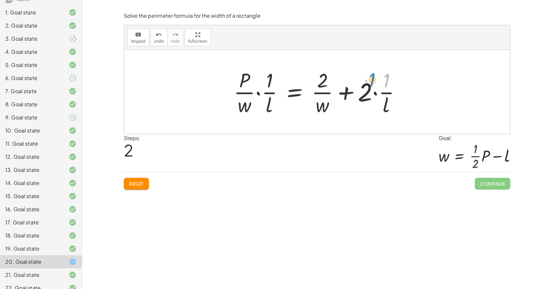
drag, startPoint x: 381, startPoint y: 85, endPoint x: 397, endPoint y: 89, distance: 16.3
click at [396, 89] on div at bounding box center [319, 92] width 179 height 51
drag, startPoint x: 275, startPoint y: 94, endPoint x: 394, endPoint y: 95, distance: 119.3
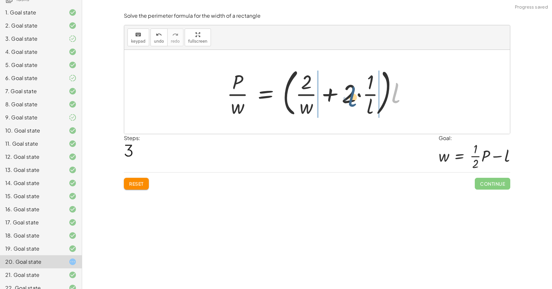
drag, startPoint x: 396, startPoint y: 92, endPoint x: 346, endPoint y: 94, distance: 49.3
click at [348, 95] on div at bounding box center [319, 92] width 192 height 55
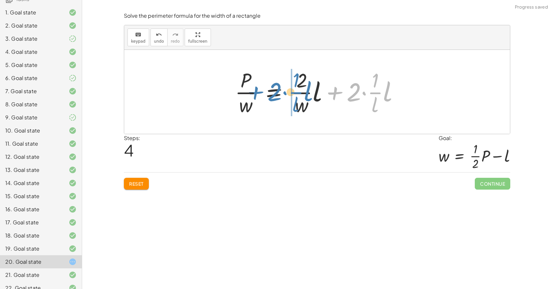
drag, startPoint x: 331, startPoint y: 93, endPoint x: 251, endPoint y: 92, distance: 80.5
click at [251, 92] on div at bounding box center [320, 92] width 176 height 51
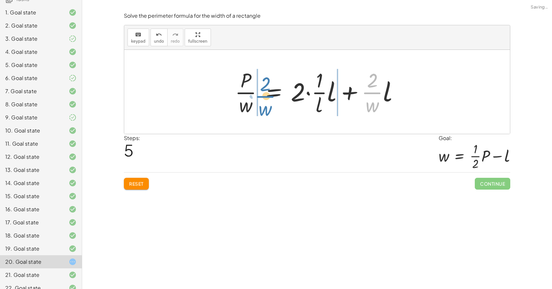
drag, startPoint x: 340, startPoint y: 94, endPoint x: 245, endPoint y: 98, distance: 95.0
click at [245, 99] on div at bounding box center [320, 92] width 176 height 51
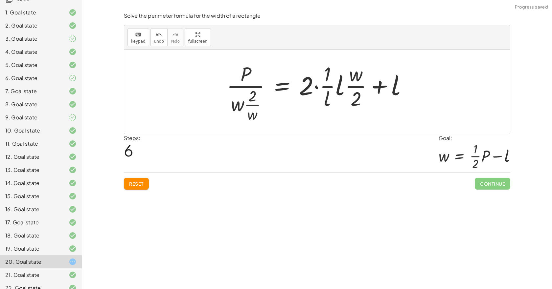
click at [135, 183] on span "Reset" at bounding box center [136, 184] width 14 height 6
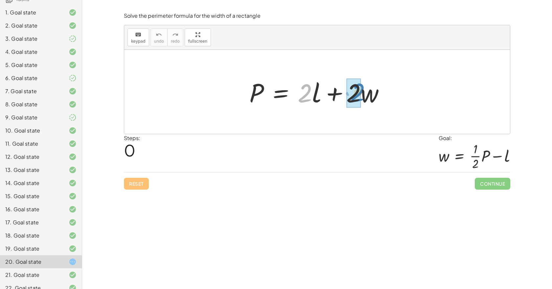
drag, startPoint x: 306, startPoint y: 92, endPoint x: 358, endPoint y: 91, distance: 52.6
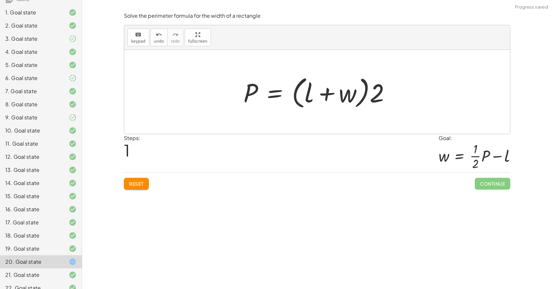
click at [141, 182] on span "Reset" at bounding box center [136, 184] width 14 height 6
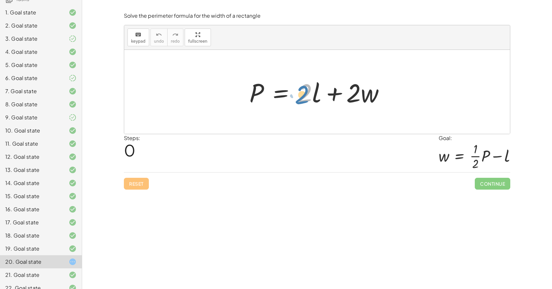
drag, startPoint x: 303, startPoint y: 102, endPoint x: 299, endPoint y: 103, distance: 3.8
click at [299, 103] on div at bounding box center [319, 92] width 147 height 34
drag, startPoint x: 320, startPoint y: 109, endPoint x: 328, endPoint y: 102, distance: 10.7
click at [317, 103] on div at bounding box center [319, 92] width 147 height 34
drag, startPoint x: 374, startPoint y: 98, endPoint x: 367, endPoint y: 102, distance: 7.6
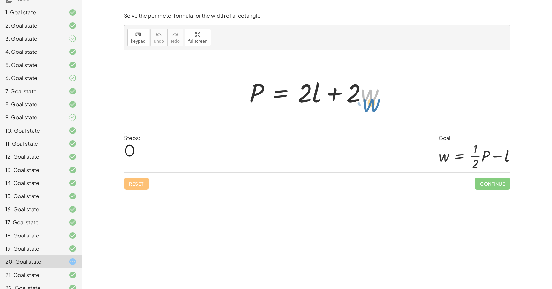
click at [376, 105] on div at bounding box center [319, 92] width 147 height 34
drag, startPoint x: 309, startPoint y: 100, endPoint x: 254, endPoint y: 126, distance: 61.7
click at [253, 126] on div "· 2 + · l P = + · 2 · l + · 2 · w" at bounding box center [317, 92] width 386 height 84
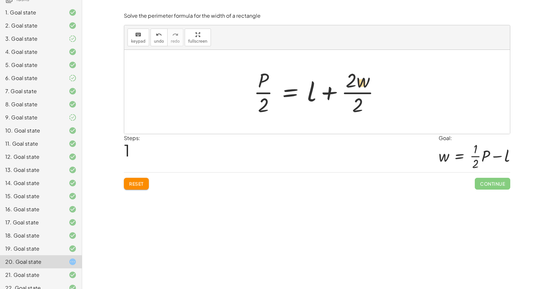
click at [365, 86] on div at bounding box center [319, 92] width 138 height 51
drag, startPoint x: 365, startPoint y: 82, endPoint x: 260, endPoint y: 92, distance: 105.6
click at [260, 92] on div at bounding box center [319, 92] width 138 height 51
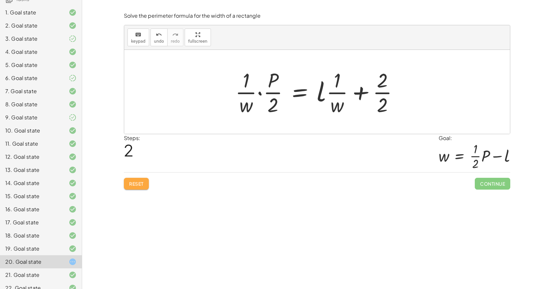
click at [144, 180] on button "Reset" at bounding box center [136, 184] width 25 height 12
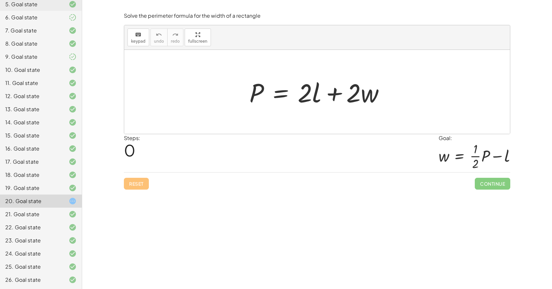
scroll to position [28, 0]
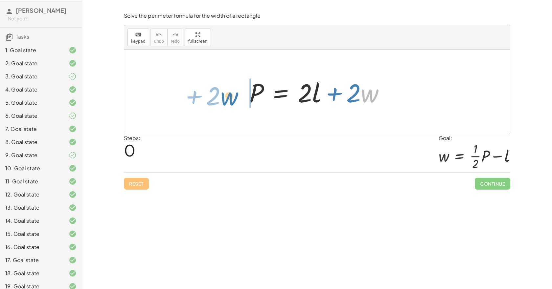
drag, startPoint x: 373, startPoint y: 96, endPoint x: 233, endPoint y: 99, distance: 140.3
click at [246, 99] on div at bounding box center [319, 92] width 147 height 34
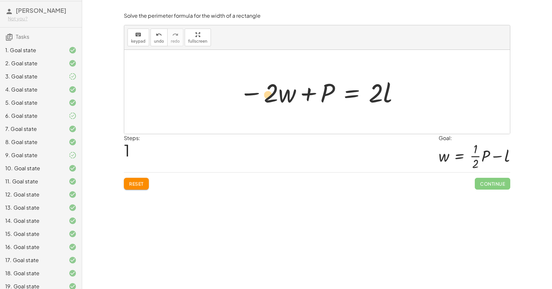
drag, startPoint x: 271, startPoint y: 95, endPoint x: 268, endPoint y: 97, distance: 4.1
click at [268, 97] on div at bounding box center [319, 92] width 167 height 34
drag, startPoint x: 268, startPoint y: 97, endPoint x: 380, endPoint y: 125, distance: 115.1
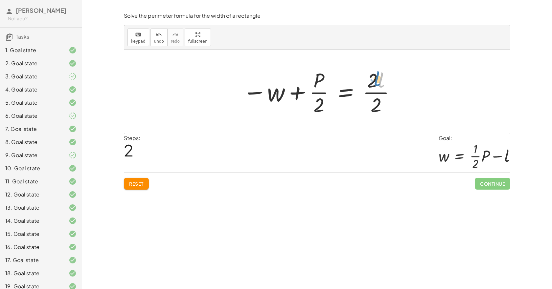
drag, startPoint x: 380, startPoint y: 80, endPoint x: 376, endPoint y: 78, distance: 4.3
click at [376, 78] on div at bounding box center [319, 92] width 160 height 51
click at [372, 77] on div at bounding box center [319, 92] width 160 height 51
drag, startPoint x: 380, startPoint y: 93, endPoint x: 376, endPoint y: 96, distance: 4.7
click at [376, 96] on div at bounding box center [319, 92] width 160 height 51
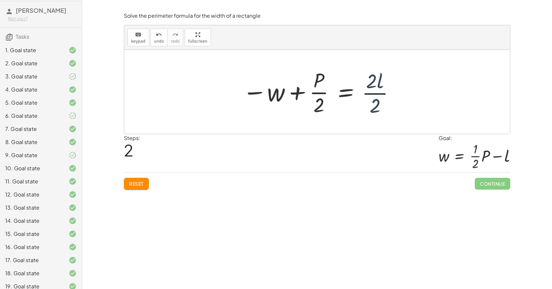
click at [369, 91] on div at bounding box center [319, 92] width 160 height 51
click at [371, 91] on div at bounding box center [311, 92] width 144 height 51
click at [372, 91] on div at bounding box center [311, 92] width 144 height 51
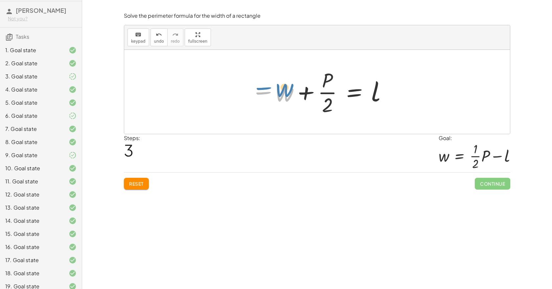
drag, startPoint x: 262, startPoint y: 92, endPoint x: 252, endPoint y: 90, distance: 10.7
click at [252, 90] on div at bounding box center [320, 92] width 144 height 51
drag, startPoint x: 259, startPoint y: 95, endPoint x: 253, endPoint y: 95, distance: 6.6
click at [253, 95] on div at bounding box center [320, 92] width 144 height 51
drag, startPoint x: 261, startPoint y: 94, endPoint x: 265, endPoint y: 92, distance: 4.6
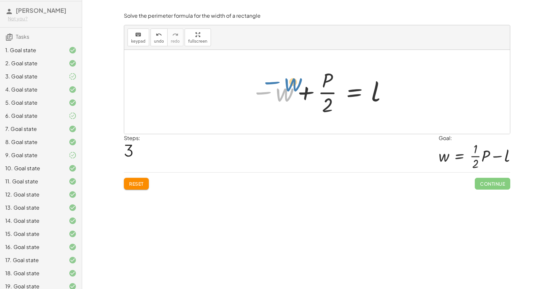
click at [266, 92] on div at bounding box center [320, 92] width 144 height 51
drag, startPoint x: 257, startPoint y: 94, endPoint x: 248, endPoint y: 92, distance: 8.6
click at [247, 91] on div "P = + · 2 · l + · 2 · w − · 2 · w + P = · 2 · l − w + · P · 2 = · 2 · l · 2 − w…" at bounding box center [317, 92] width 152 height 54
drag, startPoint x: 328, startPoint y: 81, endPoint x: 328, endPoint y: 78, distance: 3.6
click at [328, 78] on div at bounding box center [320, 92] width 144 height 51
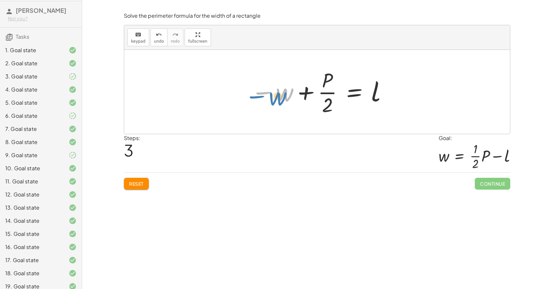
drag, startPoint x: 279, startPoint y: 93, endPoint x: 272, endPoint y: 97, distance: 7.9
click at [272, 97] on div at bounding box center [320, 92] width 144 height 51
drag, startPoint x: 287, startPoint y: 97, endPoint x: 405, endPoint y: 89, distance: 118.5
click at [405, 89] on div "P = + · 2 · l + · 2 · w − · 2 · w + P = · 2 · l − w + · P · 2 = · 2 · l · 2 − w…" at bounding box center [317, 92] width 386 height 84
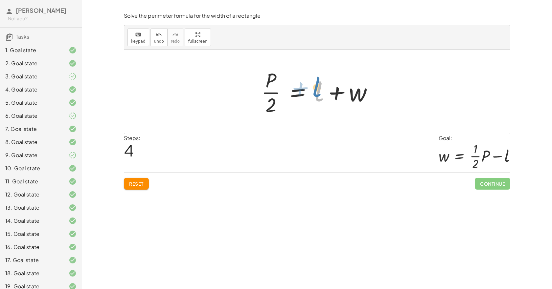
drag, startPoint x: 318, startPoint y: 92, endPoint x: 316, endPoint y: 87, distance: 5.1
click at [316, 87] on div at bounding box center [319, 92] width 123 height 51
drag, startPoint x: 319, startPoint y: 88, endPoint x: 281, endPoint y: 91, distance: 37.9
click at [326, 95] on div at bounding box center [319, 92] width 123 height 51
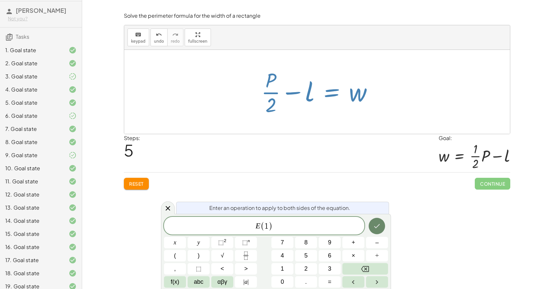
click at [377, 227] on icon "Done" at bounding box center [377, 226] width 6 height 4
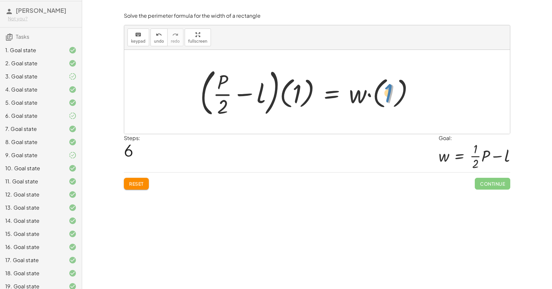
click at [390, 100] on div at bounding box center [310, 92] width 226 height 55
click at [371, 94] on div at bounding box center [310, 92] width 226 height 55
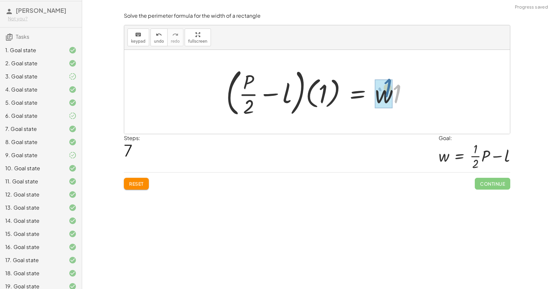
drag, startPoint x: 397, startPoint y: 97, endPoint x: 388, endPoint y: 92, distance: 10.6
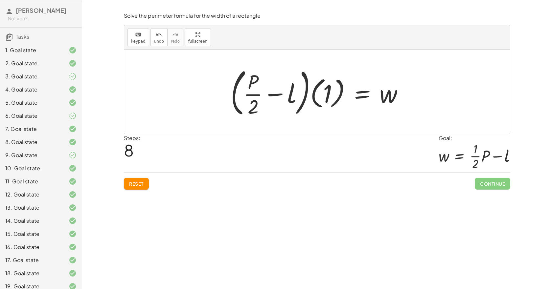
click at [278, 93] on div at bounding box center [319, 92] width 184 height 55
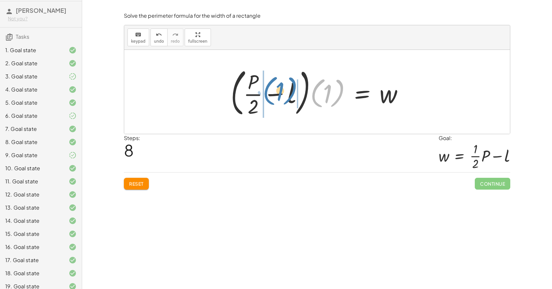
drag, startPoint x: 336, startPoint y: 93, endPoint x: 289, endPoint y: 91, distance: 47.7
click at [289, 91] on div at bounding box center [319, 92] width 184 height 55
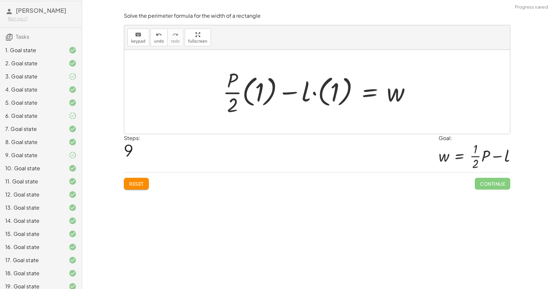
drag, startPoint x: 329, startPoint y: 92, endPoint x: 323, endPoint y: 92, distance: 5.6
click at [327, 92] on div at bounding box center [319, 92] width 200 height 51
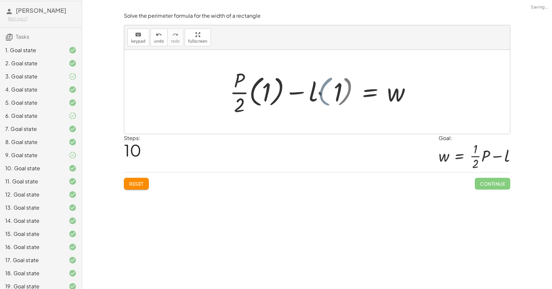
click at [318, 93] on div at bounding box center [336, 92] width 168 height 51
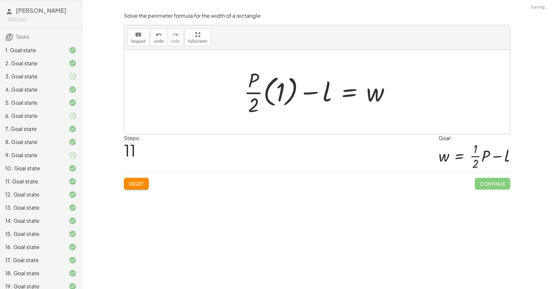
click at [282, 92] on div at bounding box center [319, 92] width 158 height 51
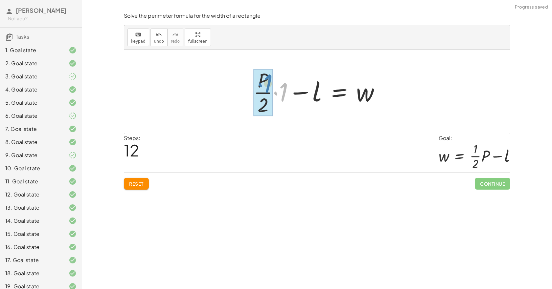
drag, startPoint x: 280, startPoint y: 92, endPoint x: 264, endPoint y: 83, distance: 17.6
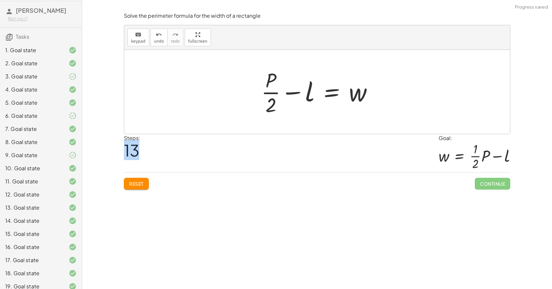
drag, startPoint x: 146, startPoint y: 150, endPoint x: 140, endPoint y: 155, distance: 8.4
click at [118, 152] on div "Solve the equation for the variable given. keyboard keypad undo undo redo redo …" at bounding box center [317, 144] width 470 height 289
click at [312, 151] on div "Steps: 13 Goal: w = + · · 1 · 2 · P − l" at bounding box center [317, 153] width 386 height 38
drag, startPoint x: 268, startPoint y: 78, endPoint x: 279, endPoint y: 90, distance: 16.1
click at [279, 90] on div at bounding box center [319, 92] width 123 height 51
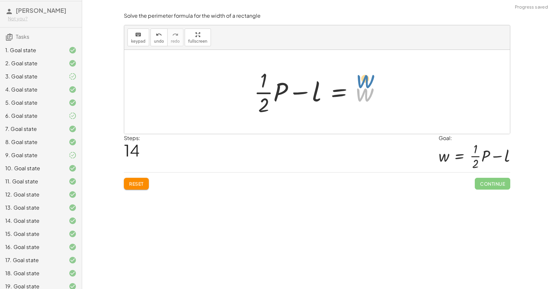
drag, startPoint x: 365, startPoint y: 97, endPoint x: 367, endPoint y: 91, distance: 6.1
click at [367, 91] on div at bounding box center [320, 92] width 138 height 51
drag, startPoint x: 366, startPoint y: 94, endPoint x: 229, endPoint y: 82, distance: 138.2
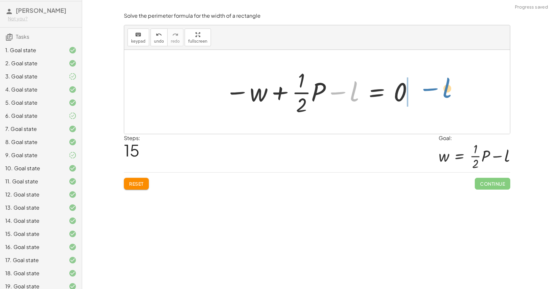
drag, startPoint x: 347, startPoint y: 94, endPoint x: 451, endPoint y: 91, distance: 103.5
click at [451, 91] on div "P = + · 2 · l + · 2 · w − · 2 · w + P = · 2 · l − w + · P · 2 = · 2 · l · 2 − w…" at bounding box center [317, 92] width 386 height 84
drag, startPoint x: 344, startPoint y: 97, endPoint x: 412, endPoint y: 95, distance: 68.0
click at [412, 95] on div at bounding box center [319, 92] width 195 height 51
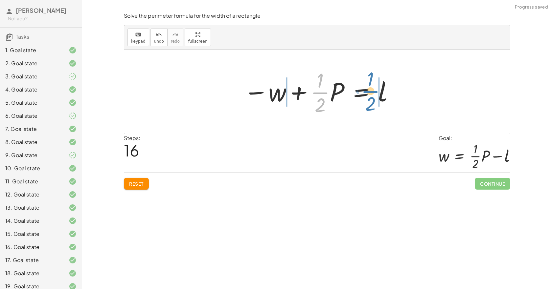
drag, startPoint x: 320, startPoint y: 94, endPoint x: 370, endPoint y: 93, distance: 50.3
click at [370, 93] on div at bounding box center [319, 92] width 158 height 51
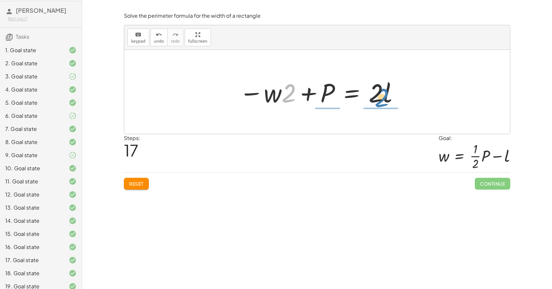
drag, startPoint x: 293, startPoint y: 97, endPoint x: 384, endPoint y: 99, distance: 91.4
click at [384, 99] on div at bounding box center [319, 92] width 167 height 34
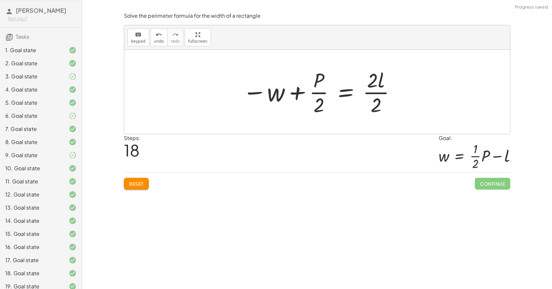
drag, startPoint x: 437, startPoint y: 62, endPoint x: 181, endPoint y: 143, distance: 268.6
click at [0, 0] on div "Solve the perimeter formula for the width of a rectangle keyboard keypad undo u…" at bounding box center [0, 0] width 0 height 0
click at [140, 180] on button "Reset" at bounding box center [136, 184] width 25 height 12
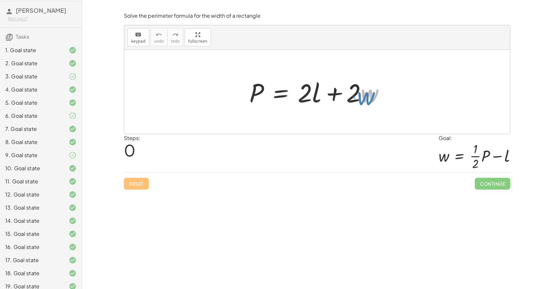
drag, startPoint x: 373, startPoint y: 99, endPoint x: 370, endPoint y: 102, distance: 4.0
click at [370, 102] on div at bounding box center [319, 92] width 147 height 34
drag, startPoint x: 354, startPoint y: 96, endPoint x: 257, endPoint y: 118, distance: 99.5
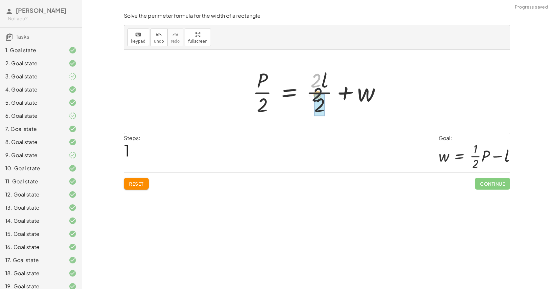
drag, startPoint x: 317, startPoint y: 85, endPoint x: 320, endPoint y: 105, distance: 19.9
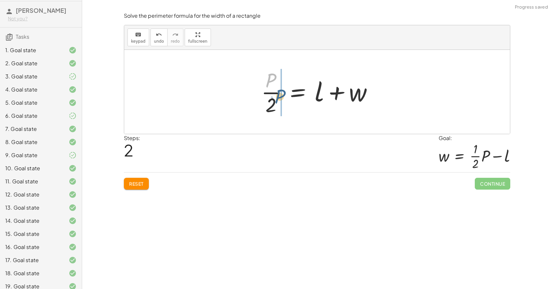
drag, startPoint x: 277, startPoint y: 81, endPoint x: 286, endPoint y: 98, distance: 18.5
click at [286, 98] on div at bounding box center [319, 92] width 123 height 51
drag, startPoint x: 318, startPoint y: 95, endPoint x: 286, endPoint y: 97, distance: 31.9
click at [287, 97] on div at bounding box center [312, 92] width 138 height 51
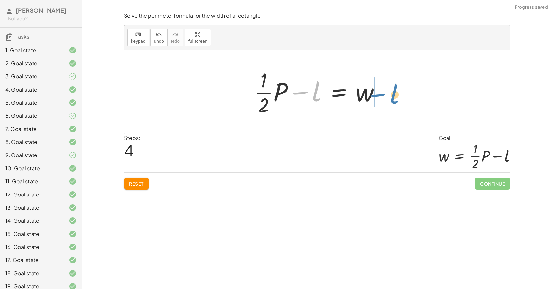
drag, startPoint x: 315, startPoint y: 97, endPoint x: 392, endPoint y: 100, distance: 76.9
click at [392, 100] on div "P = + · 2 · l + · 2 · w · P · 2 = + · 2 · l · 2 + w · P · 2 = + l + w · · 1 · 2…" at bounding box center [317, 92] width 386 height 84
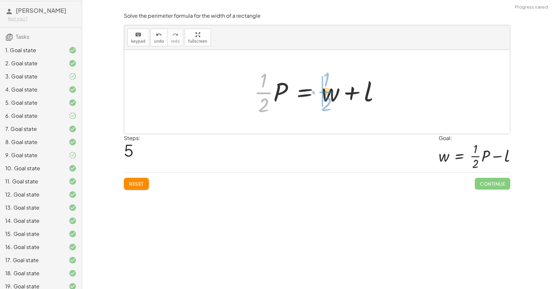
drag, startPoint x: 272, startPoint y: 95, endPoint x: 333, endPoint y: 94, distance: 60.8
click at [333, 94] on div at bounding box center [320, 92] width 138 height 51
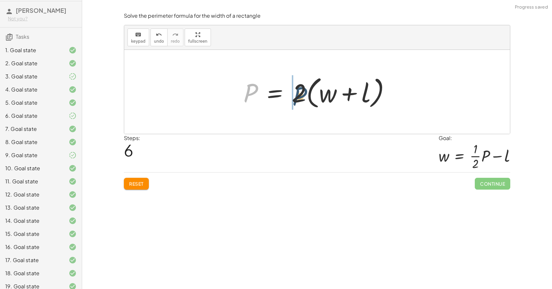
drag, startPoint x: 270, startPoint y: 94, endPoint x: 321, endPoint y: 99, distance: 51.5
click at [321, 99] on div at bounding box center [319, 92] width 159 height 38
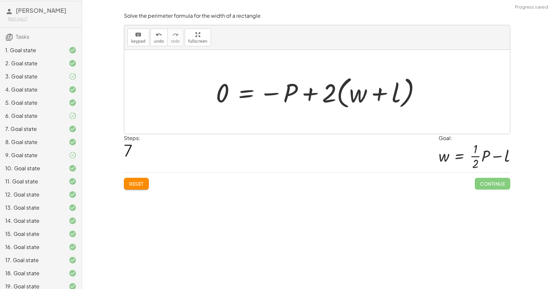
click at [372, 99] on div at bounding box center [321, 92] width 217 height 38
click at [340, 98] on div at bounding box center [319, 92] width 217 height 38
click at [330, 97] on div at bounding box center [319, 92] width 217 height 38
drag, startPoint x: 344, startPoint y: 99, endPoint x: 372, endPoint y: 101, distance: 28.0
click at [372, 101] on div at bounding box center [319, 92] width 217 height 38
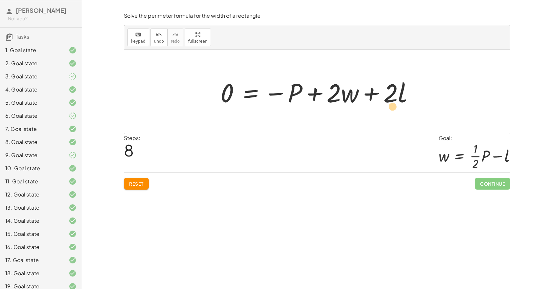
drag, startPoint x: 384, startPoint y: 105, endPoint x: 398, endPoint y: 108, distance: 14.4
click at [398, 109] on div "P = + · 2 · l + · 2 · w · P · 2 = + · 2 · l · 2 + w · P · 2 = + l + w · · 1 · 2…" at bounding box center [317, 92] width 213 height 37
drag, startPoint x: 387, startPoint y: 98, endPoint x: 391, endPoint y: 109, distance: 11.8
click at [389, 109] on div "P = + · 2 · l + · 2 · w · P · 2 = + · 2 · l · 2 + w · P · 2 = + l + w · · 1 · 2…" at bounding box center [317, 92] width 213 height 37
click at [135, 183] on span "Reset" at bounding box center [136, 184] width 14 height 6
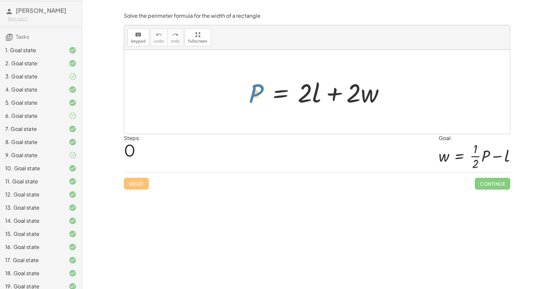
drag, startPoint x: 255, startPoint y: 91, endPoint x: 233, endPoint y: 86, distance: 22.8
click at [233, 86] on div "P P = + · 2 · l + · 2 · w" at bounding box center [317, 92] width 386 height 84
drag, startPoint x: 353, startPoint y: 98, endPoint x: 258, endPoint y: 122, distance: 97.1
click at [259, 125] on div "· 2 + · w P = + · 2 · l + · 2 · w" at bounding box center [317, 92] width 386 height 84
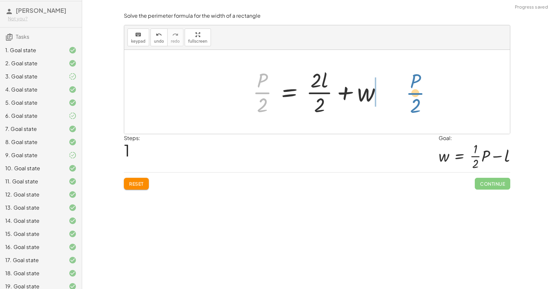
drag, startPoint x: 261, startPoint y: 93, endPoint x: 414, endPoint y: 94, distance: 153.1
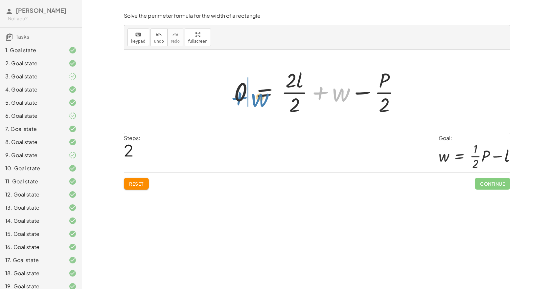
drag, startPoint x: 339, startPoint y: 102, endPoint x: 258, endPoint y: 97, distance: 81.0
click at [256, 100] on div at bounding box center [320, 92] width 178 height 51
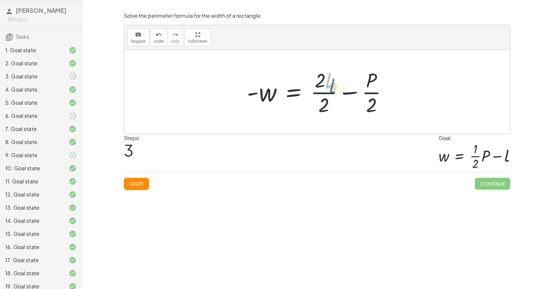
drag, startPoint x: 326, startPoint y: 83, endPoint x: 322, endPoint y: 78, distance: 6.6
click at [327, 85] on div at bounding box center [319, 92] width 152 height 51
drag, startPoint x: 318, startPoint y: 82, endPoint x: 321, endPoint y: 107, distance: 25.1
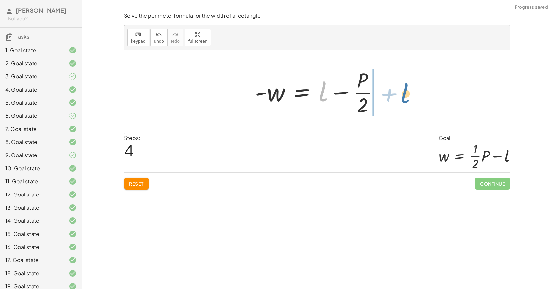
drag, startPoint x: 321, startPoint y: 96, endPoint x: 404, endPoint y: 98, distance: 82.5
click at [404, 98] on div "P = + · 2 · l + · 2 · w · P · 2 = + · 2 · l · 2 + w 0 = + · 2 · l · 2 + w − · P…" at bounding box center [317, 92] width 386 height 84
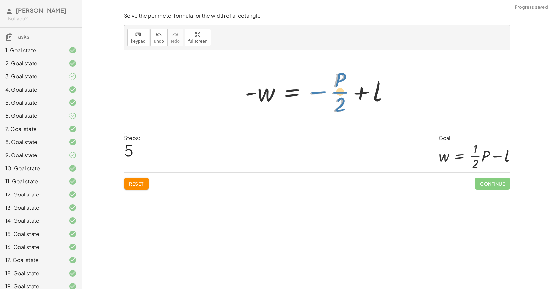
drag, startPoint x: 315, startPoint y: 92, endPoint x: 308, endPoint y: 84, distance: 9.8
click at [309, 90] on div at bounding box center [320, 92] width 156 height 51
drag, startPoint x: 340, startPoint y: 80, endPoint x: 352, endPoint y: 103, distance: 25.1
click at [352, 103] on div at bounding box center [320, 92] width 156 height 51
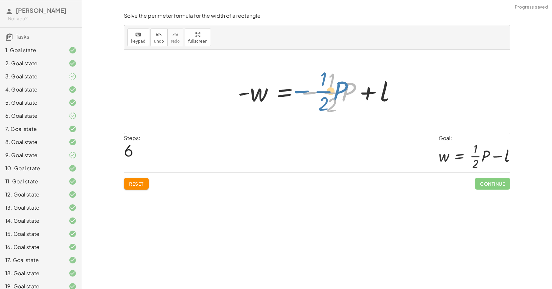
drag, startPoint x: 321, startPoint y: 95, endPoint x: 295, endPoint y: 88, distance: 26.8
click at [309, 93] on div at bounding box center [320, 92] width 170 height 51
click at [306, 98] on div at bounding box center [320, 92] width 170 height 51
drag, startPoint x: 244, startPoint y: 93, endPoint x: 249, endPoint y: 95, distance: 4.5
click at [249, 95] on div at bounding box center [320, 92] width 170 height 51
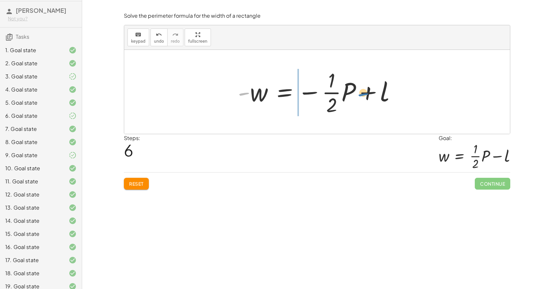
drag, startPoint x: 246, startPoint y: 94, endPoint x: 365, endPoint y: 95, distance: 119.3
click at [365, 95] on div at bounding box center [320, 92] width 170 height 51
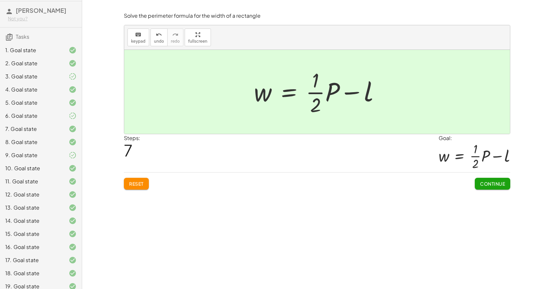
click at [497, 182] on span "Continue" at bounding box center [492, 184] width 25 height 6
